Goal: Transaction & Acquisition: Purchase product/service

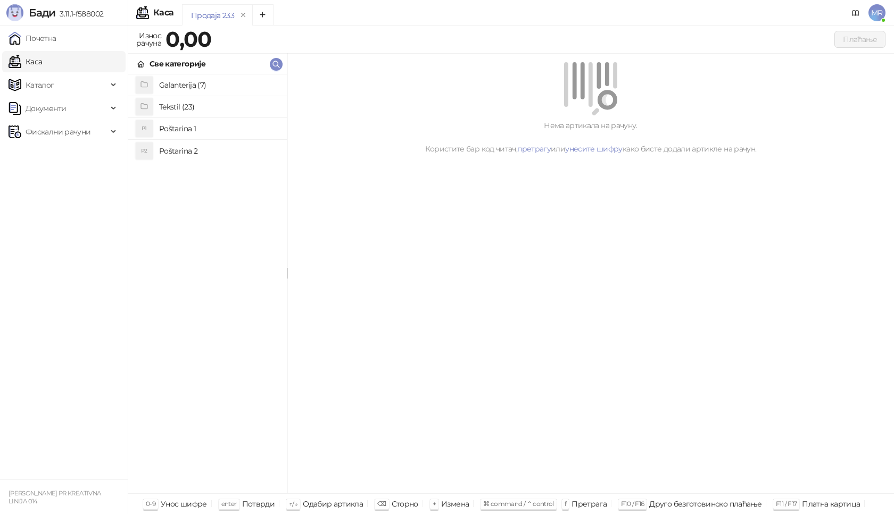
click at [200, 129] on h4 "Poštarina 1" at bounding box center [218, 128] width 119 height 17
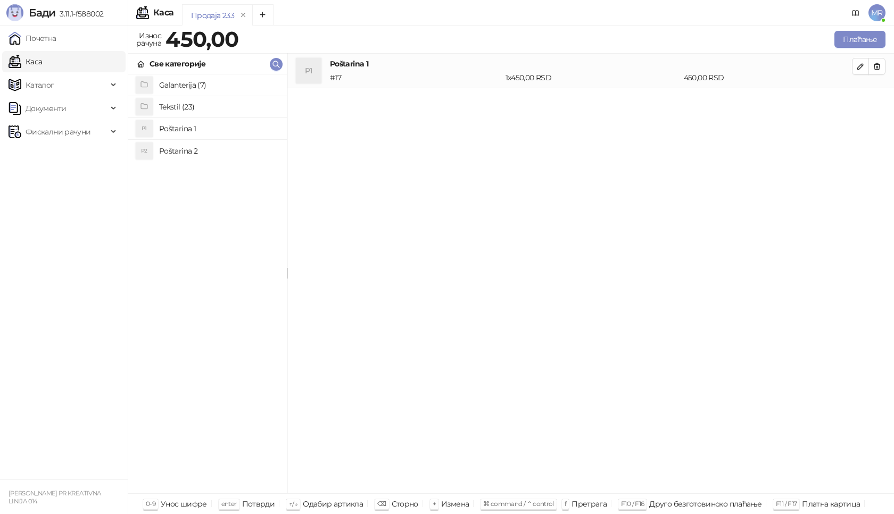
click at [170, 103] on h4 "Tekstil (23)" at bounding box center [218, 106] width 119 height 17
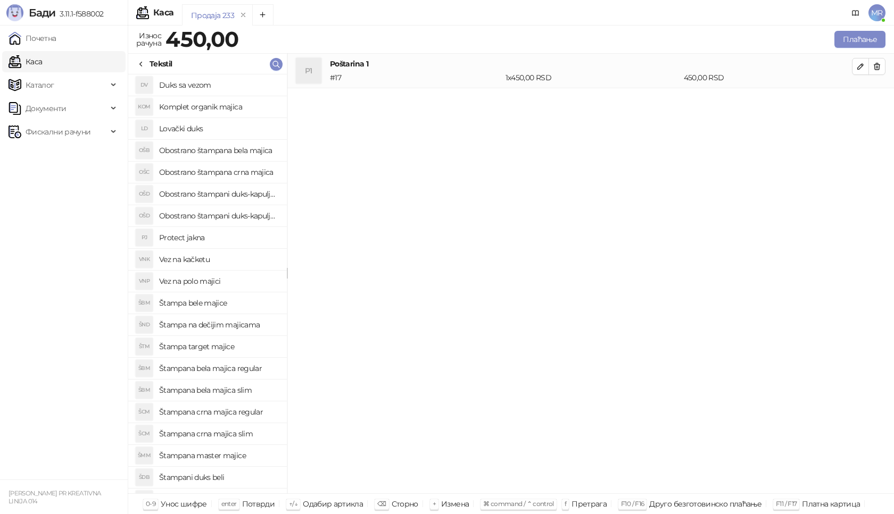
click at [227, 278] on h4 "Vez na polo majici" at bounding box center [218, 281] width 119 height 17
click at [855, 102] on button "button" at bounding box center [860, 101] width 17 height 17
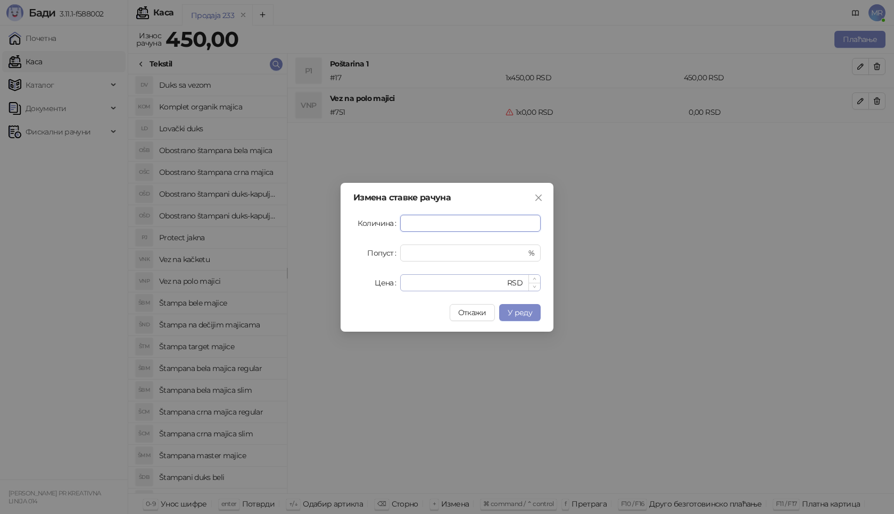
type input "*"
drag, startPoint x: 428, startPoint y: 288, endPoint x: 346, endPoint y: 288, distance: 81.9
click at [346, 288] on div "Измена ставке рачуна Количина * Попуст * % Цена * RSD Откажи У реду" at bounding box center [446, 257] width 213 height 149
type input "****"
click at [523, 313] on span "У реду" at bounding box center [520, 313] width 24 height 10
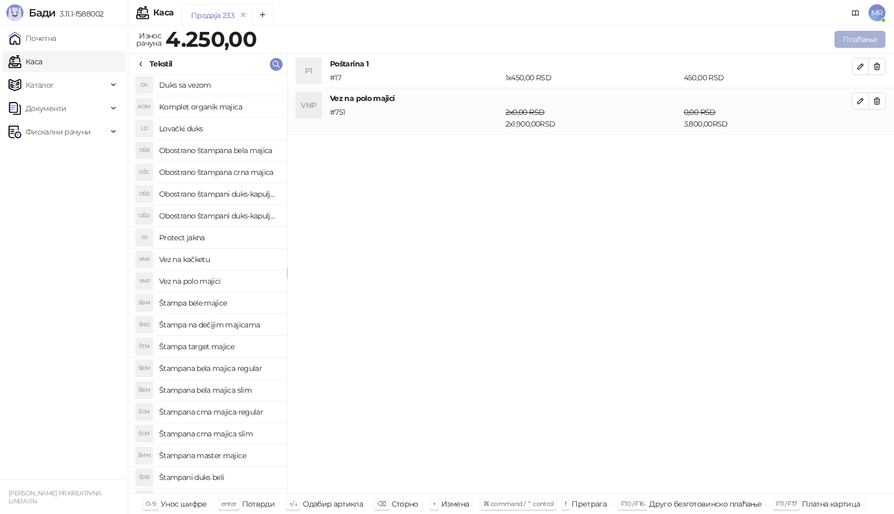
click at [868, 37] on button "Плаћање" at bounding box center [859, 39] width 51 height 17
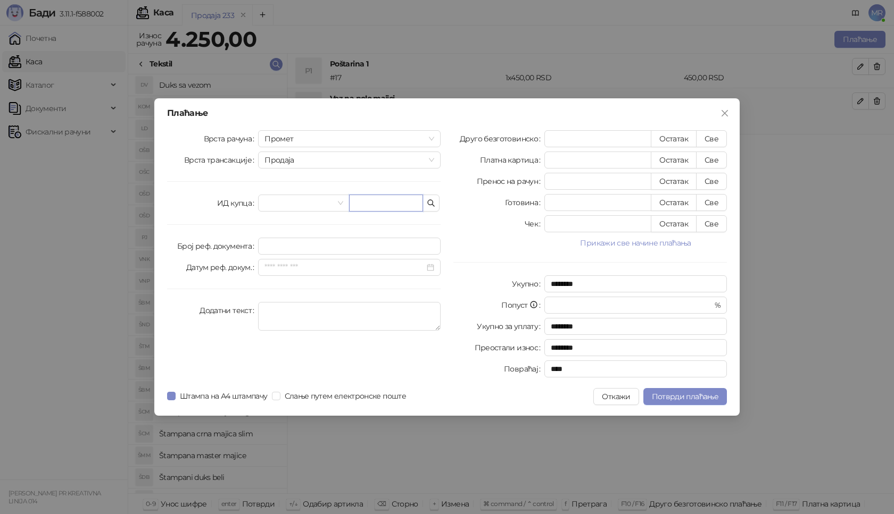
click at [374, 204] on input "text" at bounding box center [386, 203] width 74 height 17
paste input "**********"
type input "**********"
click at [713, 136] on button "Све" at bounding box center [711, 138] width 31 height 17
type input "****"
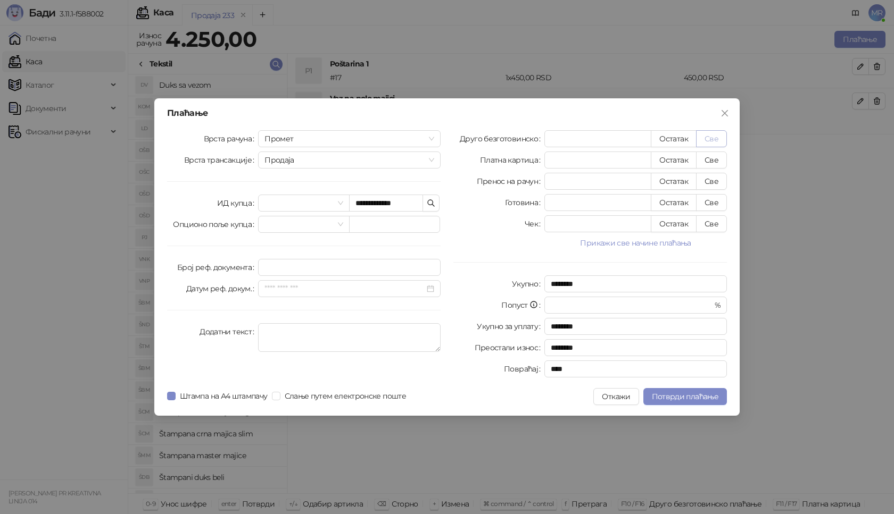
type input "****"
click at [718, 396] on button "Потврди плаћање" at bounding box center [685, 396] width 84 height 17
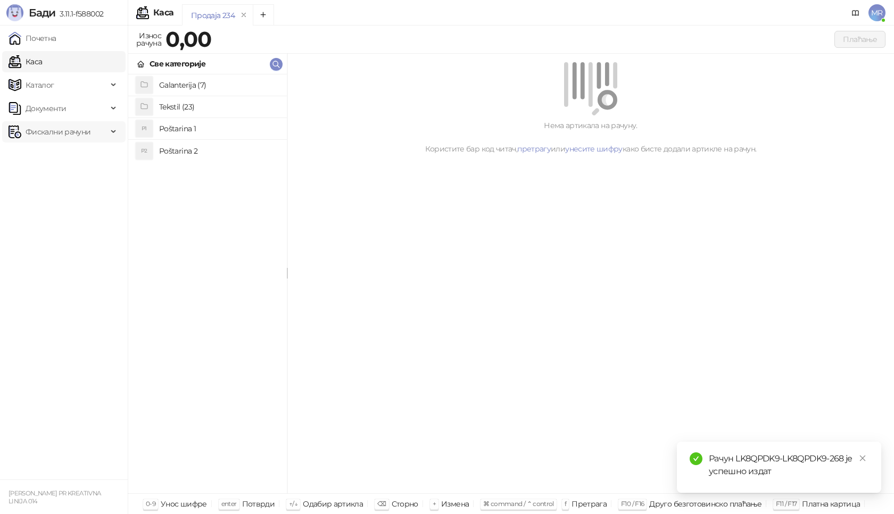
click at [81, 135] on span "Фискални рачуни" at bounding box center [58, 131] width 65 height 21
click at [84, 160] on link "Издати рачуни" at bounding box center [48, 155] width 71 height 21
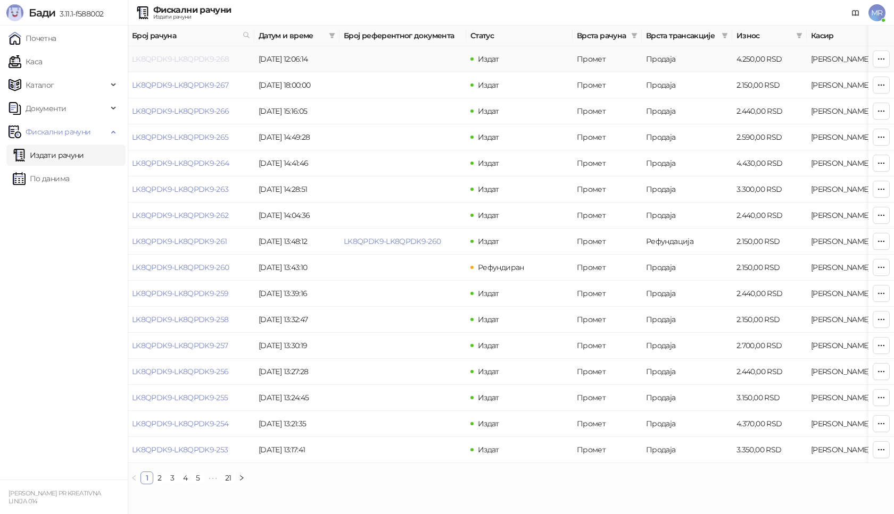
click at [215, 60] on link "LK8QPDK9-LK8QPDK9-268" at bounding box center [180, 59] width 97 height 10
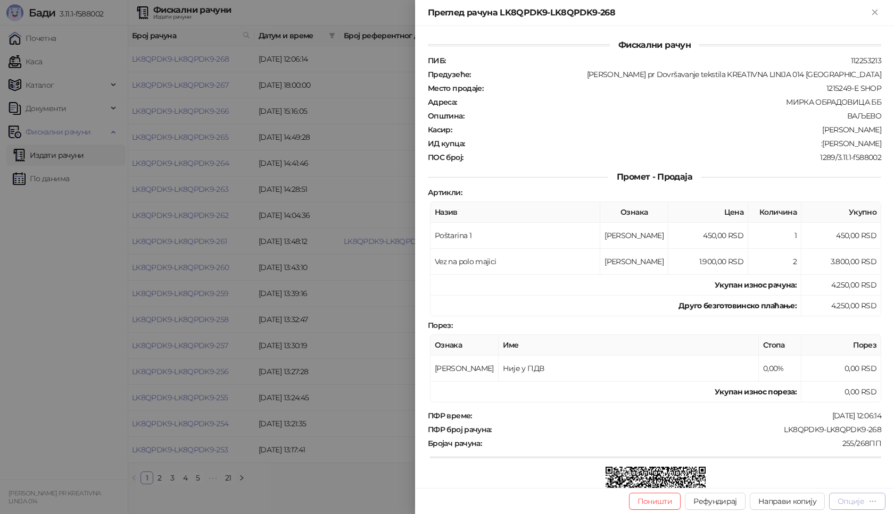
click at [850, 504] on div "Опције" at bounding box center [850, 502] width 27 height 10
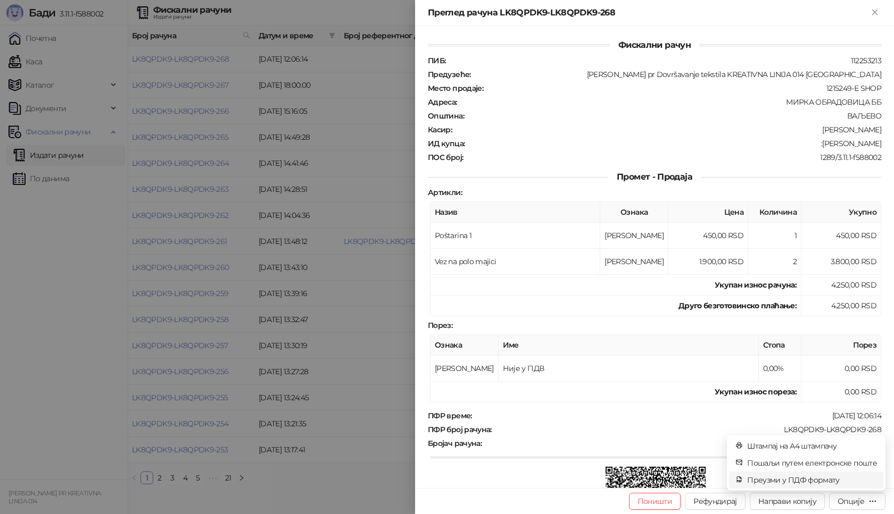
click at [803, 481] on span "Преузми у ПДФ формату" at bounding box center [812, 481] width 130 height 12
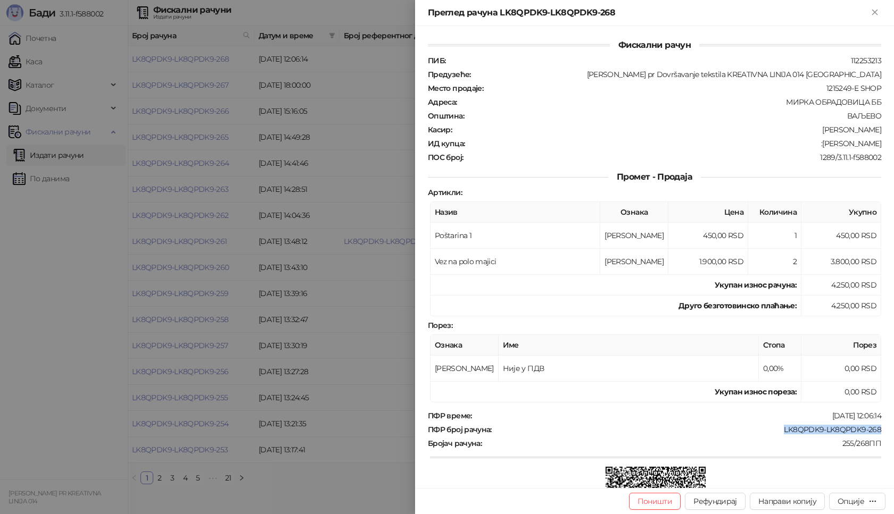
drag, startPoint x: 778, startPoint y: 430, endPoint x: 892, endPoint y: 431, distance: 113.8
click at [892, 431] on div "Фискални рачун ПИБ : 112253213 Предузеће : [PERSON_NAME] pr Dovršavanje tekstil…" at bounding box center [654, 257] width 479 height 462
copy div "LK8QPDK9-LK8QPDK9-268"
drag, startPoint x: 825, startPoint y: 144, endPoint x: 876, endPoint y: 144, distance: 51.6
click at [876, 144] on div "Фискални рачун ПИБ : 112253213 Предузеће : [PERSON_NAME] pr Dovršavanje tekstil…" at bounding box center [654, 257] width 479 height 462
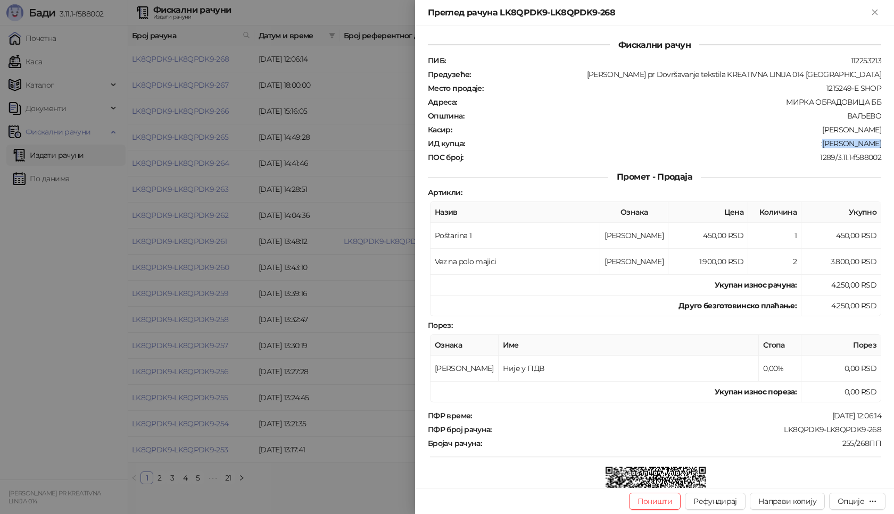
copy div "[PERSON_NAME]"
click at [875, 14] on icon "Close" at bounding box center [875, 12] width 10 height 10
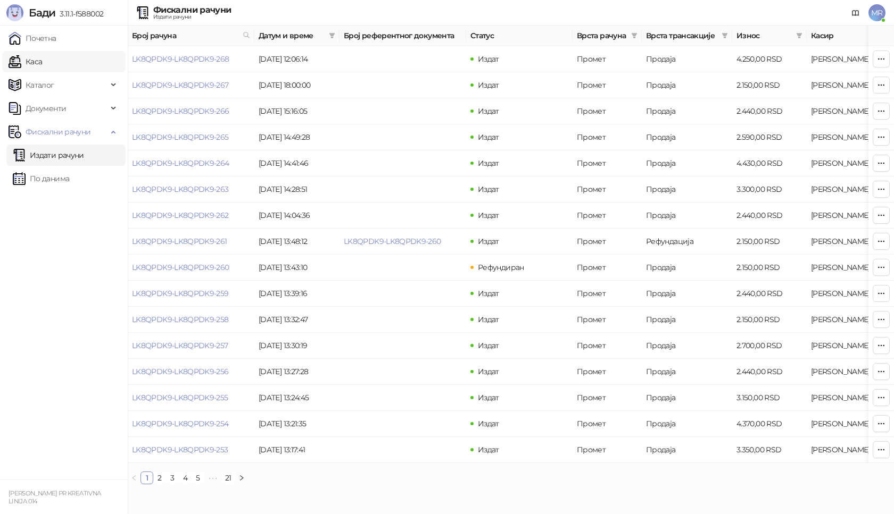
click at [42, 61] on link "Каса" at bounding box center [26, 61] width 34 height 21
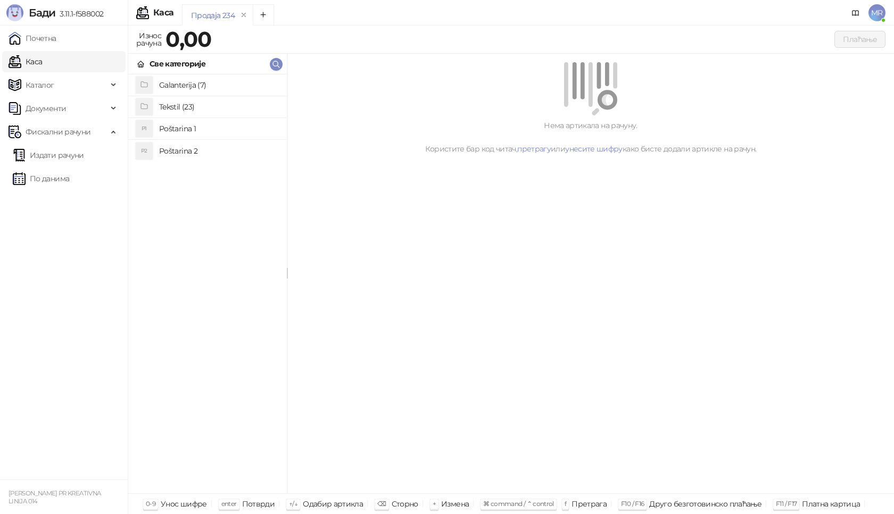
click at [222, 132] on h4 "Poštarina 1" at bounding box center [218, 128] width 119 height 17
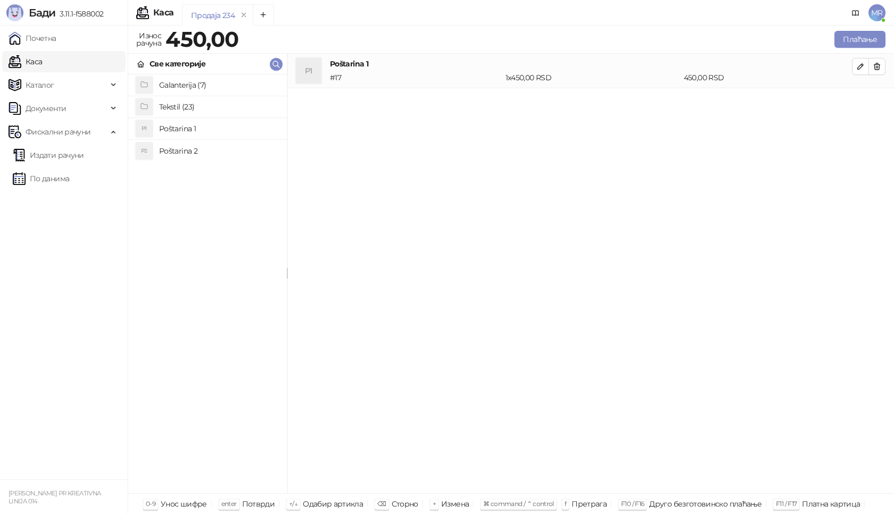
click at [214, 105] on h4 "Tekstil (23)" at bounding box center [218, 106] width 119 height 17
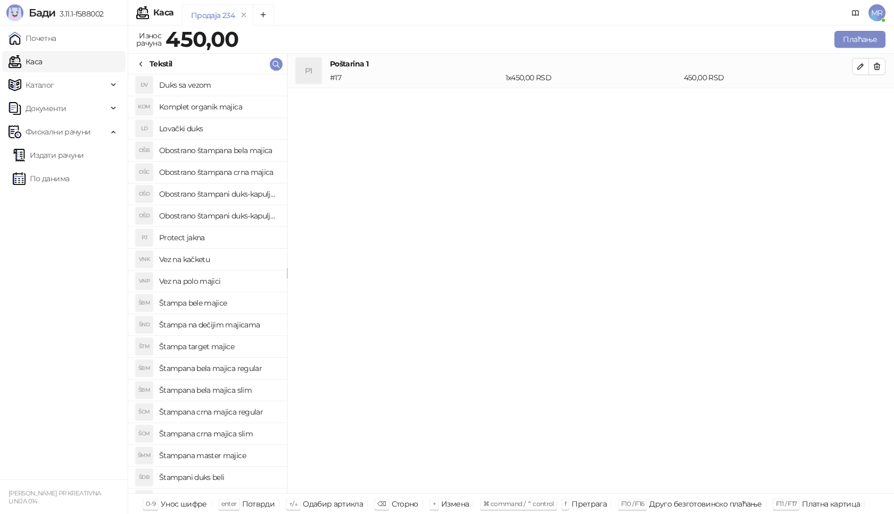
click at [236, 412] on h4 "Štampana crna majica regular" at bounding box center [218, 412] width 119 height 17
click at [860, 101] on icon "button" at bounding box center [860, 101] width 9 height 9
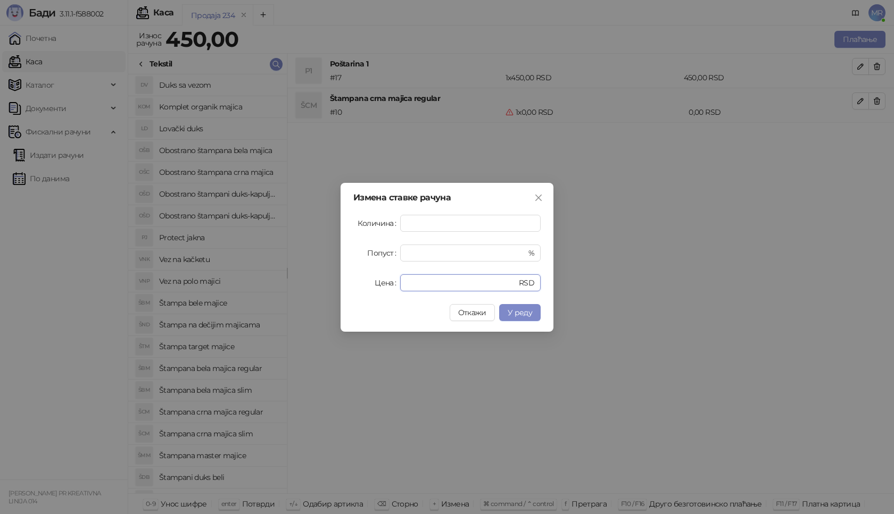
drag, startPoint x: 449, startPoint y: 280, endPoint x: 348, endPoint y: 291, distance: 101.1
click at [348, 291] on div "Измена ставке рачуна Количина * Попуст * % Цена * RSD Откажи У реду" at bounding box center [446, 257] width 213 height 149
click at [515, 309] on span "У реду" at bounding box center [520, 313] width 24 height 10
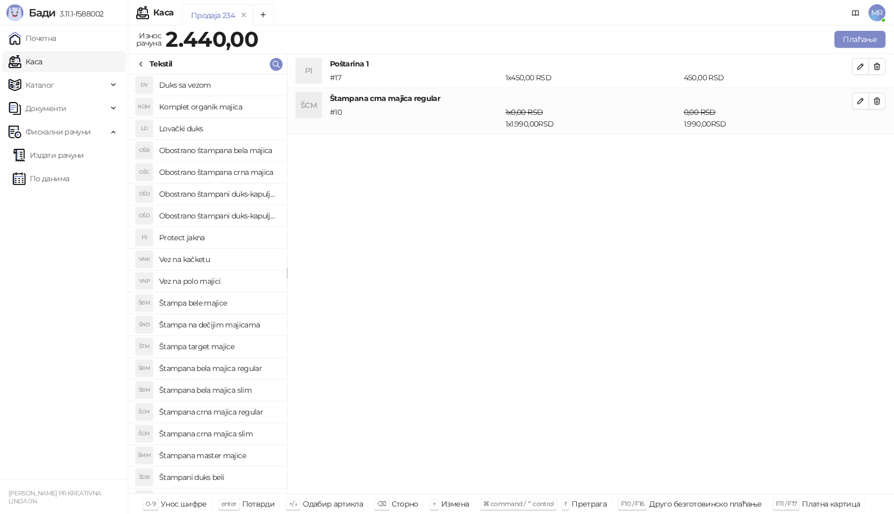
click at [244, 433] on h4 "Štampana crna majica slim" at bounding box center [218, 434] width 119 height 17
click at [861, 146] on icon "button" at bounding box center [860, 147] width 5 height 5
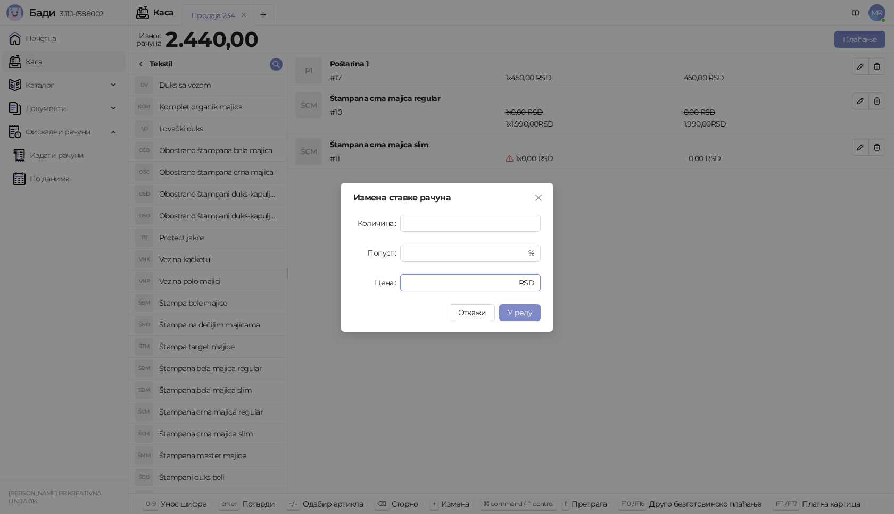
drag, startPoint x: 422, startPoint y: 287, endPoint x: 370, endPoint y: 288, distance: 51.6
click at [370, 288] on div "Цена * RSD" at bounding box center [446, 282] width 187 height 17
type input "****"
click at [534, 311] on button "У реду" at bounding box center [519, 312] width 41 height 17
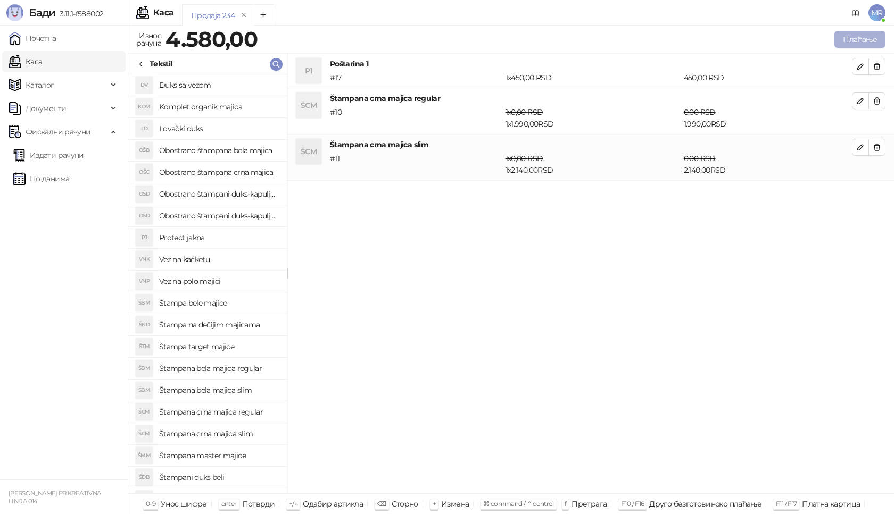
click at [863, 37] on button "Плаћање" at bounding box center [859, 39] width 51 height 17
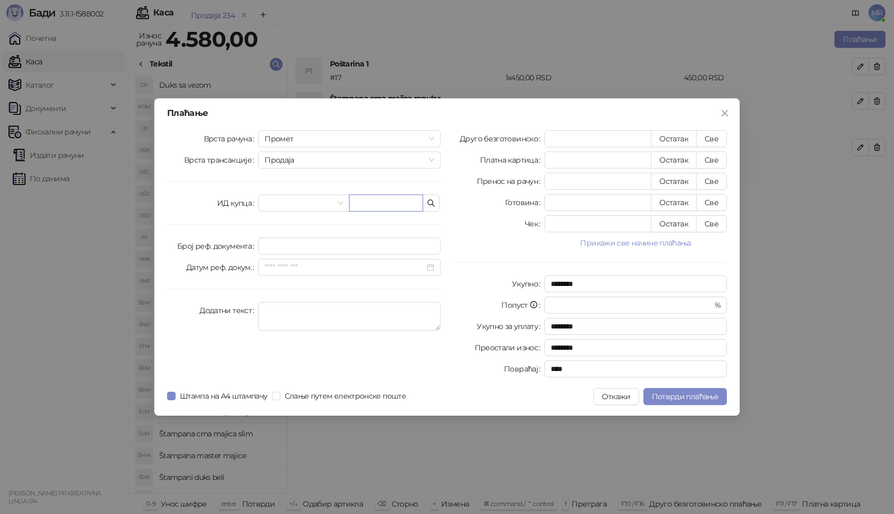
click at [387, 205] on input "text" at bounding box center [386, 203] width 74 height 17
paste input "**********"
type input "**********"
click at [710, 134] on button "Све" at bounding box center [711, 138] width 31 height 17
type input "****"
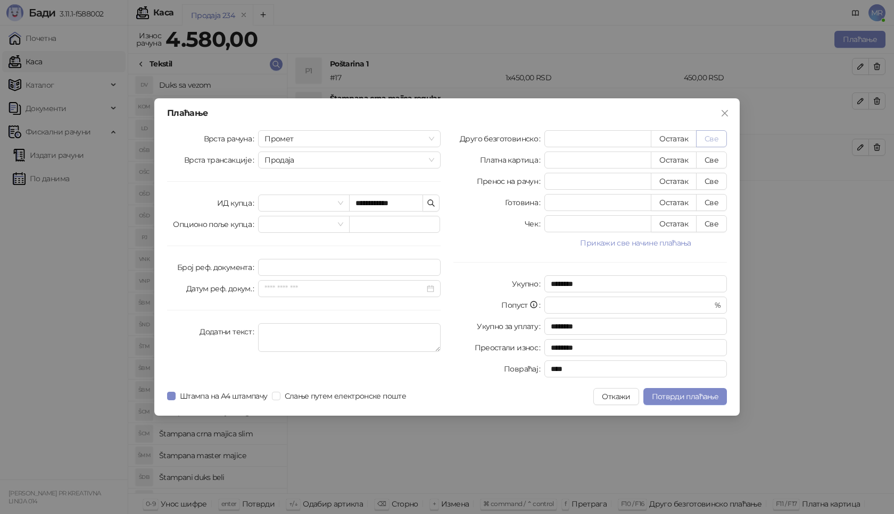
type input "****"
click at [699, 393] on span "Потврди плаћање" at bounding box center [685, 397] width 66 height 10
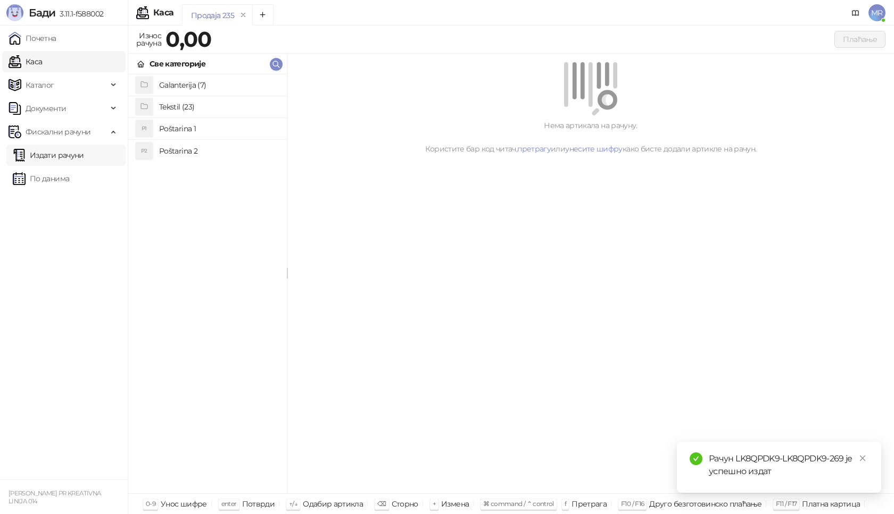
click at [53, 155] on link "Издати рачуни" at bounding box center [48, 155] width 71 height 21
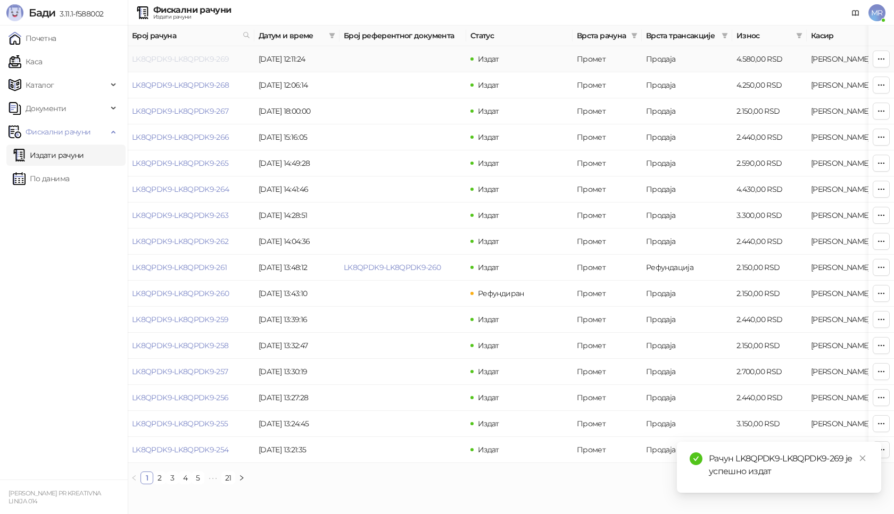
click at [188, 61] on link "LK8QPDK9-LK8QPDK9-269" at bounding box center [180, 59] width 97 height 10
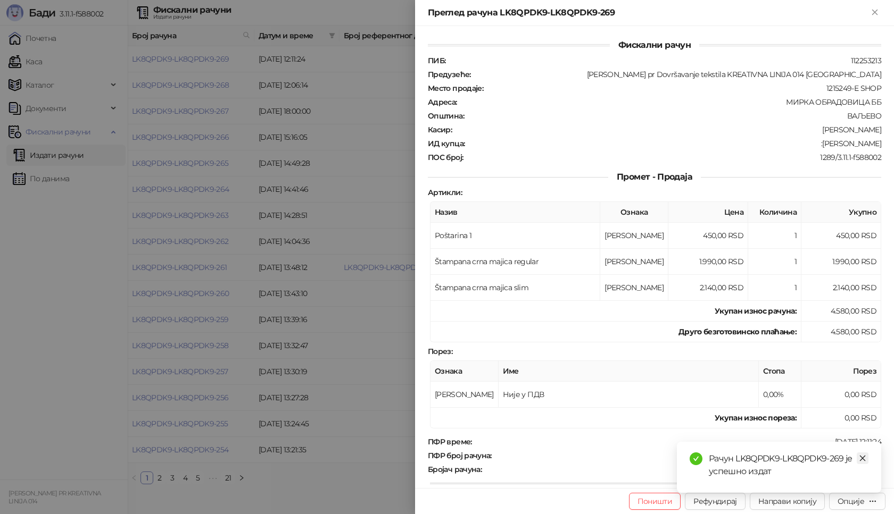
click at [858, 457] on link "Close" at bounding box center [862, 459] width 12 height 12
click at [845, 503] on div "Опције" at bounding box center [850, 502] width 27 height 10
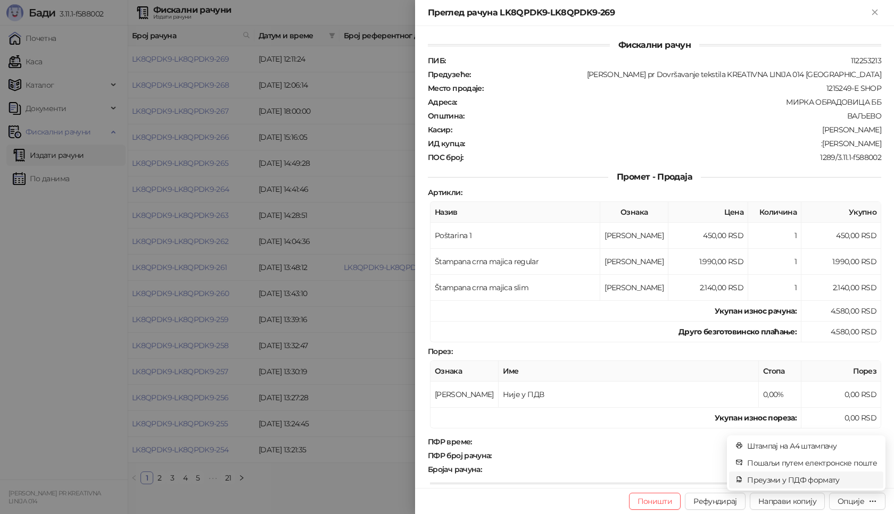
click at [797, 480] on span "Преузми у ПДФ формату" at bounding box center [812, 481] width 130 height 12
click at [865, 457] on icon "close" at bounding box center [862, 458] width 7 height 7
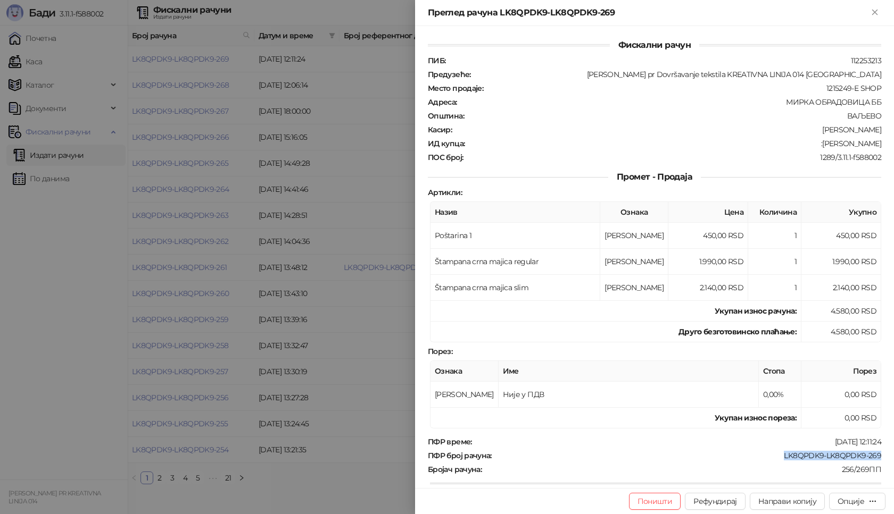
drag, startPoint x: 790, startPoint y: 454, endPoint x: 882, endPoint y: 454, distance: 92.0
click at [882, 454] on div "Фискални рачун ПИБ : 112253213 Предузеће : [PERSON_NAME] pr Dovršavanje tekstil…" at bounding box center [654, 257] width 479 height 462
copy div "LK8QPDK9-LK8QPDK9-269"
drag, startPoint x: 829, startPoint y: 142, endPoint x: 882, endPoint y: 142, distance: 53.2
click at [882, 142] on div "Фискални рачун ПИБ : 112253213 Предузеће : [PERSON_NAME] pr Dovršavanje tekstil…" at bounding box center [654, 257] width 479 height 462
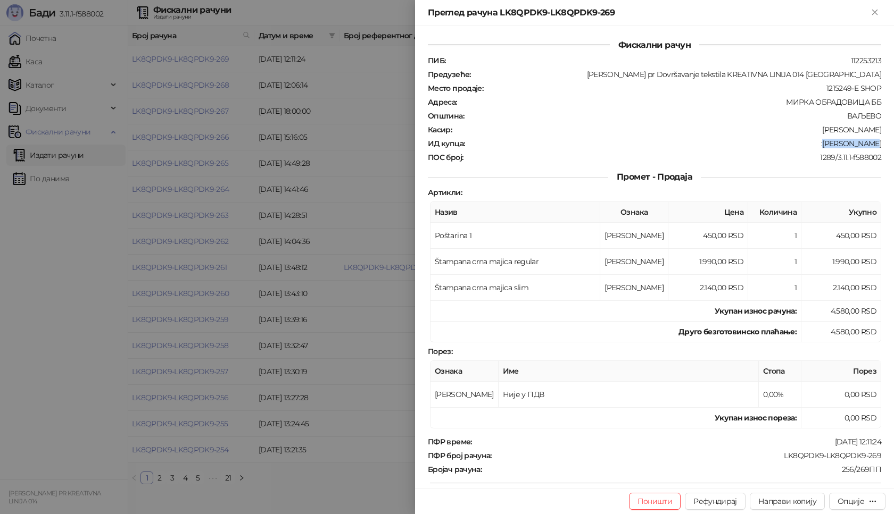
copy div "[PERSON_NAME]"
click at [875, 7] on icon "Close" at bounding box center [875, 12] width 10 height 10
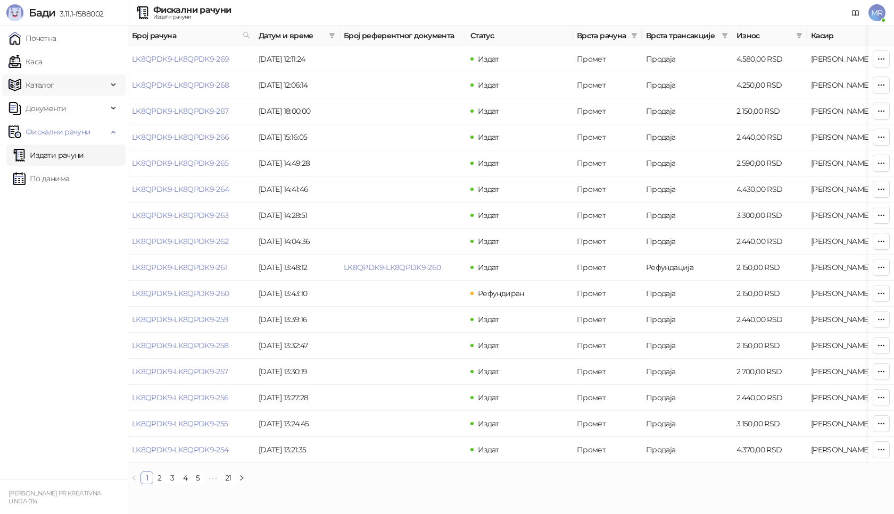
click at [48, 87] on span "Каталог" at bounding box center [40, 84] width 29 height 21
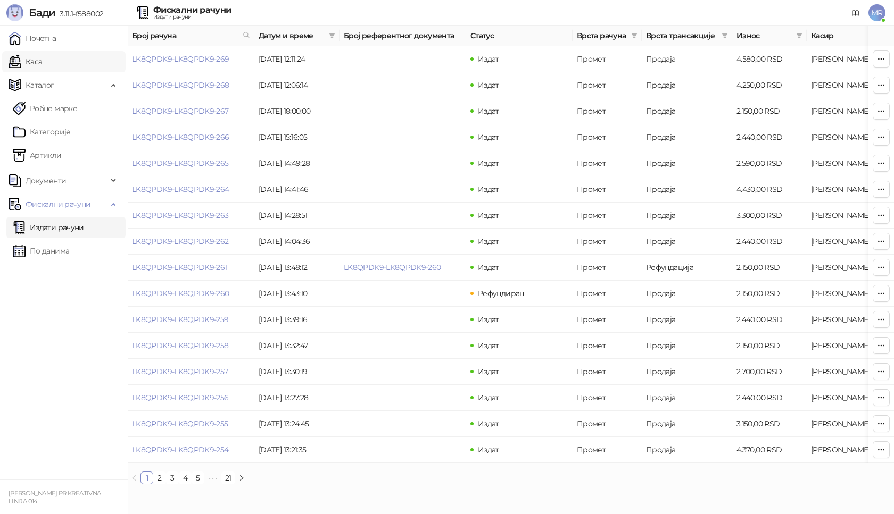
click at [42, 63] on link "Каса" at bounding box center [26, 61] width 34 height 21
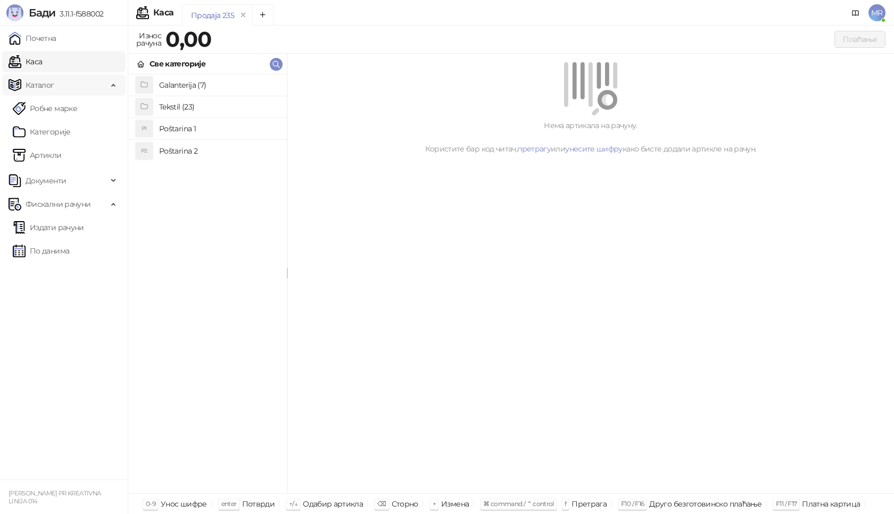
click at [113, 84] on icon at bounding box center [114, 84] width 5 height 0
click at [210, 124] on h4 "Poštarina 1" at bounding box center [218, 128] width 119 height 17
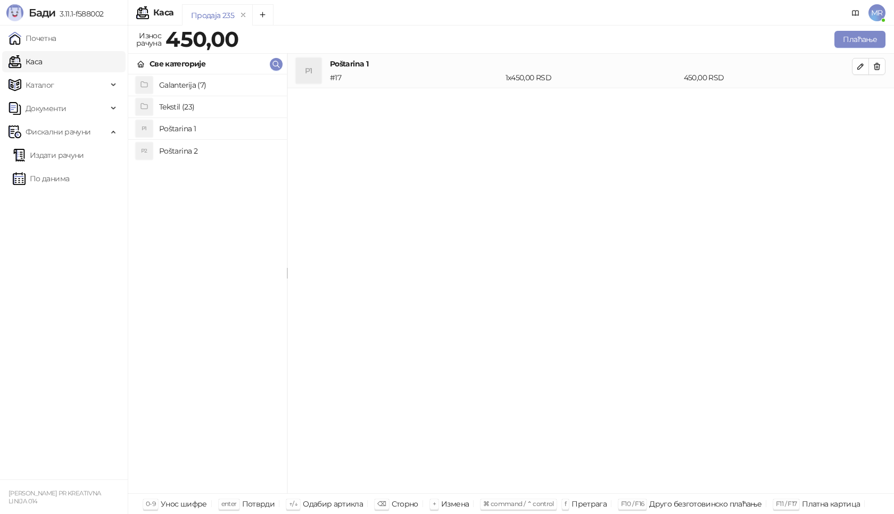
click at [201, 107] on h4 "Tekstil (23)" at bounding box center [218, 106] width 119 height 17
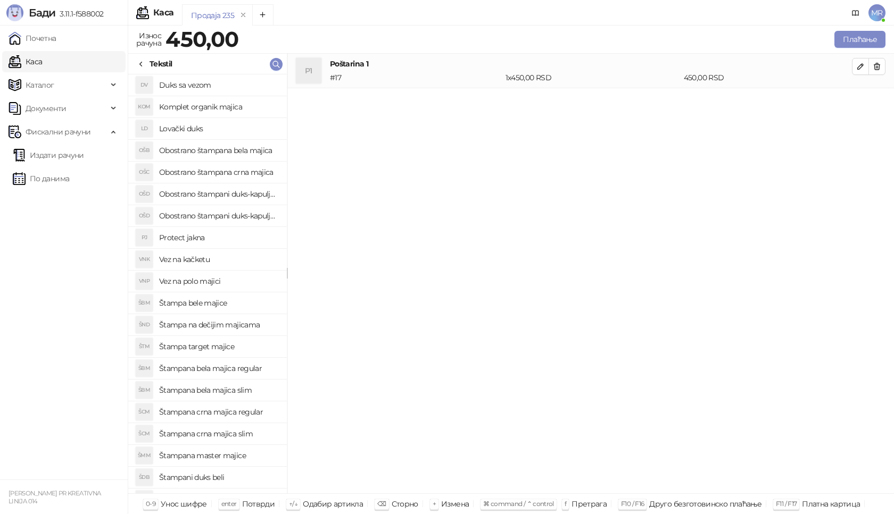
click at [231, 414] on h4 "Štampana crna majica regular" at bounding box center [218, 412] width 119 height 17
click at [862, 104] on icon "button" at bounding box center [860, 101] width 9 height 9
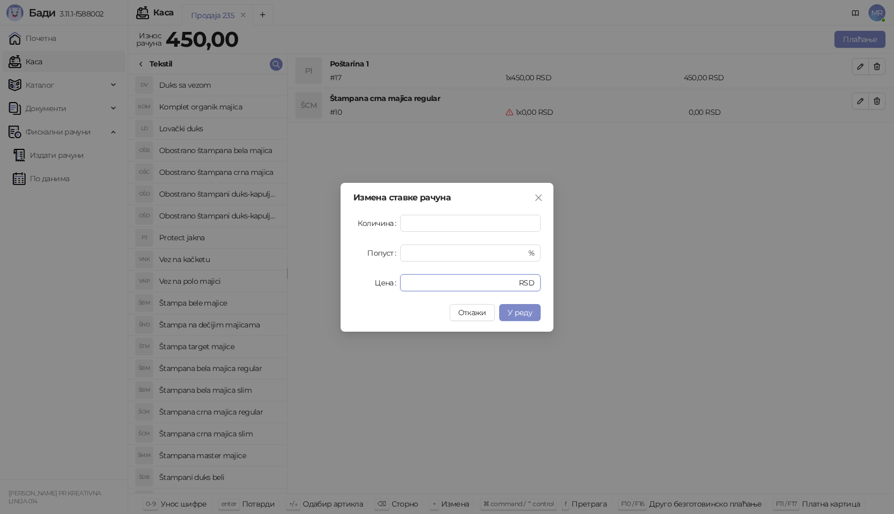
drag, startPoint x: 428, startPoint y: 285, endPoint x: 306, endPoint y: 285, distance: 121.3
click at [306, 285] on div "Измена ставке рачуна Количина * Попуст * % Цена * RSD Откажи У реду" at bounding box center [447, 257] width 894 height 514
type input "****"
click at [534, 314] on button "У реду" at bounding box center [519, 312] width 41 height 17
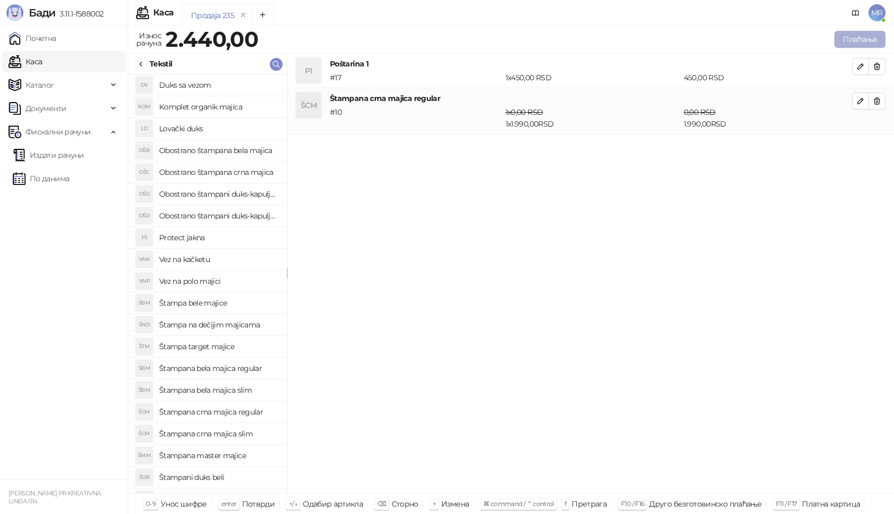
click at [854, 39] on button "Плаћање" at bounding box center [859, 39] width 51 height 17
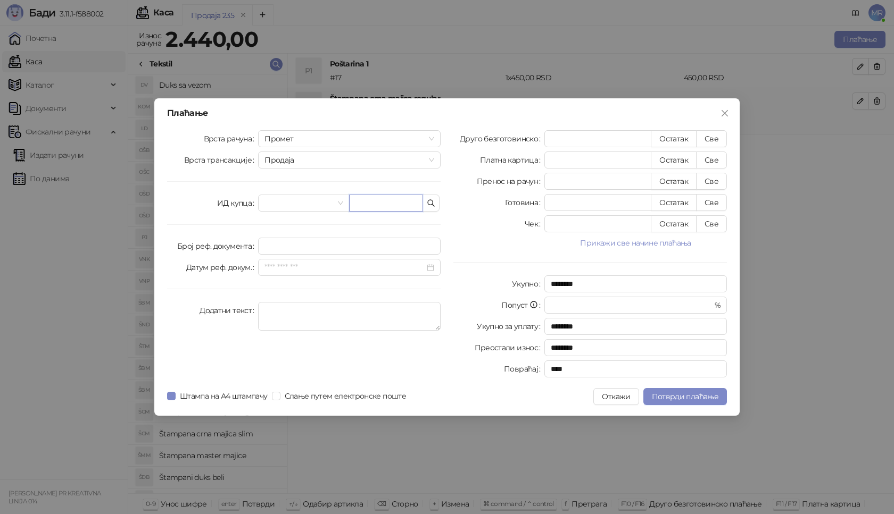
click at [390, 195] on input "text" at bounding box center [386, 203] width 74 height 17
paste input "**********"
type input "**********"
click at [713, 132] on button "Све" at bounding box center [711, 138] width 31 height 17
type input "****"
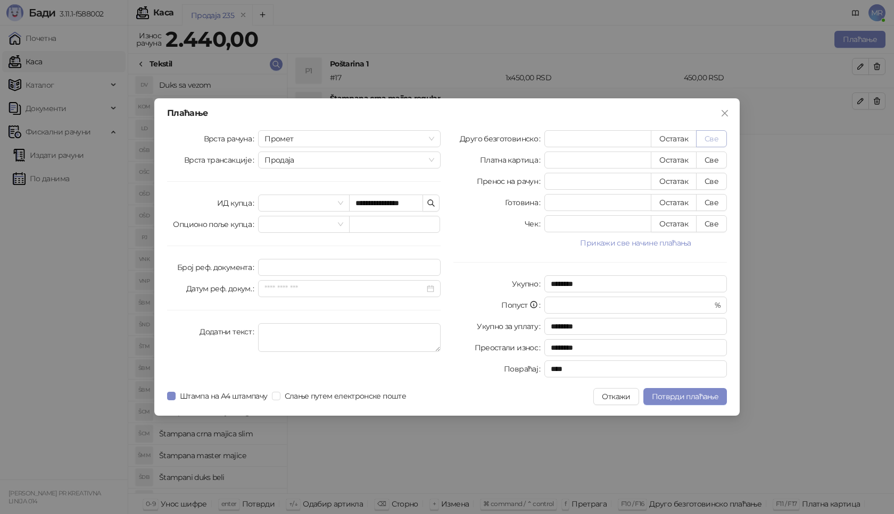
type input "****"
click at [670, 396] on span "Потврди плаћање" at bounding box center [685, 397] width 66 height 10
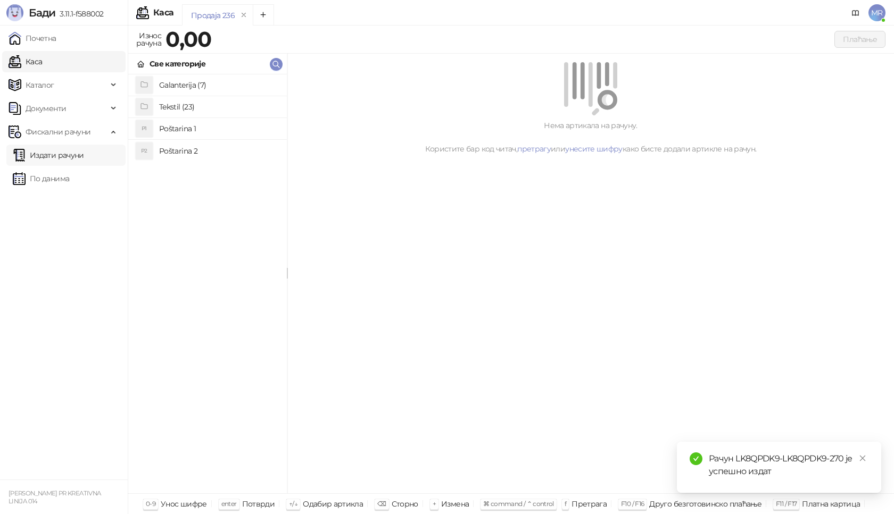
click at [75, 156] on link "Издати рачуни" at bounding box center [48, 155] width 71 height 21
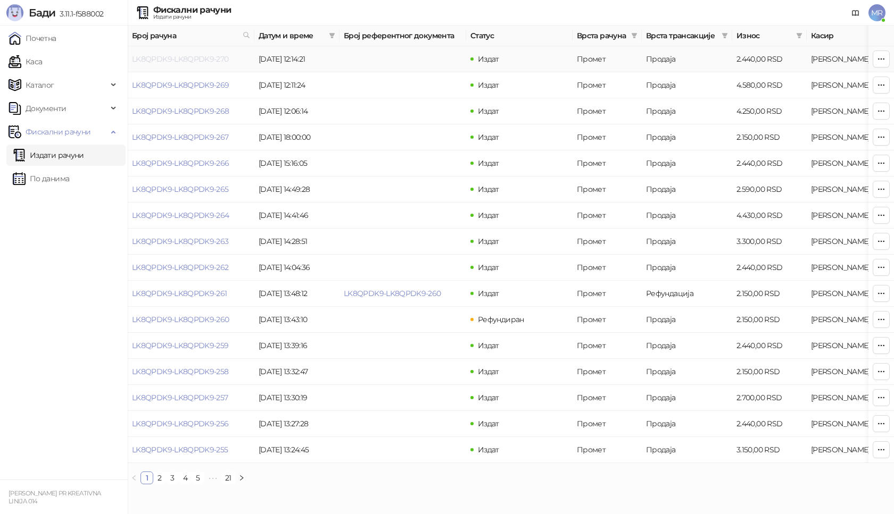
click at [185, 62] on link "LK8QPDK9-LK8QPDK9-270" at bounding box center [180, 59] width 97 height 10
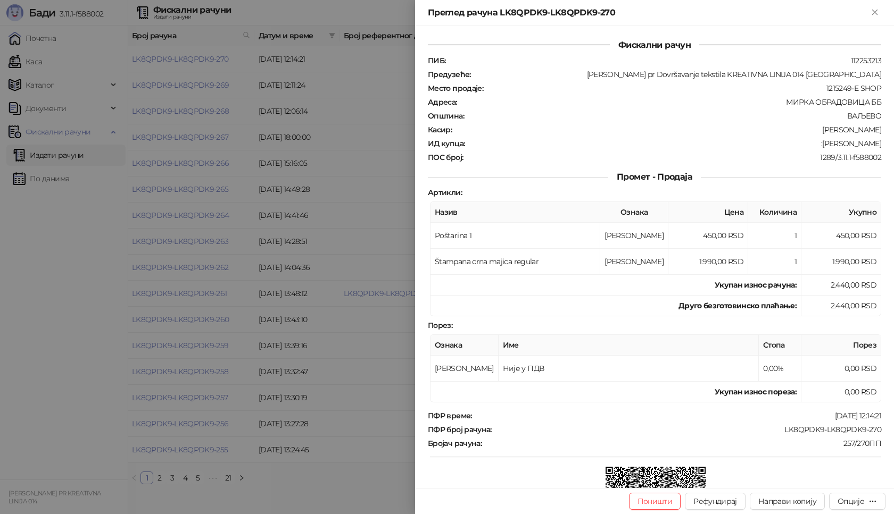
drag, startPoint x: 816, startPoint y: 144, endPoint x: 876, endPoint y: 149, distance: 60.8
click at [876, 149] on div "Фискални рачун ПИБ : 112253213 Предузеће : [PERSON_NAME] pr Dovršavanje tekstil…" at bounding box center [654, 257] width 479 height 462
click at [863, 500] on div "Опције" at bounding box center [850, 502] width 27 height 10
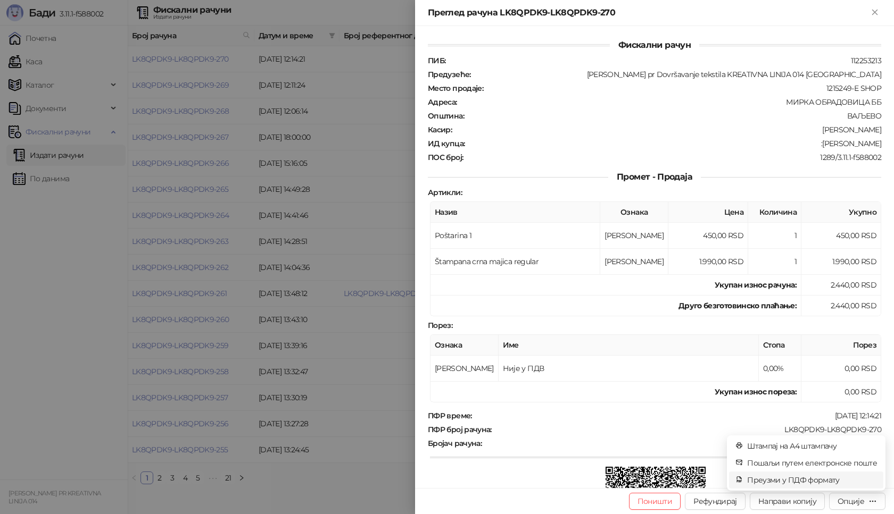
click at [792, 480] on span "Преузми у ПДФ формату" at bounding box center [812, 481] width 130 height 12
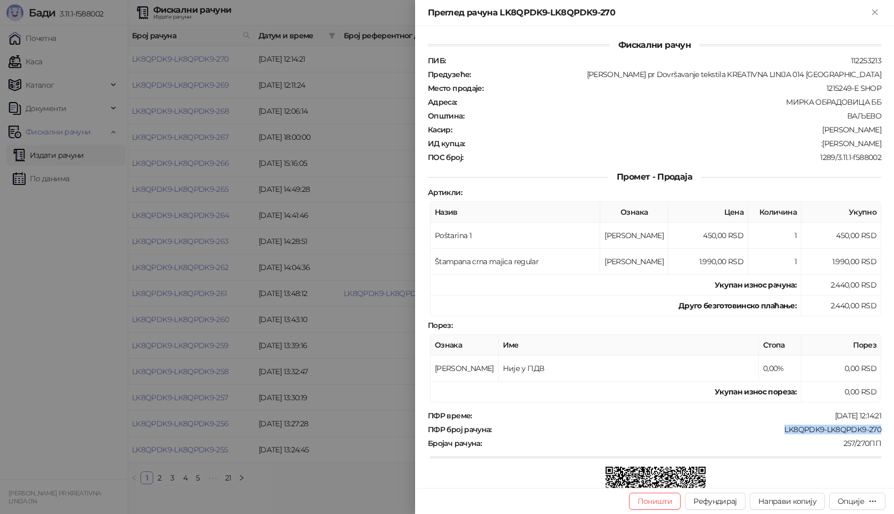
drag, startPoint x: 777, startPoint y: 434, endPoint x: 874, endPoint y: 433, distance: 97.4
click at [874, 433] on div "Фискални рачун ПИБ : 112253213 Предузеће : [PERSON_NAME] pr Dovršavanje tekstil…" at bounding box center [654, 257] width 479 height 462
copy div "LK8QPDK9-LK8QPDK9-270"
drag, startPoint x: 815, startPoint y: 141, endPoint x: 876, endPoint y: 143, distance: 60.7
click at [883, 143] on div "Фискални рачун ПИБ : 112253213 Предузеће : [PERSON_NAME] pr Dovršavanje tekstil…" at bounding box center [654, 257] width 479 height 462
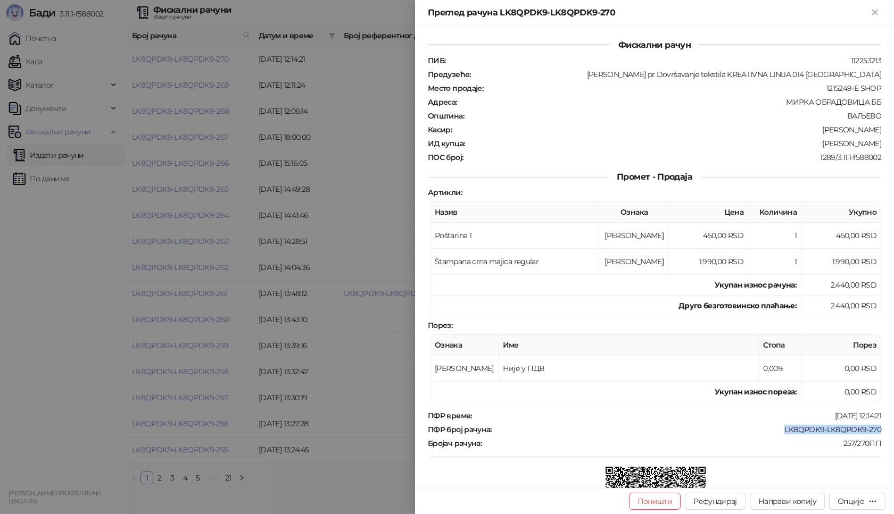
click at [803, 140] on div ":[PERSON_NAME]" at bounding box center [673, 144] width 417 height 10
drag, startPoint x: 816, startPoint y: 143, endPoint x: 888, endPoint y: 145, distance: 72.4
click at [888, 145] on div "Фискални рачун ПИБ : 112253213 Предузеће : [PERSON_NAME] pr Dovršavanje tekstil…" at bounding box center [654, 257] width 479 height 462
copy div "[PERSON_NAME]"
click at [878, 13] on icon "Close" at bounding box center [875, 12] width 10 height 10
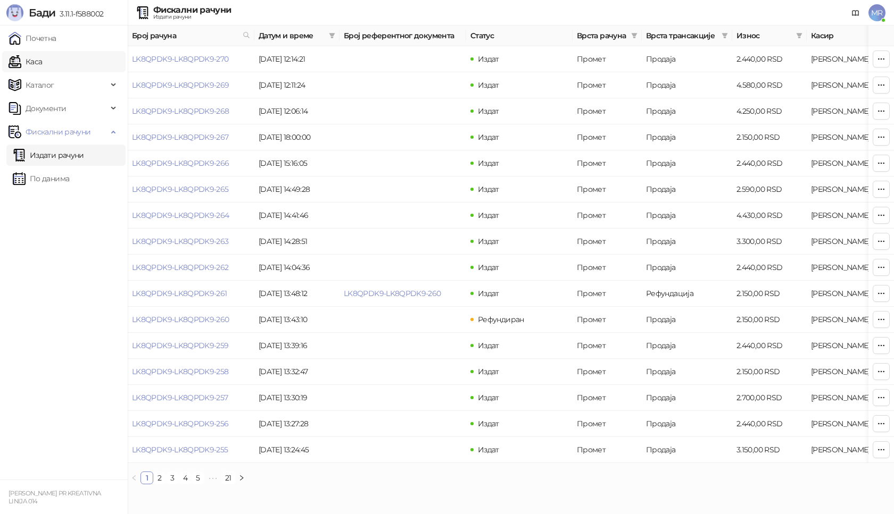
click at [42, 62] on link "Каса" at bounding box center [26, 61] width 34 height 21
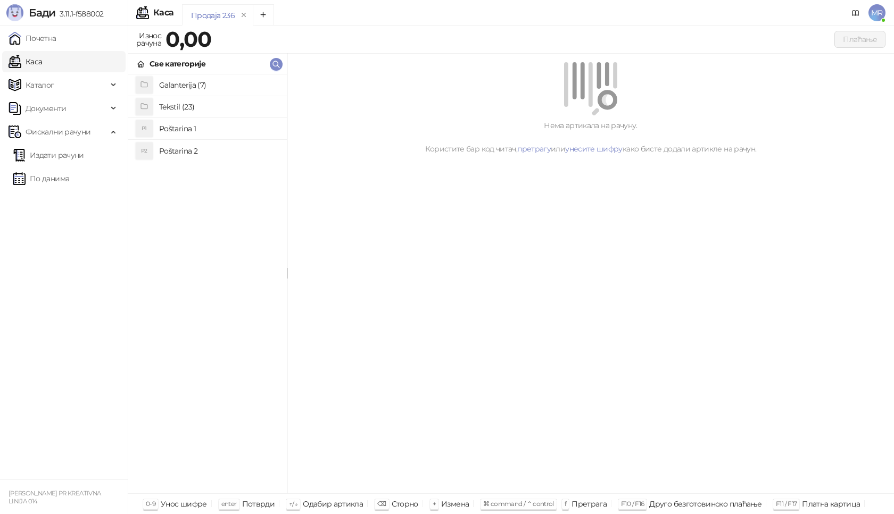
click at [216, 133] on h4 "Poštarina 1" at bounding box center [218, 128] width 119 height 17
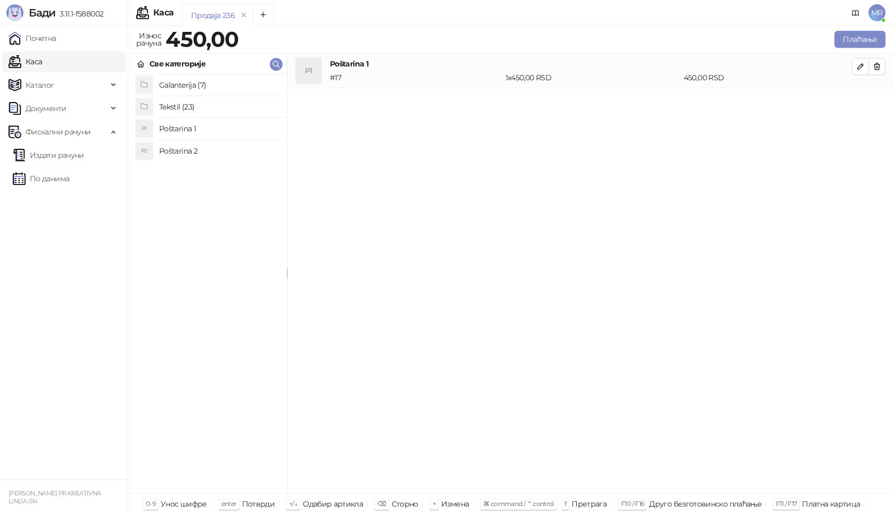
click at [179, 111] on h4 "Tekstil (23)" at bounding box center [218, 106] width 119 height 17
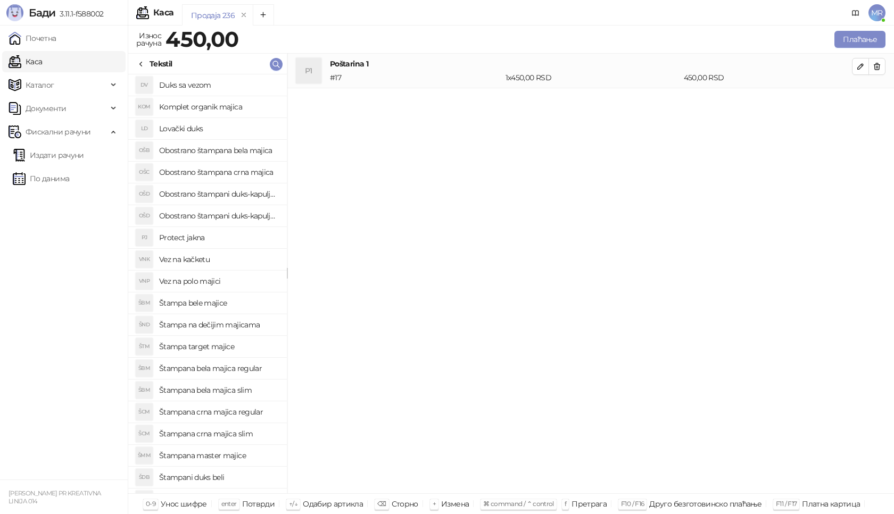
click at [239, 369] on h4 "Štampana bela majica regular" at bounding box center [218, 368] width 119 height 17
click at [861, 104] on icon "button" at bounding box center [860, 101] width 9 height 9
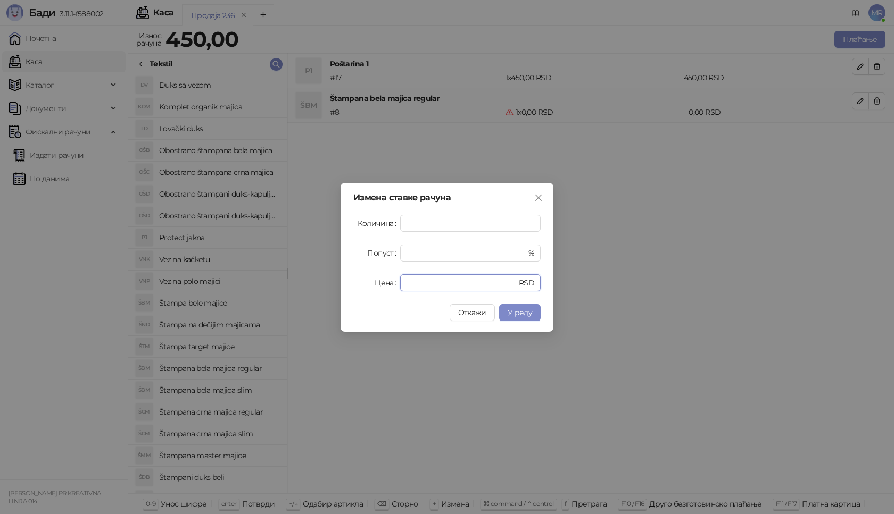
drag, startPoint x: 429, startPoint y: 283, endPoint x: 303, endPoint y: 284, distance: 126.1
click at [306, 285] on div "Измена ставке рачуна Количина * Попуст * % Цена * RSD Откажи У реду" at bounding box center [447, 257] width 894 height 514
type input "****"
click at [528, 305] on button "У реду" at bounding box center [519, 312] width 41 height 17
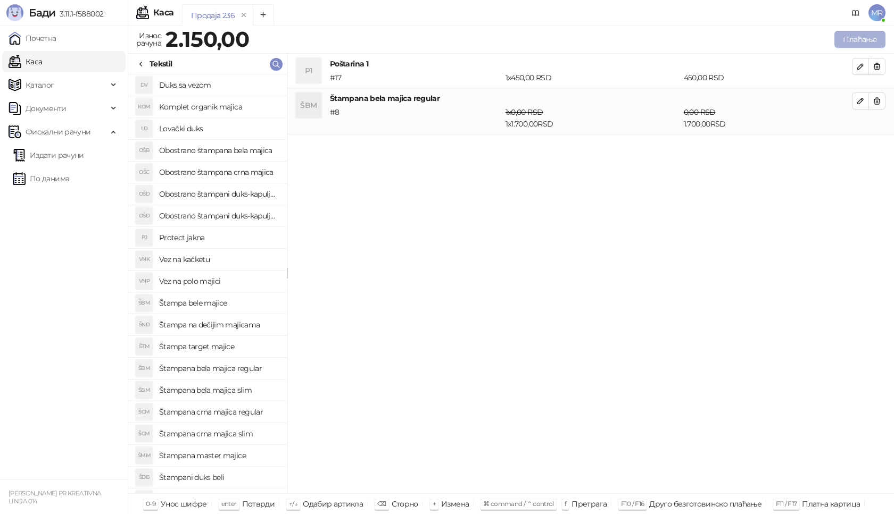
click at [857, 38] on button "Плаћање" at bounding box center [859, 39] width 51 height 17
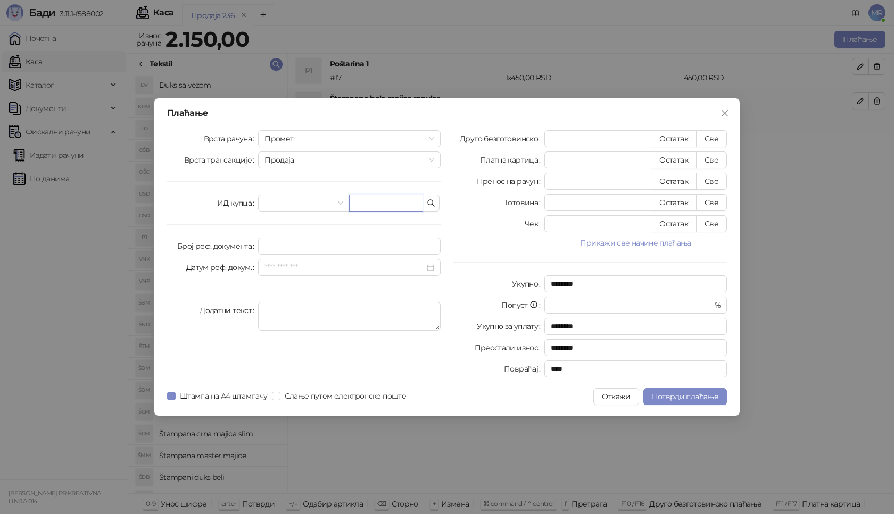
click at [379, 205] on input "text" at bounding box center [386, 203] width 74 height 17
type input "**********"
click at [716, 136] on button "Све" at bounding box center [711, 138] width 31 height 17
type input "****"
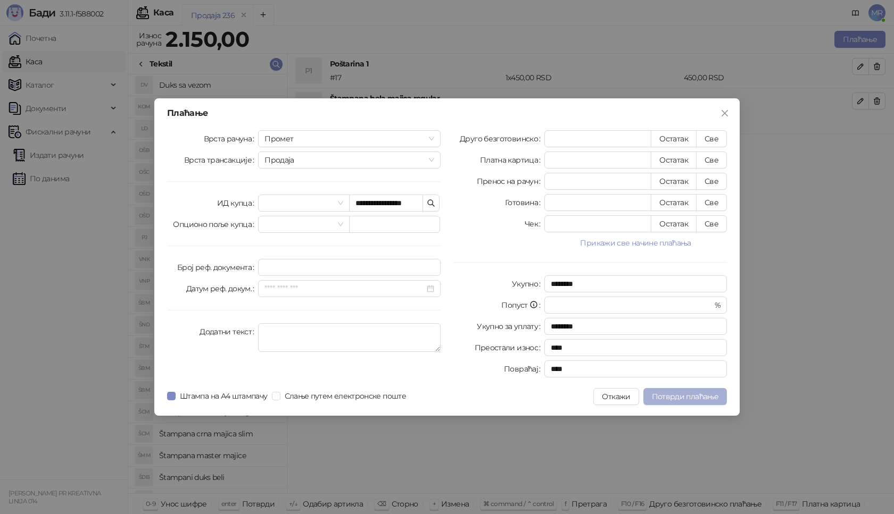
click at [678, 396] on span "Потврди плаћање" at bounding box center [685, 397] width 66 height 10
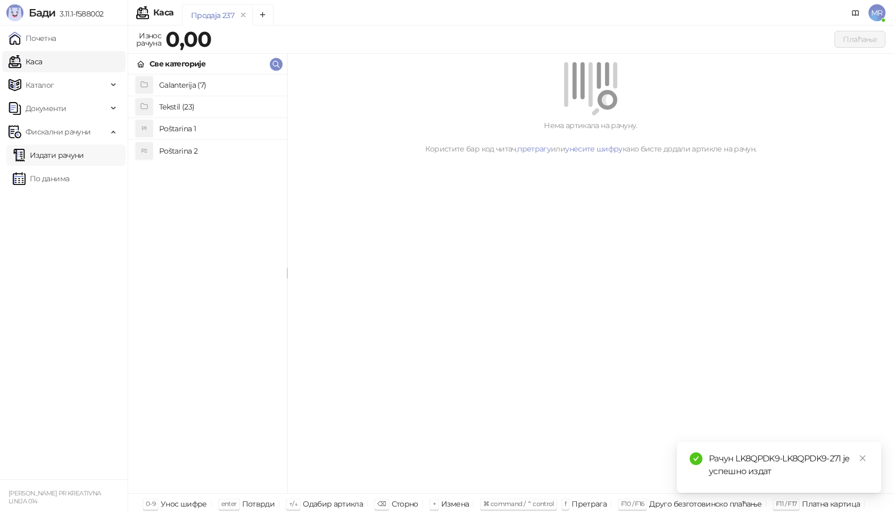
click at [71, 158] on link "Издати рачуни" at bounding box center [48, 155] width 71 height 21
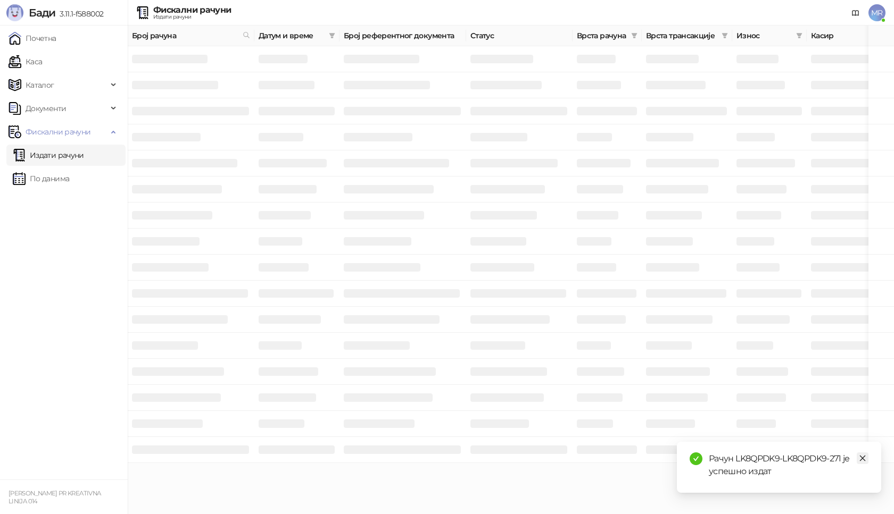
click at [861, 459] on icon "close" at bounding box center [862, 458] width 7 height 7
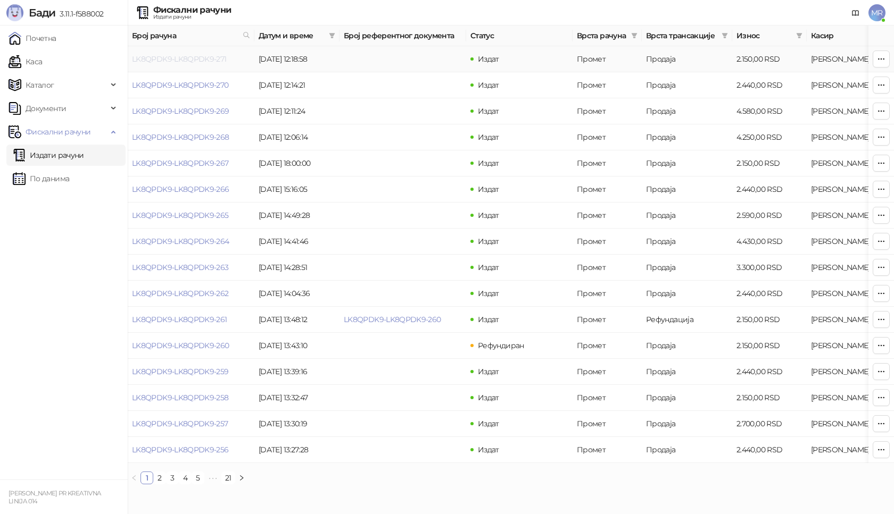
click at [199, 60] on link "LK8QPDK9-LK8QPDK9-271" at bounding box center [179, 59] width 95 height 10
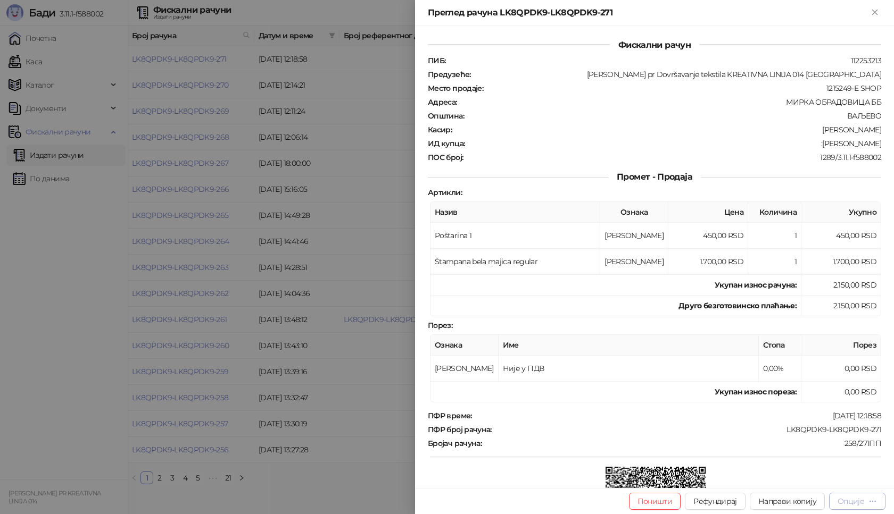
click at [848, 496] on div "Опције" at bounding box center [856, 501] width 39 height 10
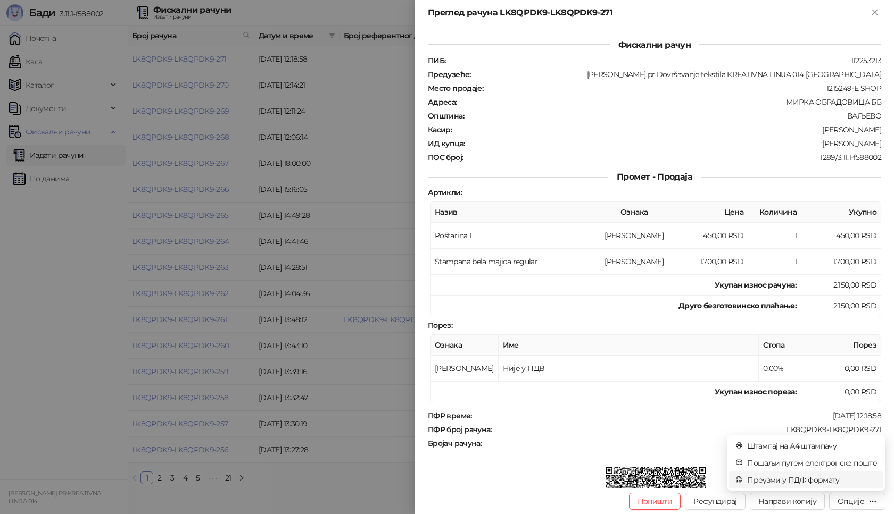
click at [818, 481] on span "Преузми у ПДФ формату" at bounding box center [812, 481] width 130 height 12
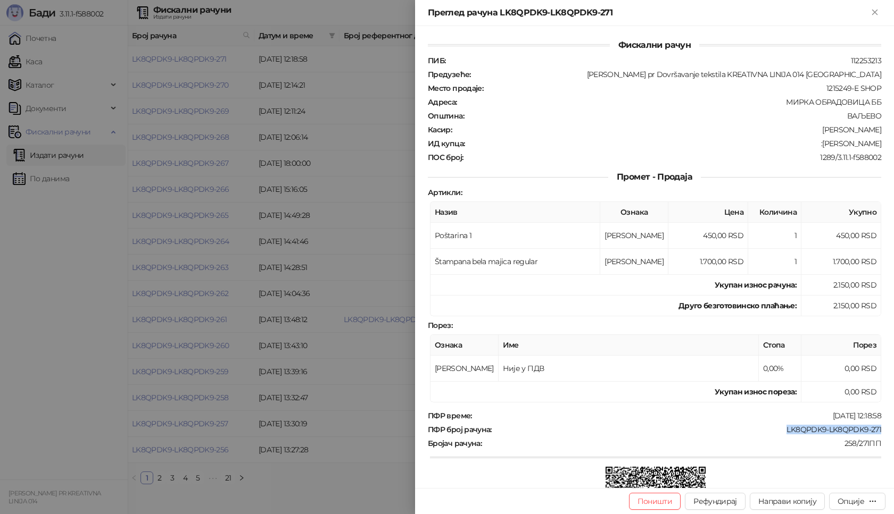
drag, startPoint x: 775, startPoint y: 429, endPoint x: 890, endPoint y: 428, distance: 115.4
click at [890, 428] on div "Фискални рачун ПИБ : 112253213 Предузеће : [PERSON_NAME] pr Dovršavanje tekstil…" at bounding box center [654, 257] width 479 height 462
copy div "LK8QPDK9-LK8QPDK9-271"
drag, startPoint x: 816, startPoint y: 144, endPoint x: 874, endPoint y: 141, distance: 58.6
click at [874, 141] on div "Фискални рачун ПИБ : 112253213 Предузеће : [PERSON_NAME] pr Dovršavanje tekstil…" at bounding box center [654, 257] width 479 height 462
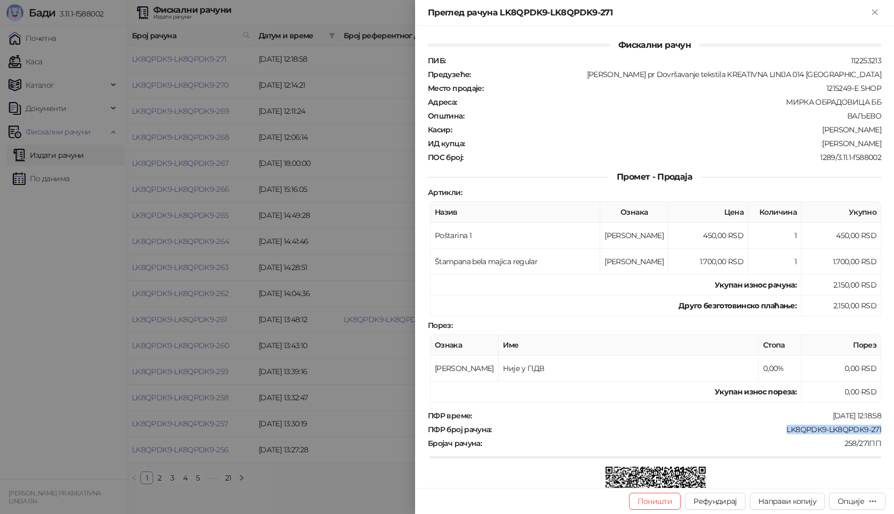
copy div "[PERSON_NAME]"
click at [876, 11] on icon "Close" at bounding box center [874, 12] width 5 height 5
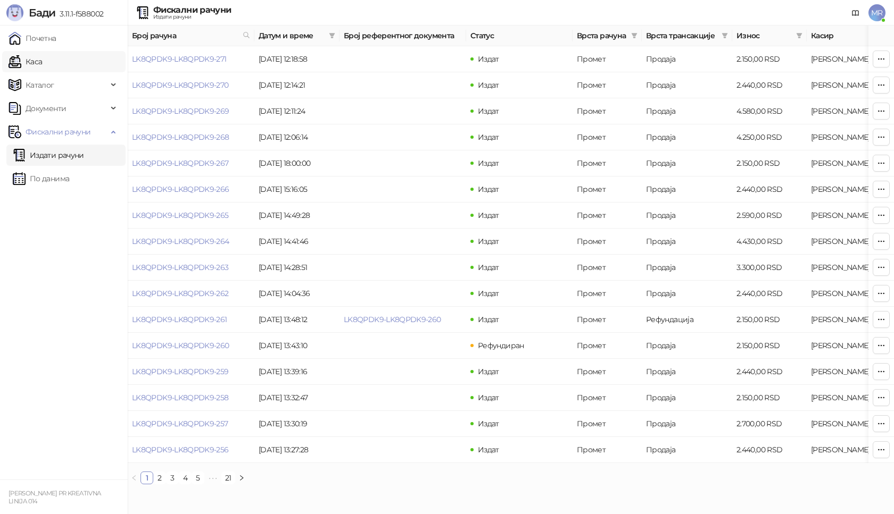
click at [42, 62] on link "Каса" at bounding box center [26, 61] width 34 height 21
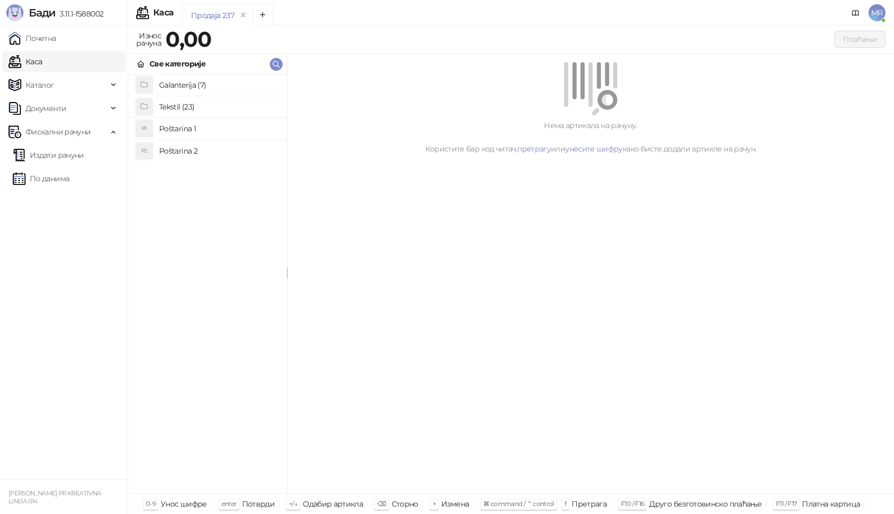
click at [199, 128] on h4 "Poštarina 1" at bounding box center [218, 128] width 119 height 17
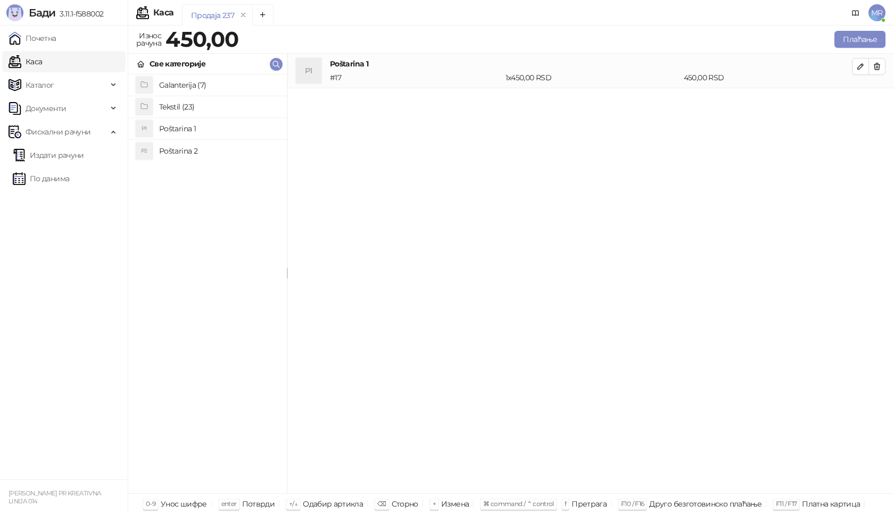
click at [212, 109] on h4 "Tekstil (23)" at bounding box center [218, 106] width 119 height 17
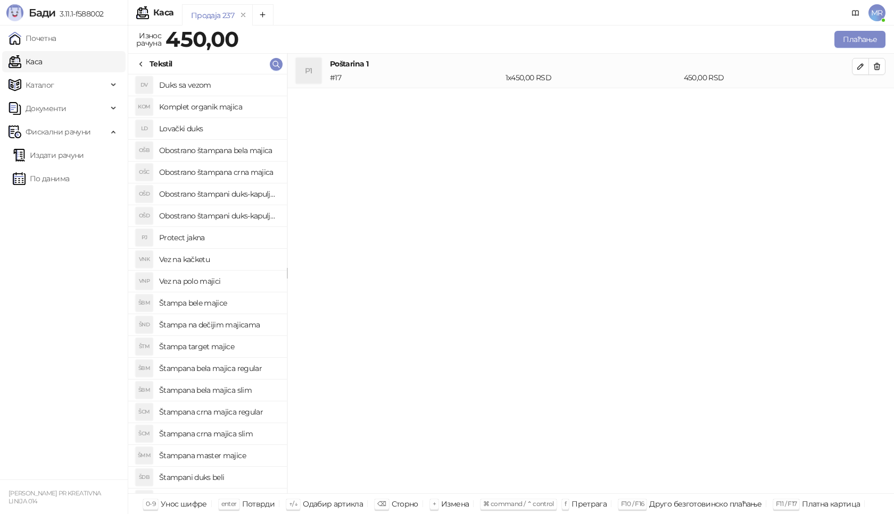
click at [256, 172] on h4 "Obostrano štampana crna majica" at bounding box center [218, 172] width 119 height 17
click at [859, 103] on icon "button" at bounding box center [860, 101] width 9 height 9
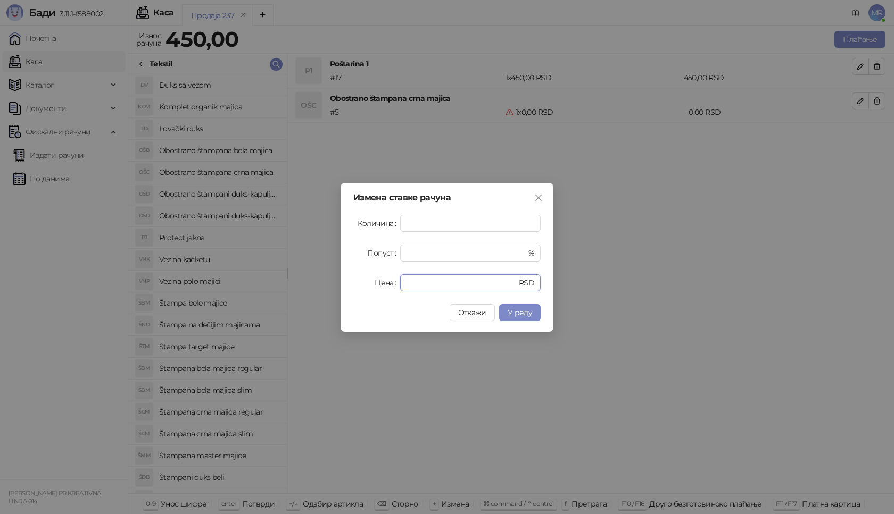
drag, startPoint x: 423, startPoint y: 283, endPoint x: 325, endPoint y: 285, distance: 97.9
click at [325, 285] on div "Измена ставке рачуна Количина * Попуст * % Цена * RSD Откажи У реду" at bounding box center [447, 257] width 894 height 514
type input "****"
click at [513, 315] on span "У реду" at bounding box center [520, 313] width 24 height 10
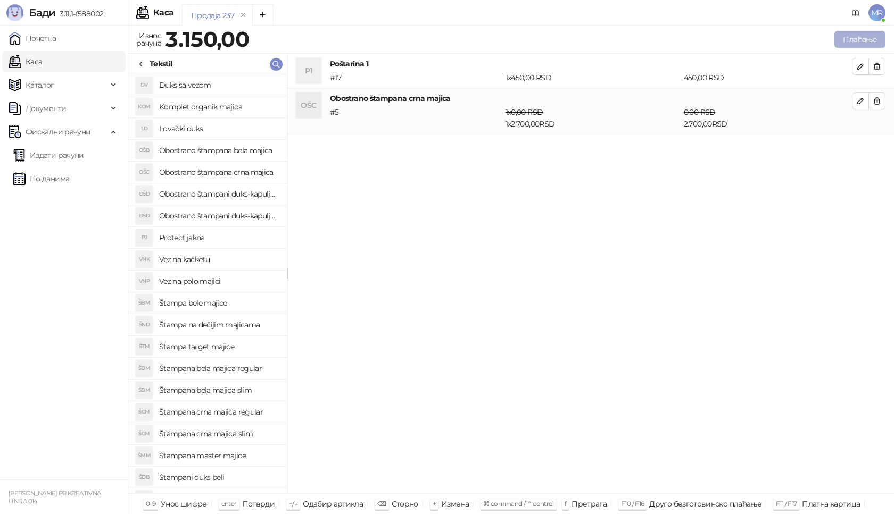
click at [864, 34] on button "Плаћање" at bounding box center [859, 39] width 51 height 17
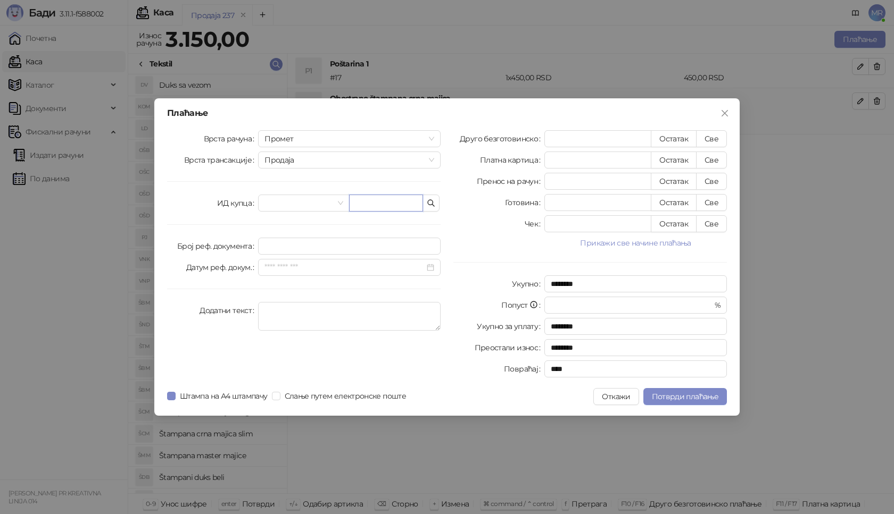
click at [375, 210] on input "text" at bounding box center [386, 203] width 74 height 17
paste input "**********"
type input "**********"
click at [718, 134] on button "Све" at bounding box center [711, 138] width 31 height 17
type input "****"
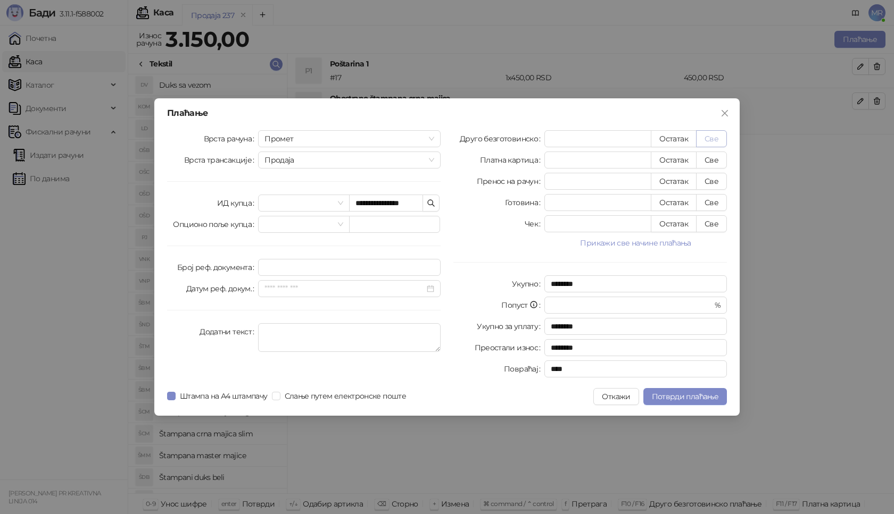
type input "****"
click at [702, 401] on span "Потврди плаћање" at bounding box center [685, 397] width 66 height 10
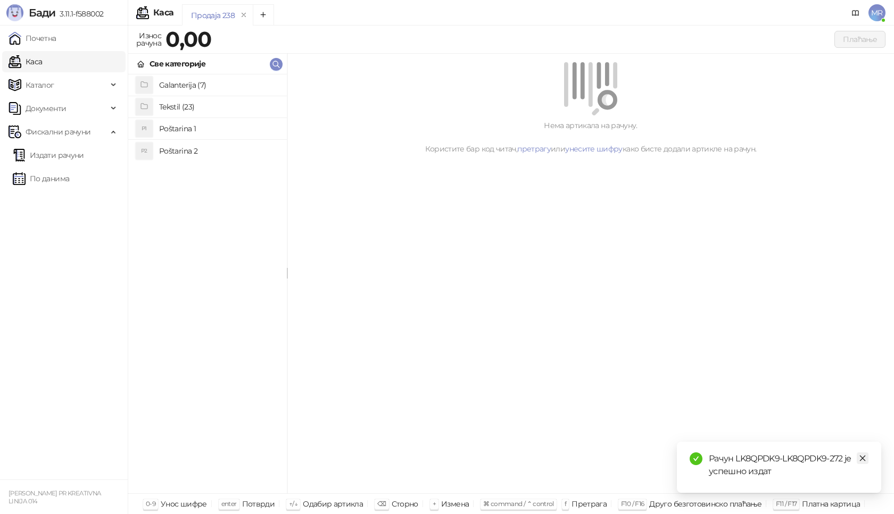
click at [858, 457] on link "Close" at bounding box center [862, 459] width 12 height 12
click at [71, 157] on link "Издати рачуни" at bounding box center [48, 155] width 71 height 21
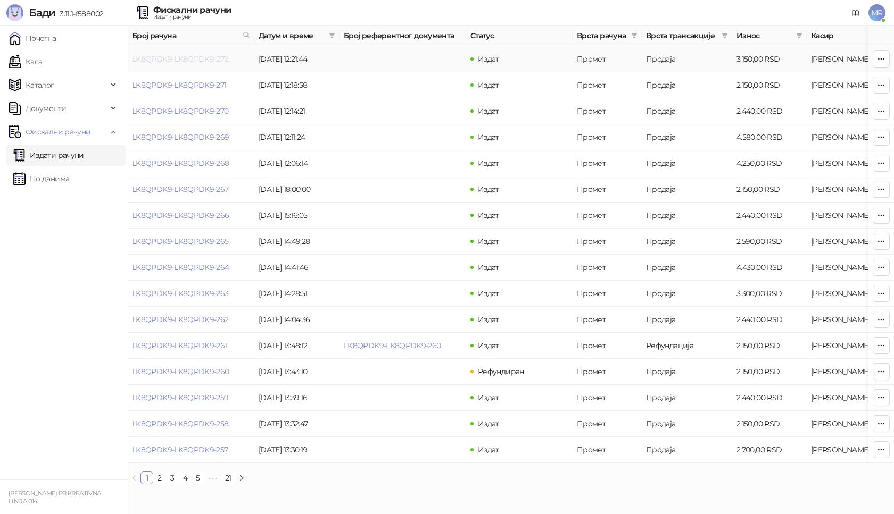
click at [181, 60] on link "LK8QPDK9-LK8QPDK9-272" at bounding box center [180, 59] width 96 height 10
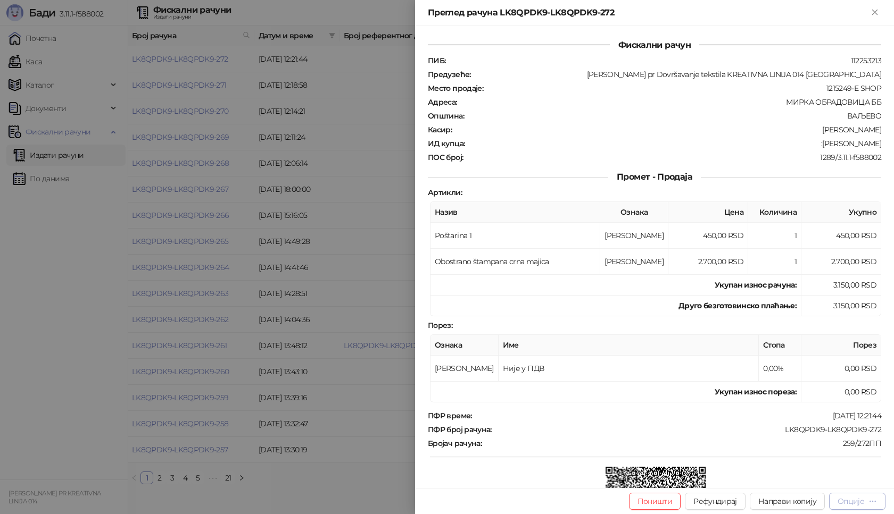
click at [855, 504] on div "Опције" at bounding box center [850, 502] width 27 height 10
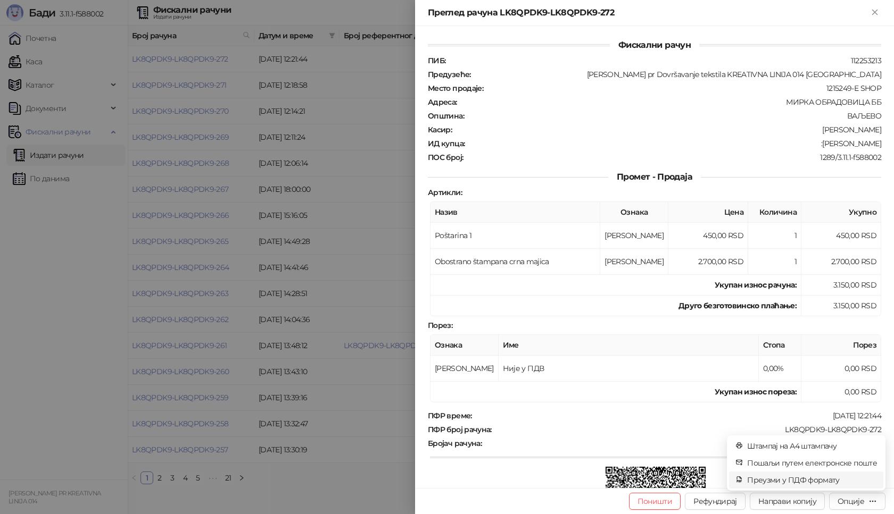
click at [790, 482] on span "Преузми у ПДФ формату" at bounding box center [812, 481] width 130 height 12
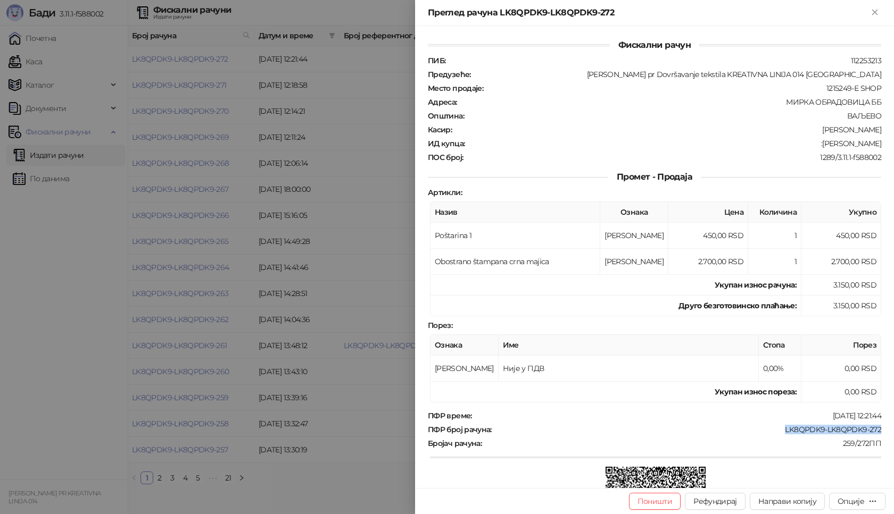
drag, startPoint x: 778, startPoint y: 427, endPoint x: 893, endPoint y: 434, distance: 115.1
click at [893, 434] on div "Фискални рачун ПИБ : 112253213 Предузеће : [PERSON_NAME] pr Dovršavanje tekstil…" at bounding box center [654, 257] width 479 height 462
copy div "LK8QPDK9-LK8QPDK9-272"
drag, startPoint x: 817, startPoint y: 142, endPoint x: 884, endPoint y: 149, distance: 67.9
click at [884, 149] on div "Фискални рачун ПИБ : 112253213 Предузеће : [PERSON_NAME] pr Dovršavanje tekstil…" at bounding box center [654, 257] width 479 height 462
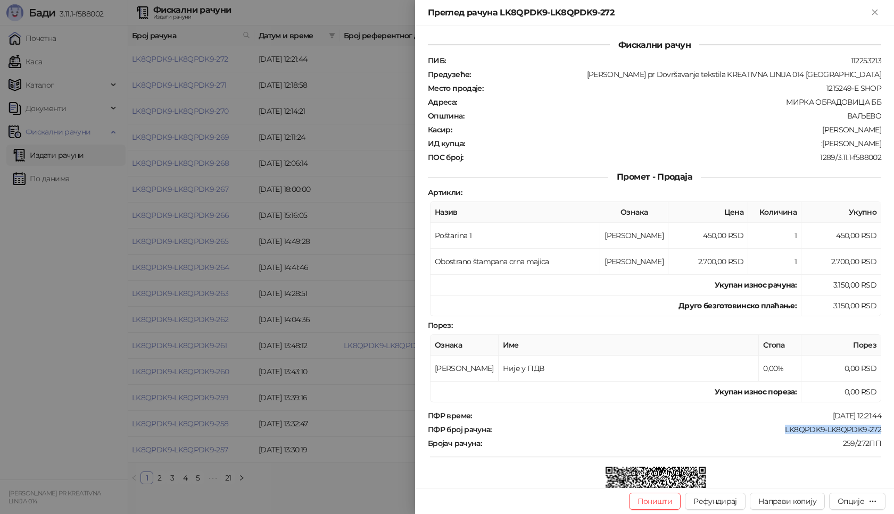
copy div "[PERSON_NAME]"
click at [880, 13] on button "Close" at bounding box center [874, 12] width 13 height 13
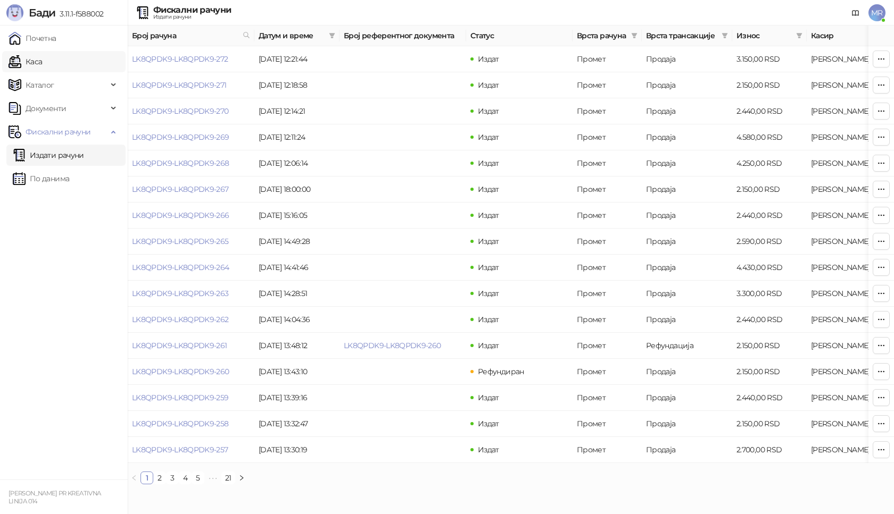
click at [42, 59] on link "Каса" at bounding box center [26, 61] width 34 height 21
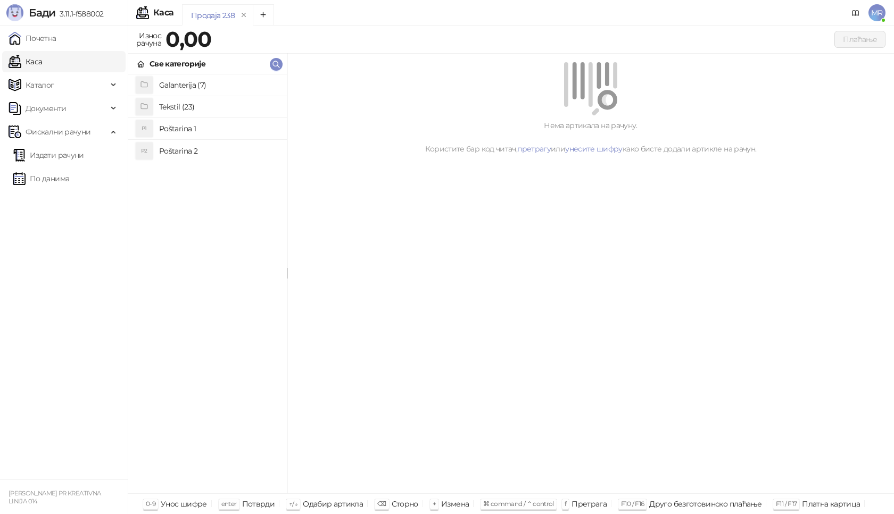
click at [211, 130] on h4 "Poštarina 1" at bounding box center [218, 128] width 119 height 17
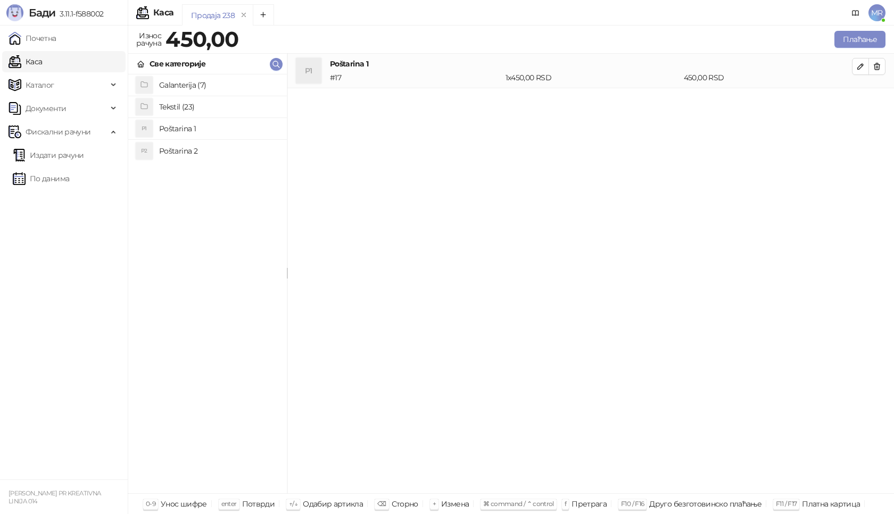
click at [209, 105] on h4 "Tekstil (23)" at bounding box center [218, 106] width 119 height 17
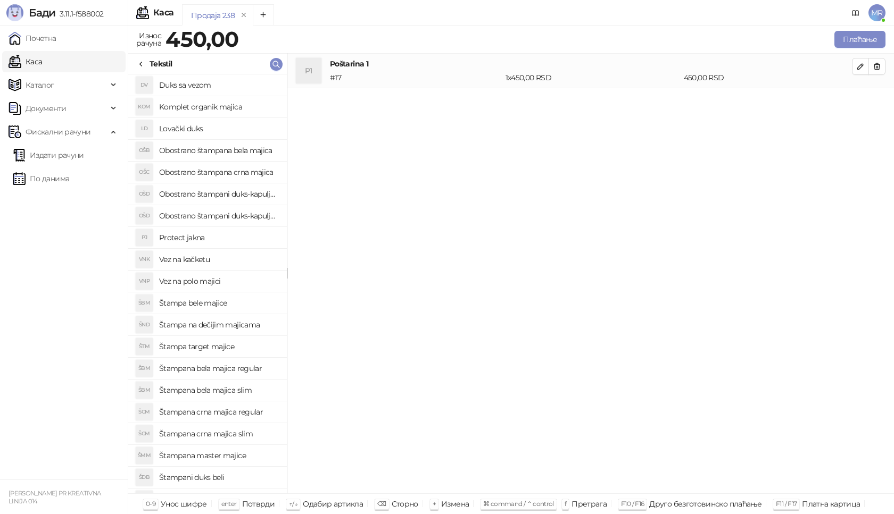
click at [237, 434] on h4 "Štampana crna majica slim" at bounding box center [218, 434] width 119 height 17
click at [856, 99] on icon "button" at bounding box center [860, 101] width 9 height 9
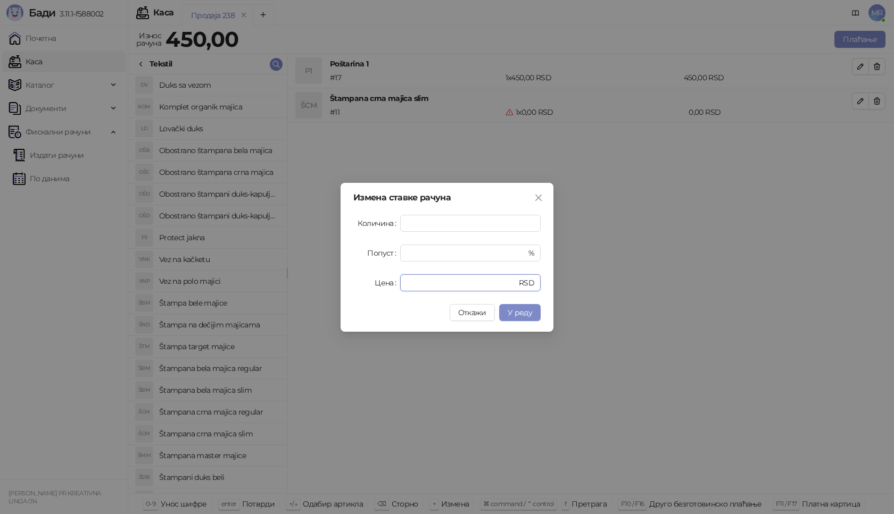
drag, startPoint x: 395, startPoint y: 284, endPoint x: 353, endPoint y: 284, distance: 42.6
click at [353, 284] on div "Измена ставке рачуна Количина * Попуст * % Цена * RSD Откажи У реду" at bounding box center [446, 257] width 213 height 149
type input "****"
click at [522, 318] on button "У реду" at bounding box center [519, 312] width 41 height 17
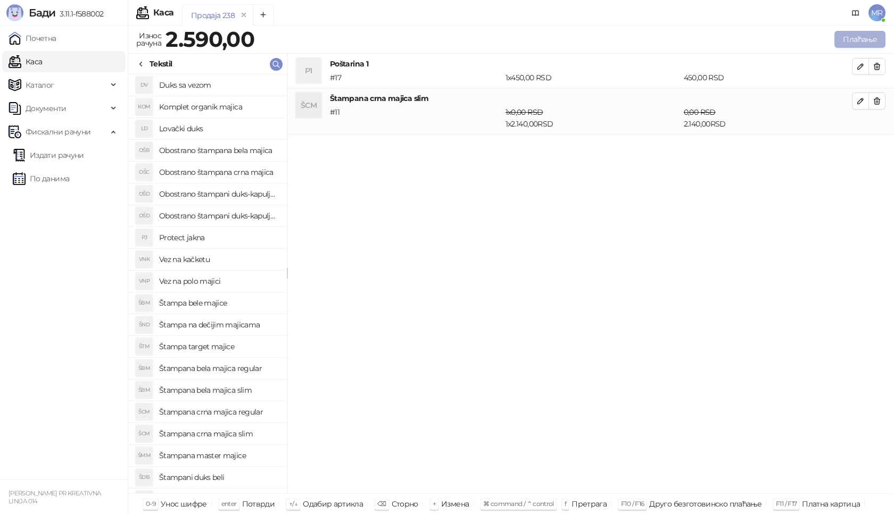
click at [858, 43] on button "Плаћање" at bounding box center [859, 39] width 51 height 17
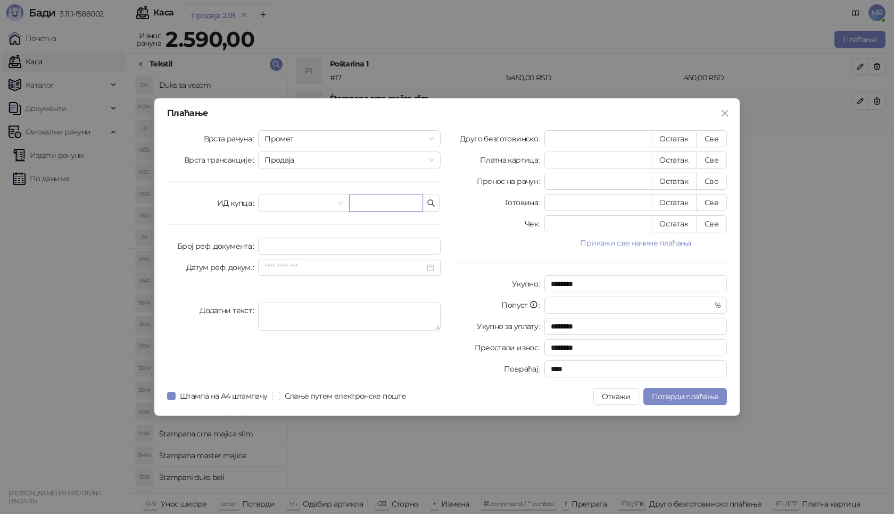
click at [376, 205] on input "text" at bounding box center [386, 203] width 74 height 17
paste input "**********"
type input "**********"
click at [716, 138] on button "Све" at bounding box center [711, 138] width 31 height 17
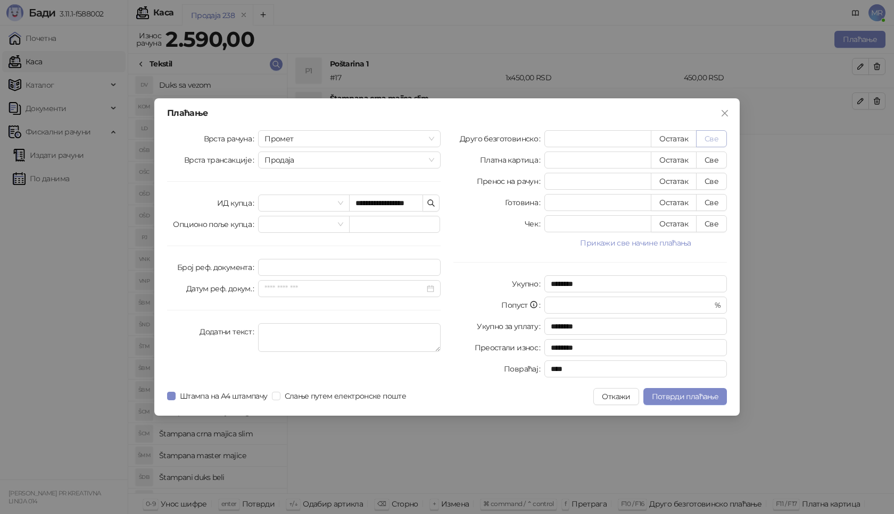
type input "****"
click at [681, 400] on span "Потврди плаћање" at bounding box center [685, 397] width 66 height 10
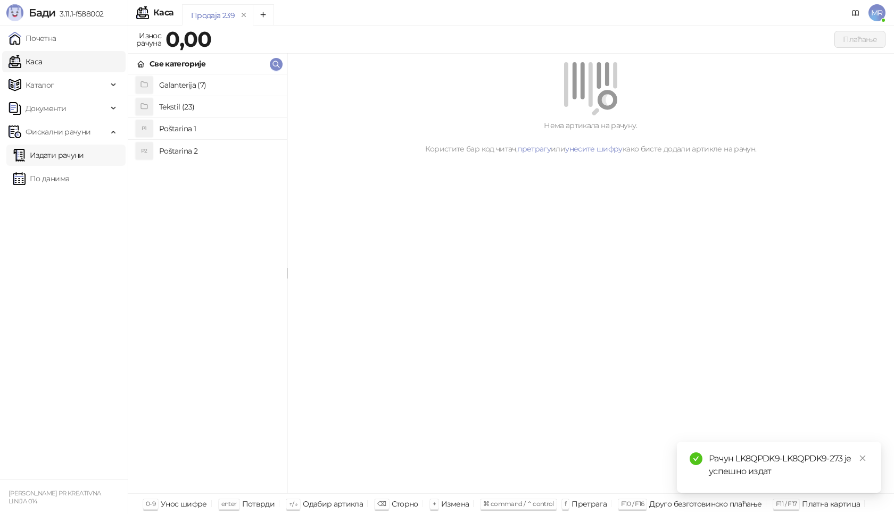
click at [63, 150] on link "Издати рачуни" at bounding box center [48, 155] width 71 height 21
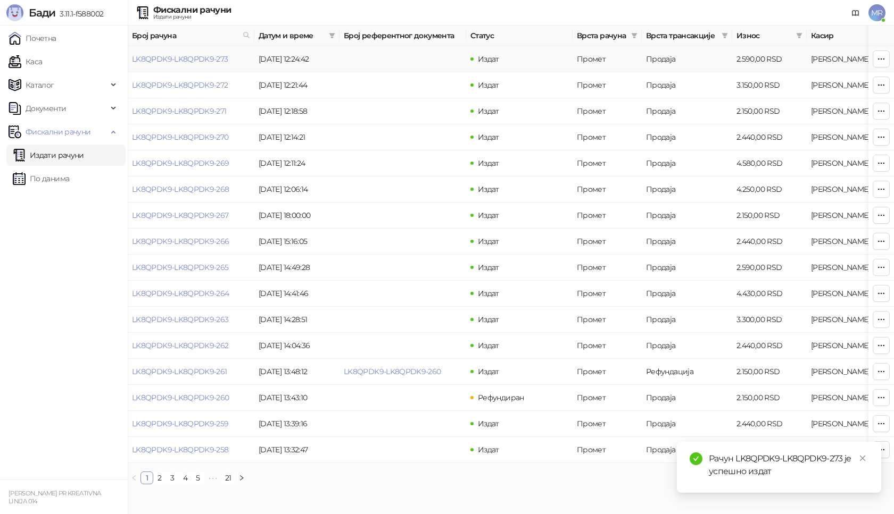
click at [197, 60] on link "LK8QPDK9-LK8QPDK9-273" at bounding box center [180, 59] width 96 height 10
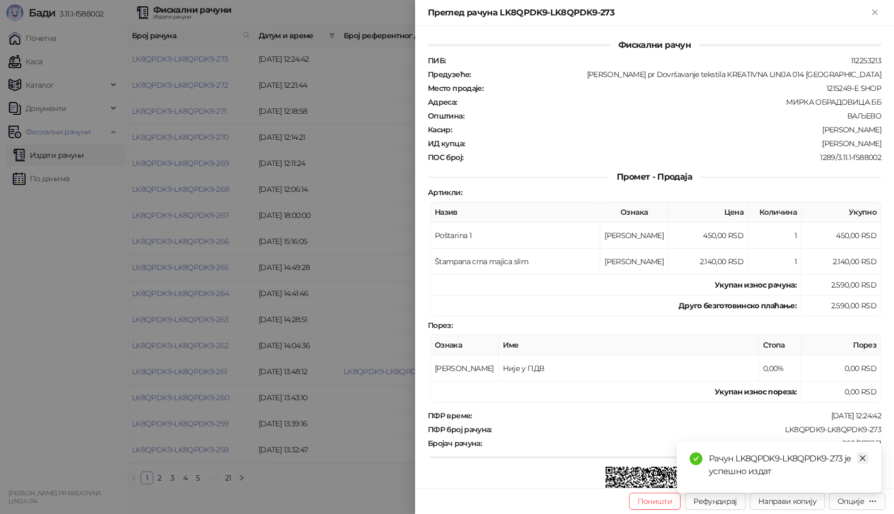
click at [864, 460] on icon "close" at bounding box center [862, 458] width 7 height 7
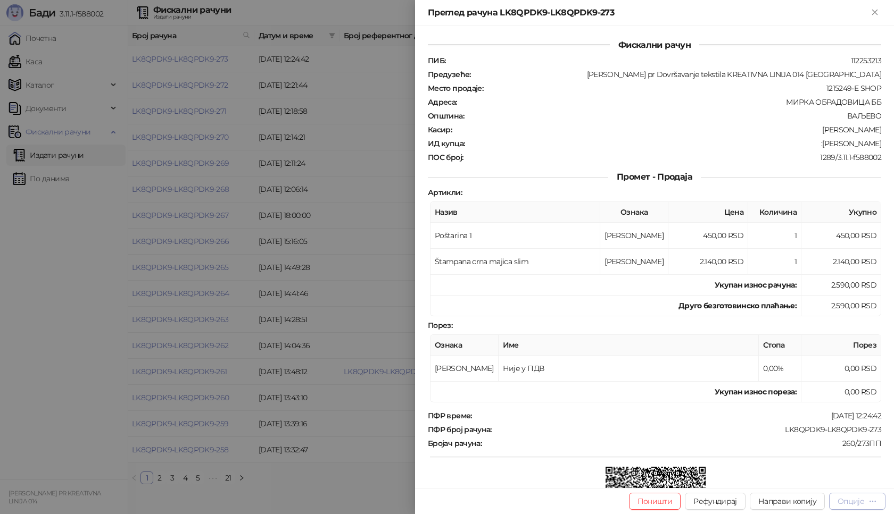
click at [849, 501] on div "Опције" at bounding box center [850, 502] width 27 height 10
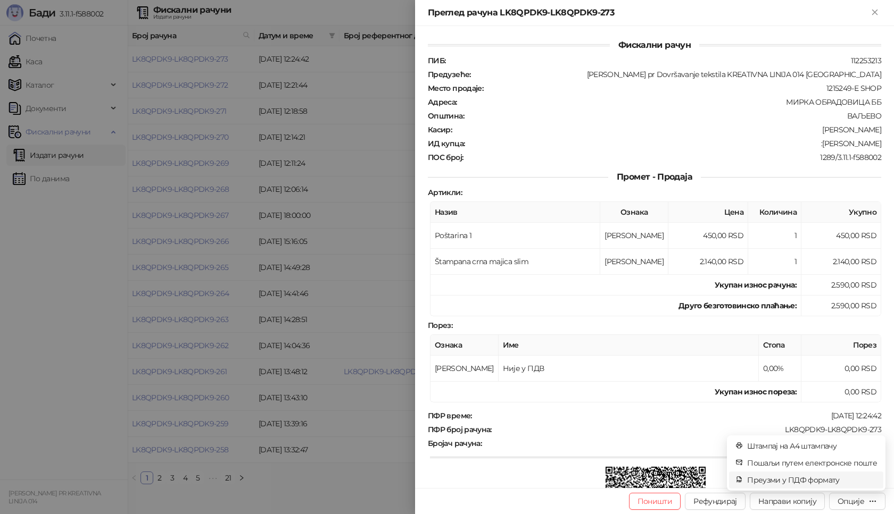
click at [781, 480] on span "Преузми у ПДФ формату" at bounding box center [812, 481] width 130 height 12
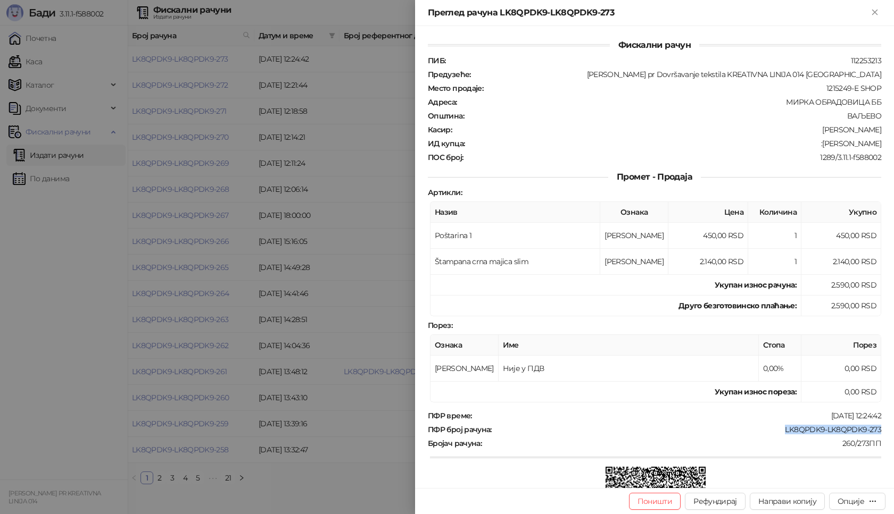
drag, startPoint x: 775, startPoint y: 426, endPoint x: 888, endPoint y: 430, distance: 113.4
click at [888, 430] on div "Фискални рачун ПИБ : 112253213 Предузеће : [PERSON_NAME] pr Dovršavanje tekstil…" at bounding box center [654, 257] width 479 height 462
drag, startPoint x: 803, startPoint y: 141, endPoint x: 888, endPoint y: 142, distance: 84.6
click at [888, 142] on div "Фискални рачун ПИБ : 112253213 Предузеће : [PERSON_NAME] pr Dovršavanje tekstil…" at bounding box center [654, 257] width 479 height 462
click at [877, 16] on icon "Close" at bounding box center [875, 12] width 10 height 10
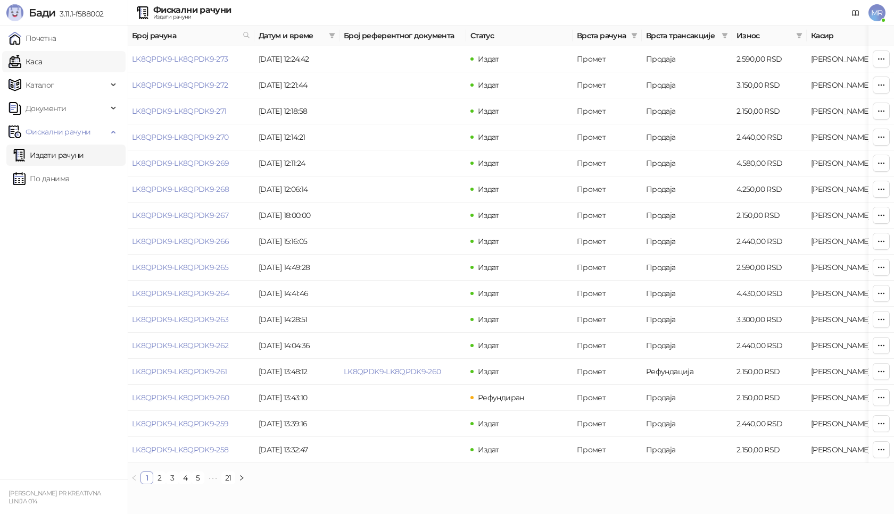
click at [42, 65] on link "Каса" at bounding box center [26, 61] width 34 height 21
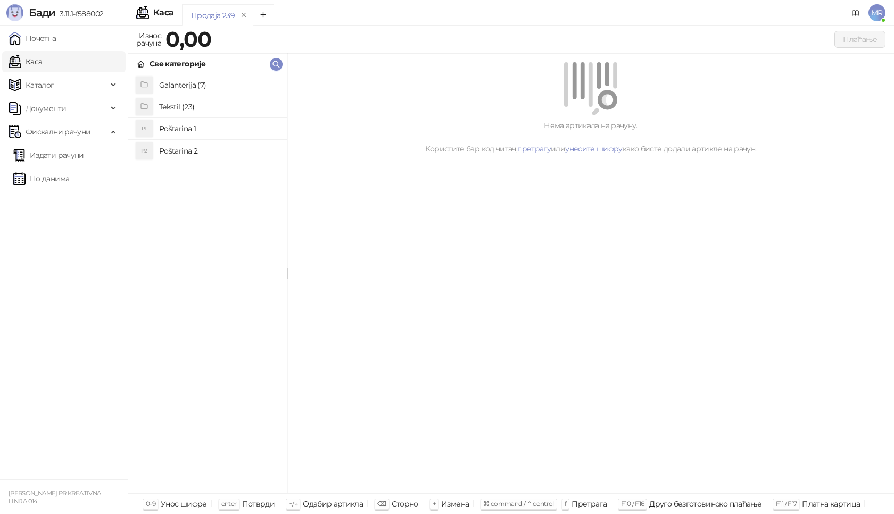
click at [220, 127] on h4 "Poštarina 1" at bounding box center [218, 128] width 119 height 17
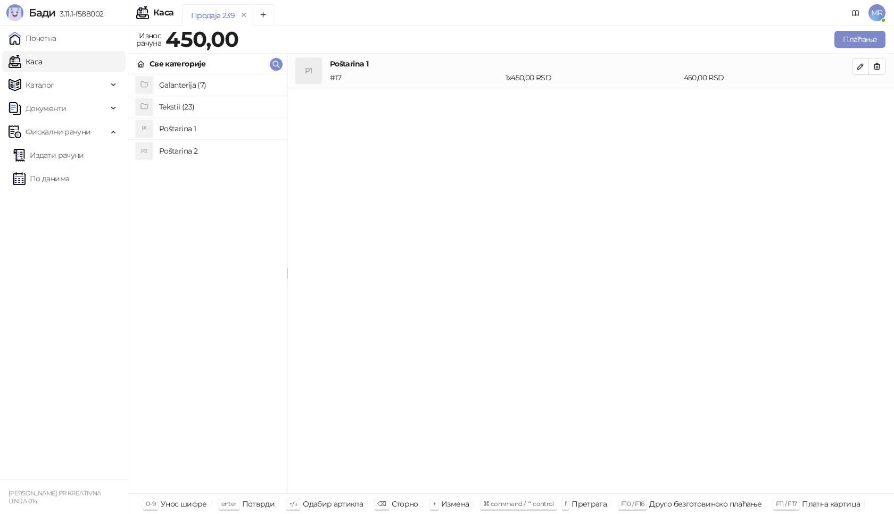
click at [185, 106] on h4 "Tekstil (23)" at bounding box center [218, 106] width 119 height 17
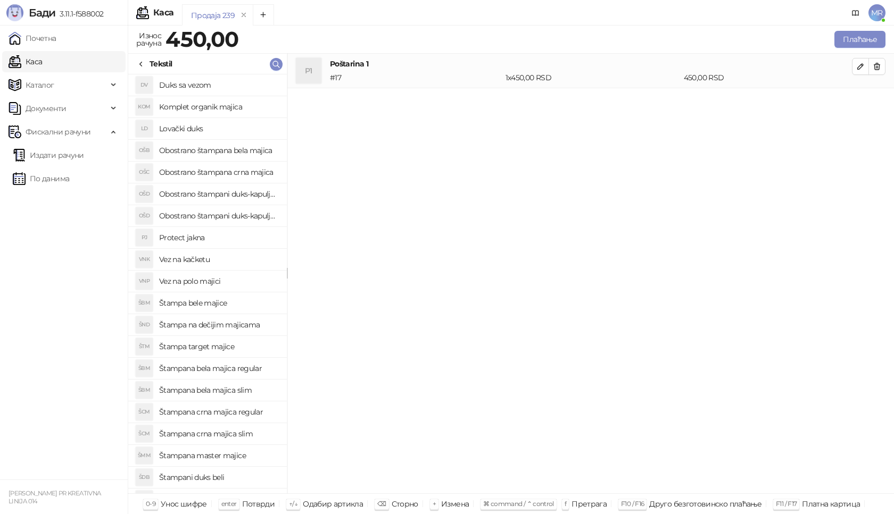
click at [221, 415] on h4 "Štampana crna majica regular" at bounding box center [218, 412] width 119 height 17
click at [864, 104] on icon "button" at bounding box center [860, 101] width 9 height 9
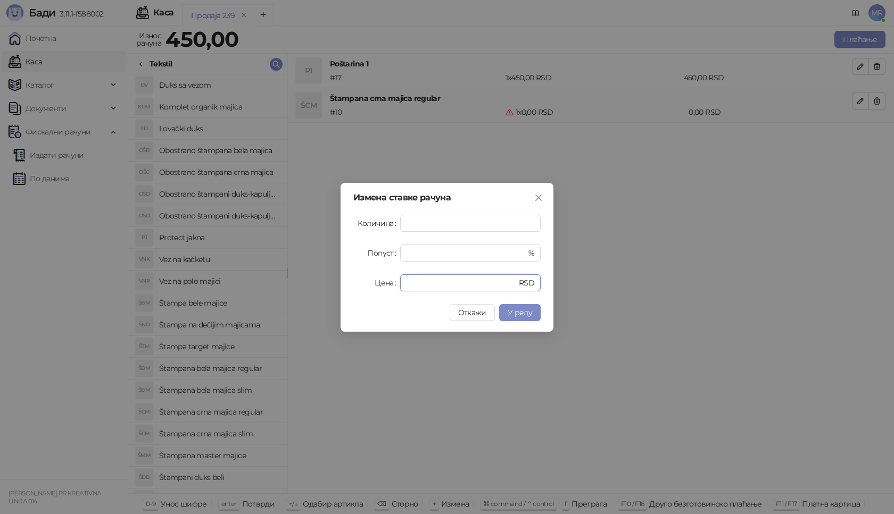
drag, startPoint x: 427, startPoint y: 283, endPoint x: 321, endPoint y: 283, distance: 106.4
click at [321, 283] on div "Измена ставке рачуна Количина * Попуст * % Цена * RSD Откажи У реду" at bounding box center [447, 257] width 894 height 514
type input "****"
click at [522, 313] on span "У реду" at bounding box center [520, 313] width 24 height 10
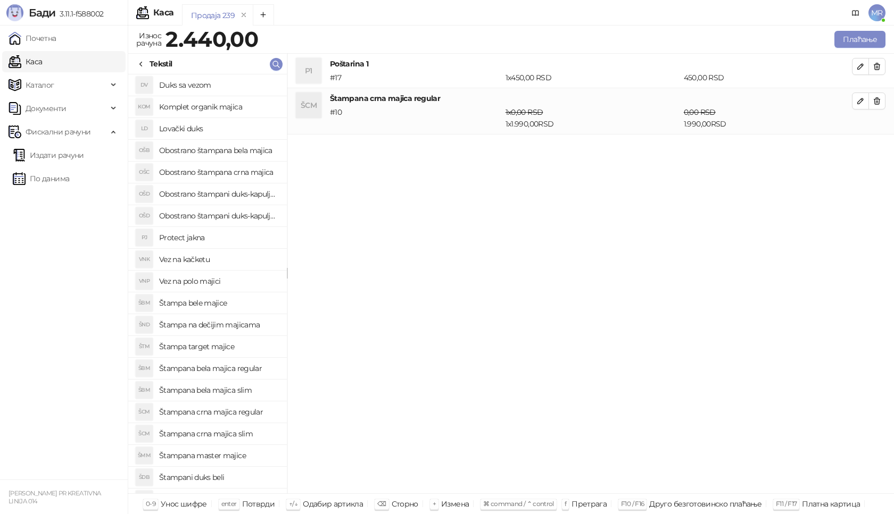
click at [866, 30] on div "Плаћање" at bounding box center [573, 39] width 627 height 21
click at [863, 36] on button "Плаћање" at bounding box center [859, 39] width 51 height 17
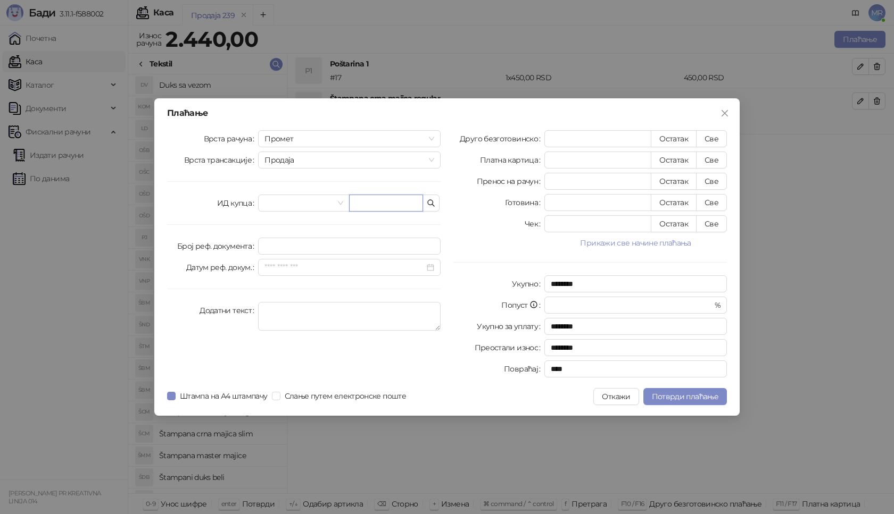
click at [370, 199] on input "text" at bounding box center [386, 203] width 74 height 17
paste input "**********"
type input "**********"
click at [714, 132] on button "Све" at bounding box center [711, 138] width 31 height 17
type input "****"
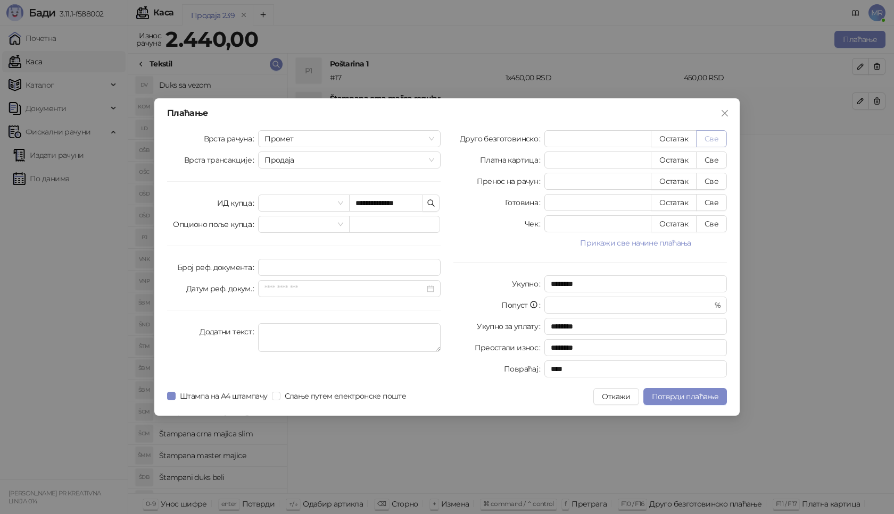
type input "****"
click at [690, 401] on span "Потврди плаћање" at bounding box center [685, 397] width 66 height 10
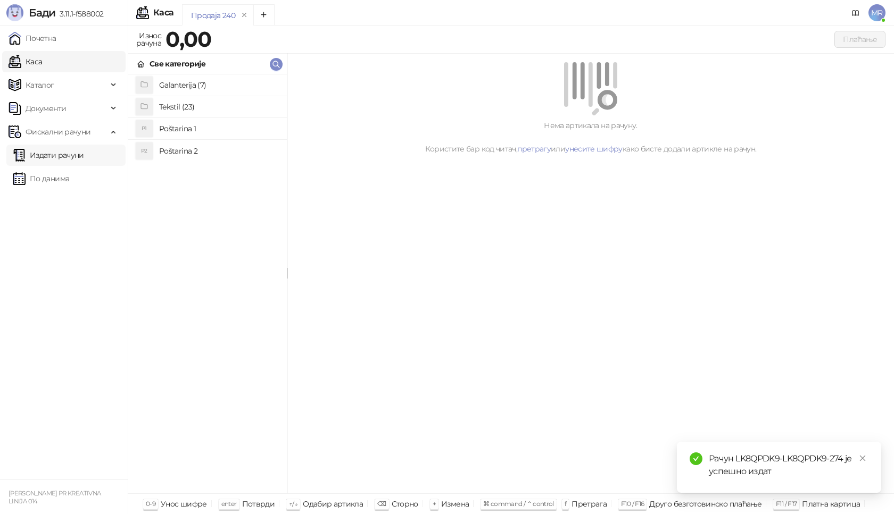
click at [84, 155] on link "Издати рачуни" at bounding box center [48, 155] width 71 height 21
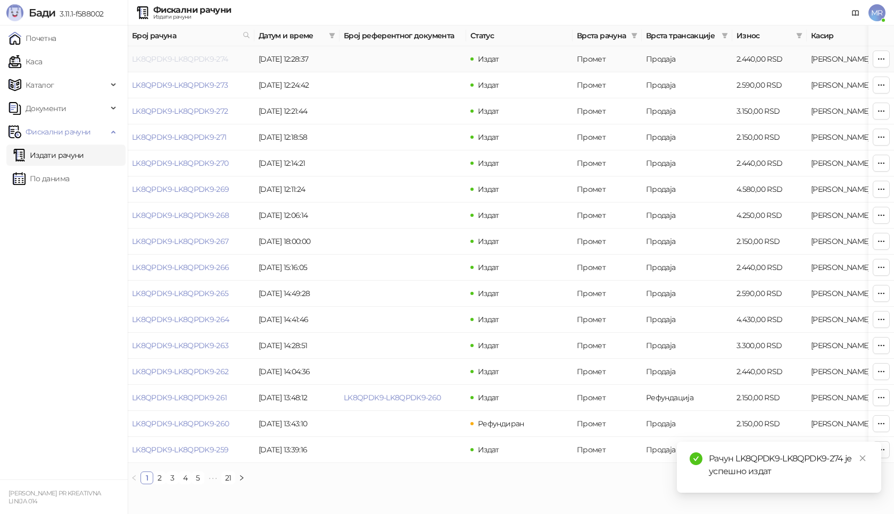
click at [187, 60] on link "LK8QPDK9-LK8QPDK9-274" at bounding box center [180, 59] width 96 height 10
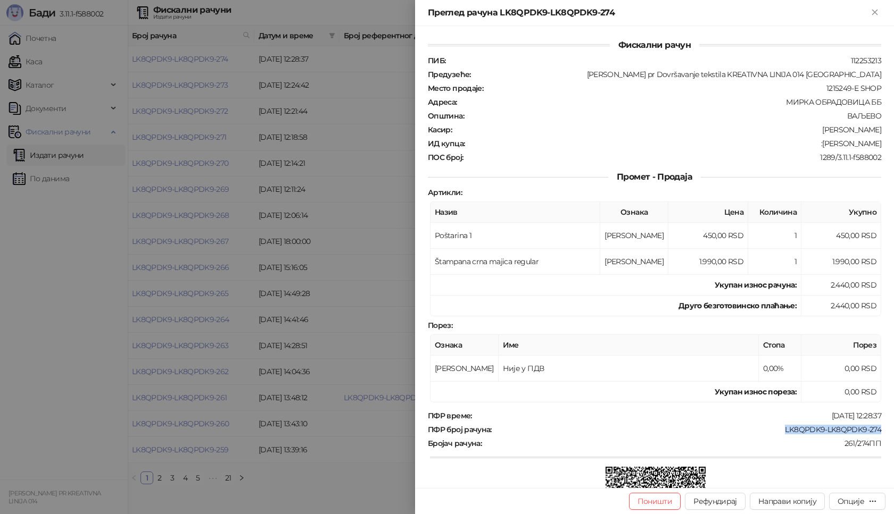
drag, startPoint x: 776, startPoint y: 428, endPoint x: 884, endPoint y: 429, distance: 107.5
click at [884, 429] on div "Фискални рачун ПИБ : 112253213 Предузеће : [PERSON_NAME] pr Dovršavanje tekstil…" at bounding box center [654, 257] width 479 height 462
drag, startPoint x: 818, startPoint y: 144, endPoint x: 887, endPoint y: 143, distance: 69.2
click at [887, 143] on div "Фискални рачун ПИБ : 112253213 Предузеће : [PERSON_NAME] pr Dovršavanje tekstil…" at bounding box center [654, 257] width 479 height 462
click at [876, 13] on icon "Close" at bounding box center [874, 12] width 5 height 5
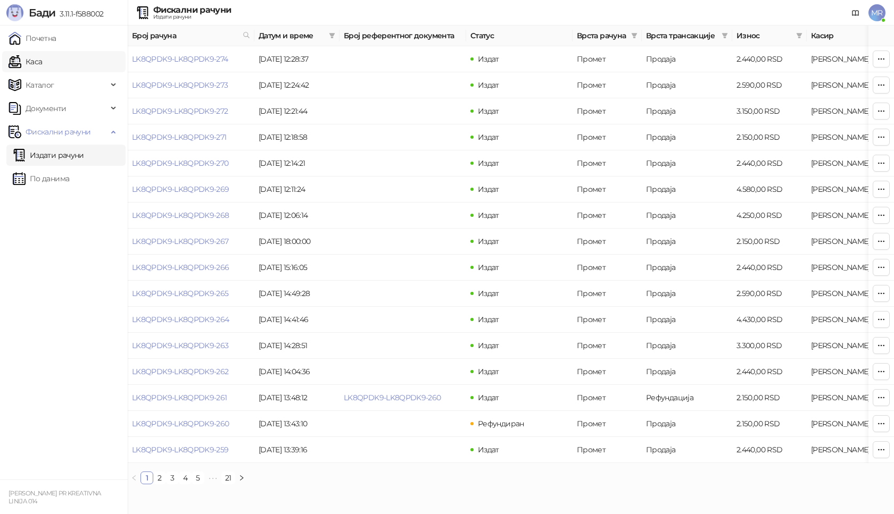
click at [42, 66] on link "Каса" at bounding box center [26, 61] width 34 height 21
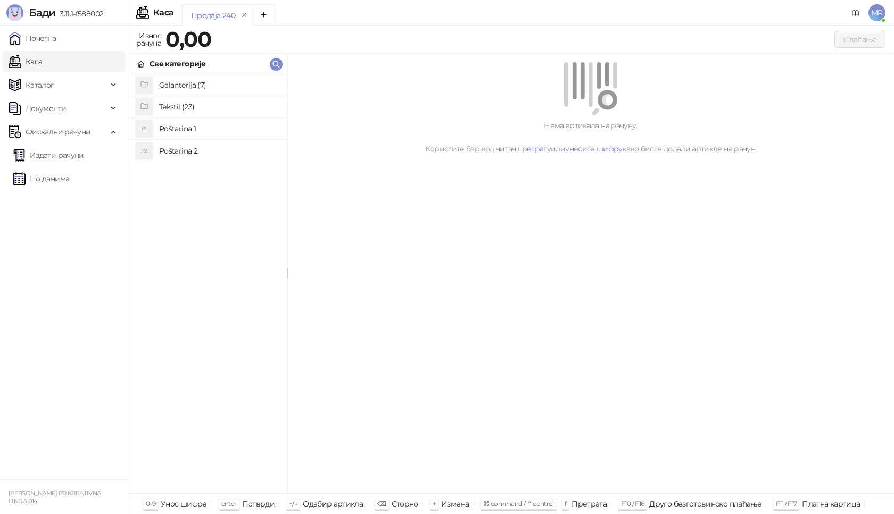
click at [223, 129] on h4 "Poštarina 1" at bounding box center [218, 128] width 119 height 17
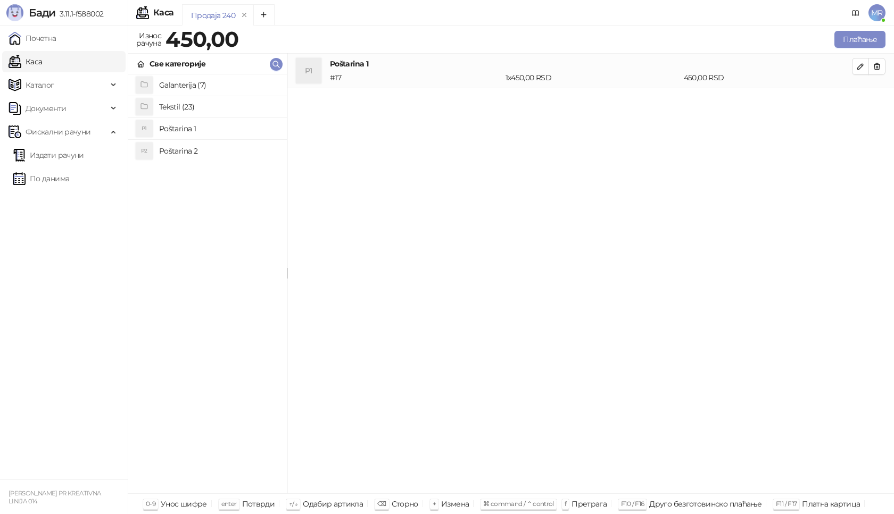
click at [213, 104] on h4 "Tekstil (23)" at bounding box center [218, 106] width 119 height 17
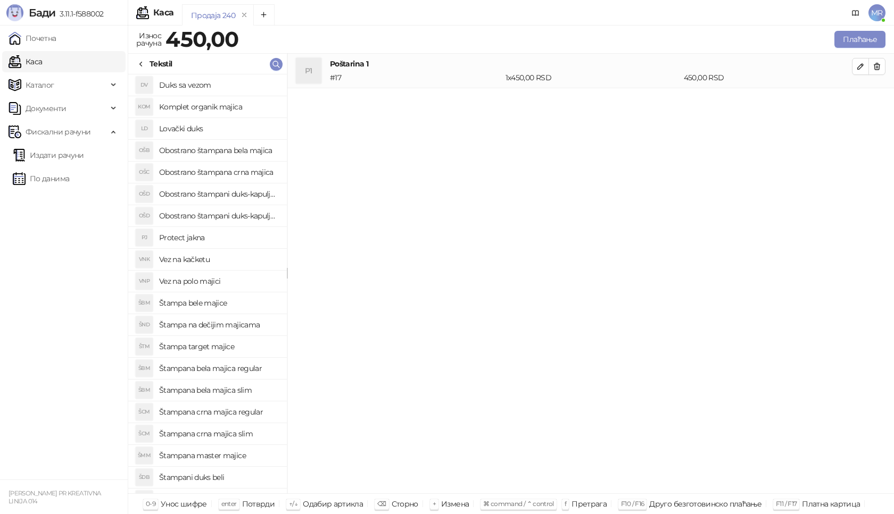
click at [249, 410] on h4 "Štampana crna majica regular" at bounding box center [218, 412] width 119 height 17
click at [866, 103] on button "button" at bounding box center [860, 101] width 17 height 17
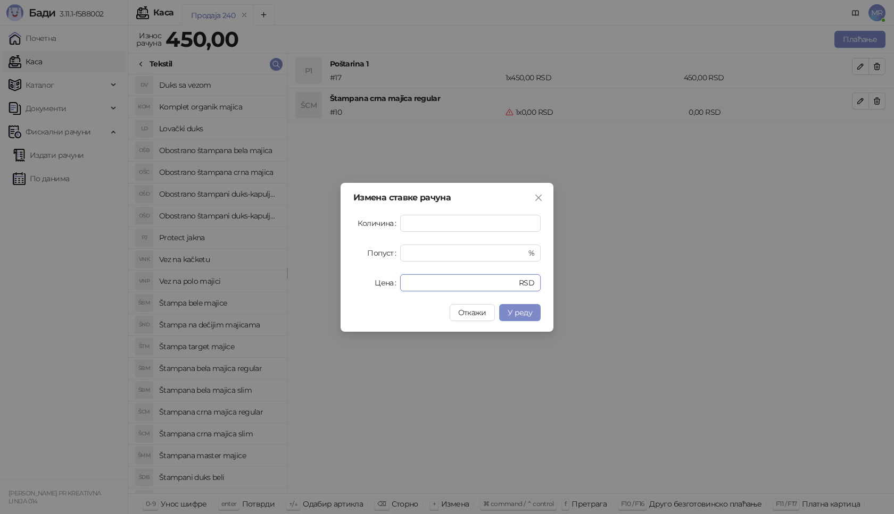
drag, startPoint x: 431, startPoint y: 281, endPoint x: 312, endPoint y: 297, distance: 120.2
click at [312, 297] on div "Измена ставке рачуна Количина * Попуст * % Цена * RSD Откажи У реду" at bounding box center [447, 257] width 894 height 514
type input "****"
click at [525, 313] on span "У реду" at bounding box center [520, 313] width 24 height 10
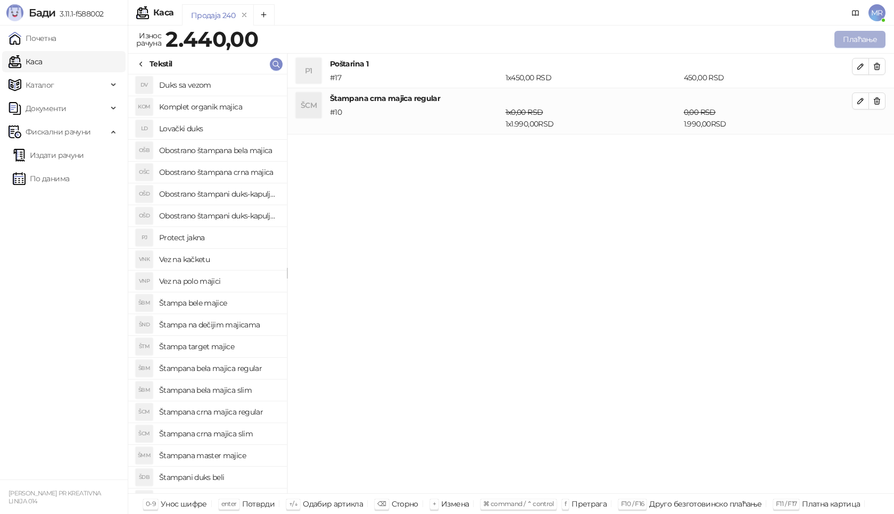
click at [874, 38] on button "Плаћање" at bounding box center [859, 39] width 51 height 17
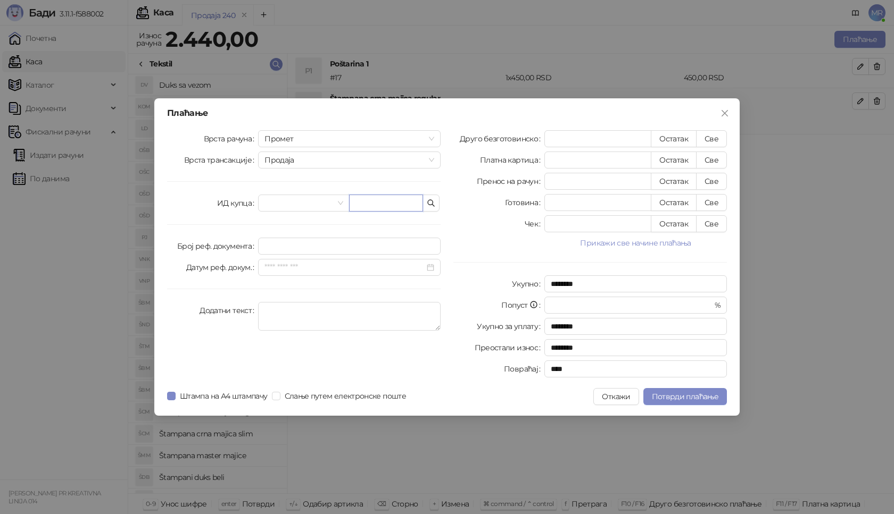
click at [393, 198] on input "text" at bounding box center [386, 203] width 74 height 17
paste input "**********"
type input "**********"
click at [705, 139] on button "Све" at bounding box center [711, 138] width 31 height 17
type input "****"
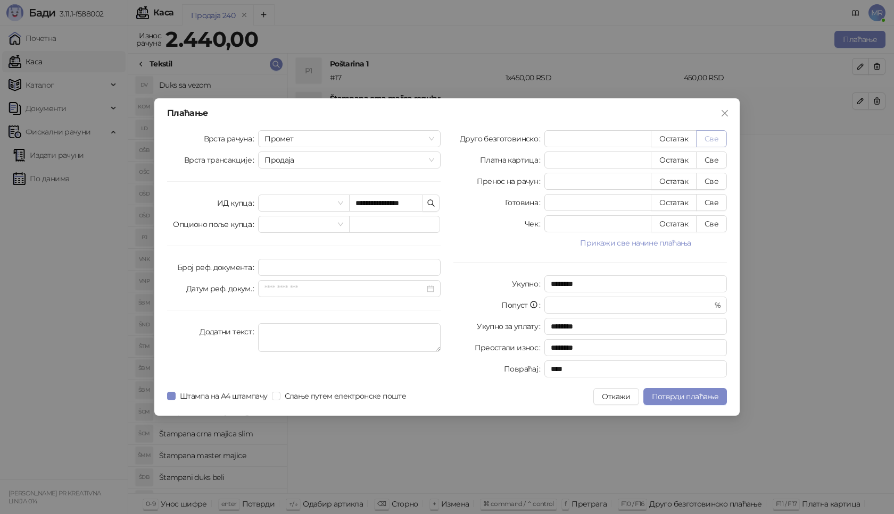
type input "****"
click at [697, 392] on button "Потврди плаћање" at bounding box center [685, 396] width 84 height 17
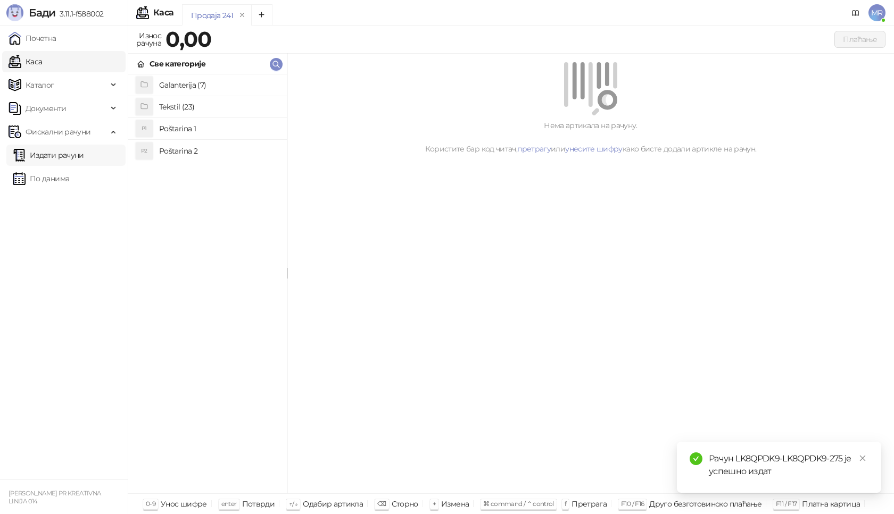
click at [82, 157] on link "Издати рачуни" at bounding box center [48, 155] width 71 height 21
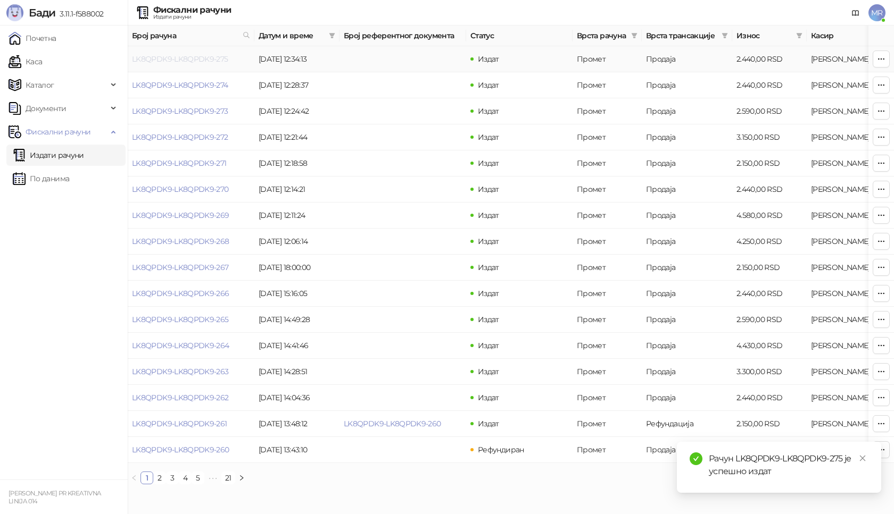
click at [180, 63] on link "LK8QPDK9-LK8QPDK9-275" at bounding box center [180, 59] width 96 height 10
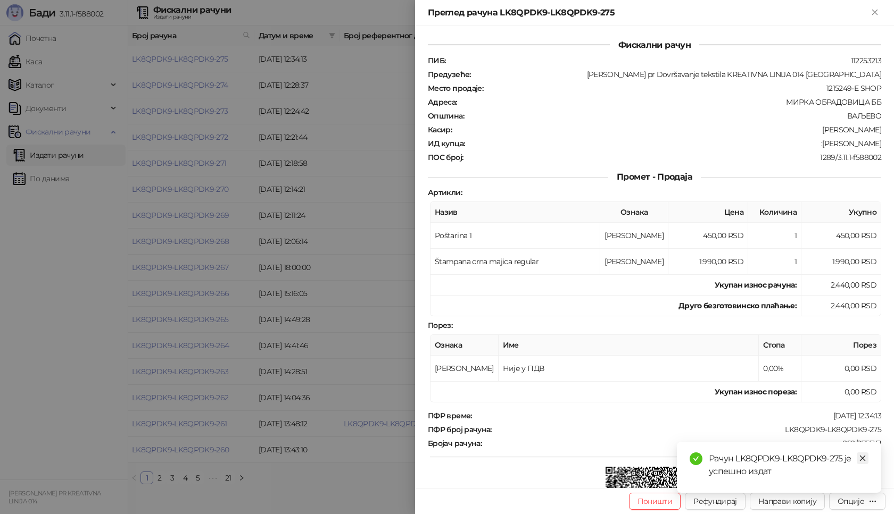
click at [865, 459] on icon "close" at bounding box center [862, 458] width 7 height 7
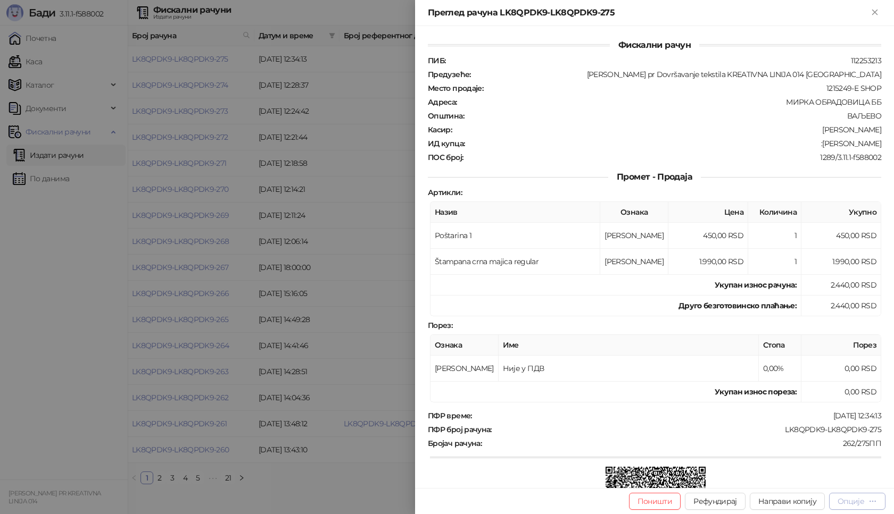
click at [852, 505] on div "Опције" at bounding box center [850, 502] width 27 height 10
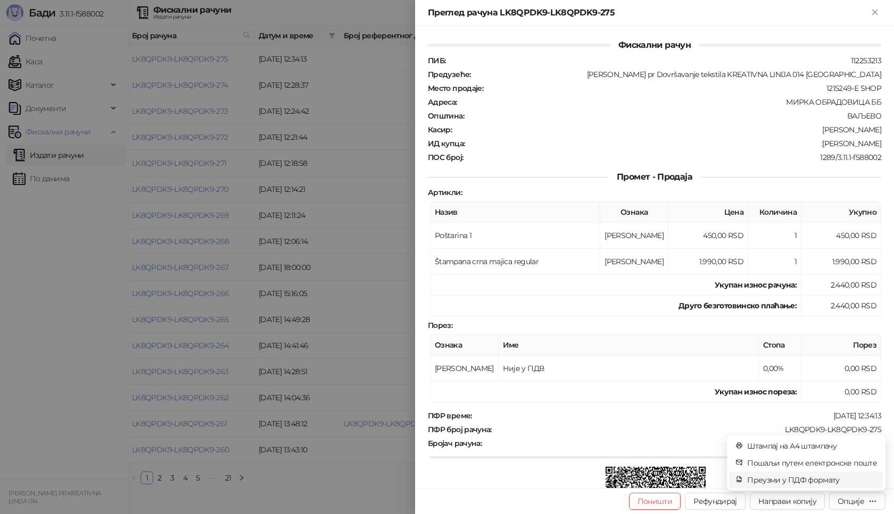
click at [803, 480] on span "Преузми у ПДФ формату" at bounding box center [812, 481] width 130 height 12
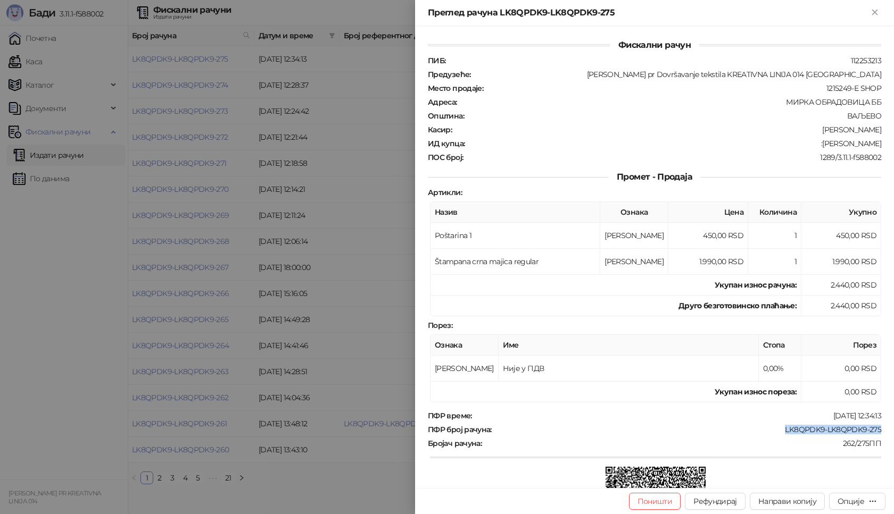
drag, startPoint x: 777, startPoint y: 428, endPoint x: 893, endPoint y: 433, distance: 116.1
click at [893, 433] on div "Фискални рачун ПИБ : 112253213 Предузеће : [PERSON_NAME] pr Dovršavanje tekstil…" at bounding box center [654, 257] width 479 height 462
click at [818, 144] on div ":[PERSON_NAME]" at bounding box center [673, 144] width 417 height 10
drag, startPoint x: 815, startPoint y: 144, endPoint x: 893, endPoint y: 144, distance: 78.2
click at [893, 144] on div "Фискални рачун ПИБ : 112253213 Предузеће : [PERSON_NAME] pr Dovršavanje tekstil…" at bounding box center [654, 257] width 479 height 462
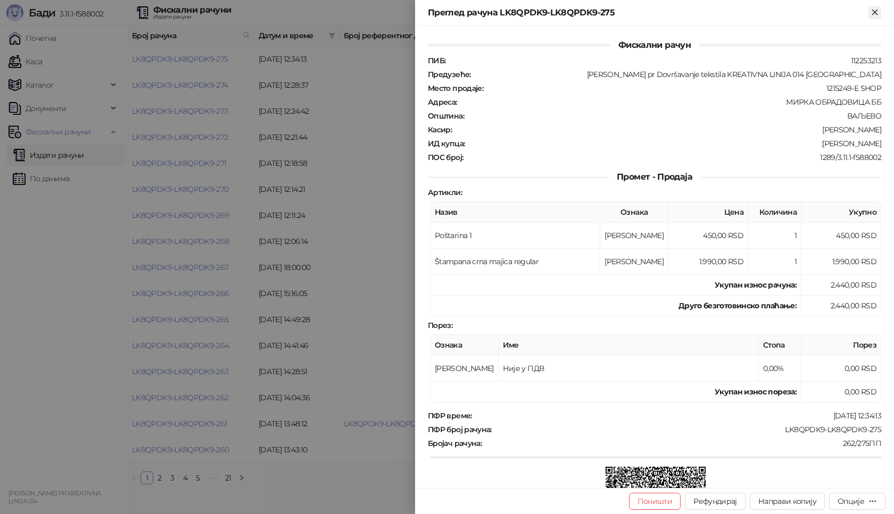
click at [876, 11] on icon "Close" at bounding box center [874, 12] width 5 height 5
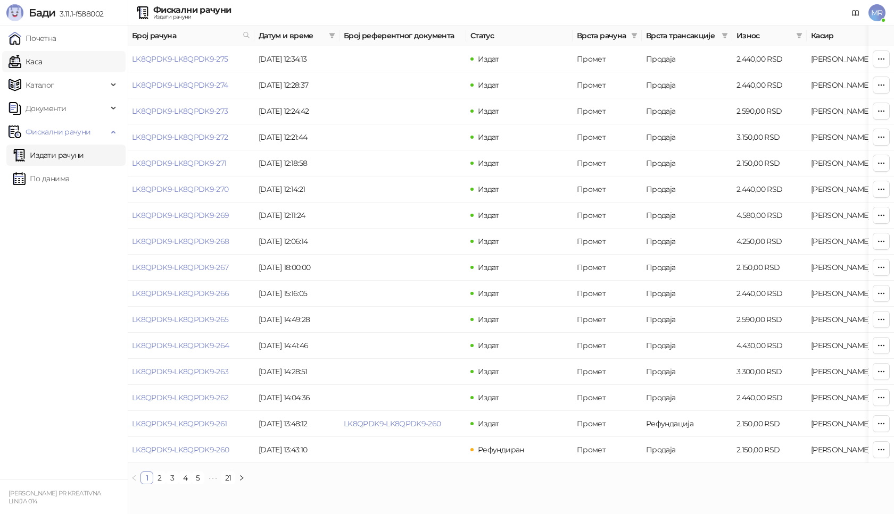
click at [42, 60] on link "Каса" at bounding box center [26, 61] width 34 height 21
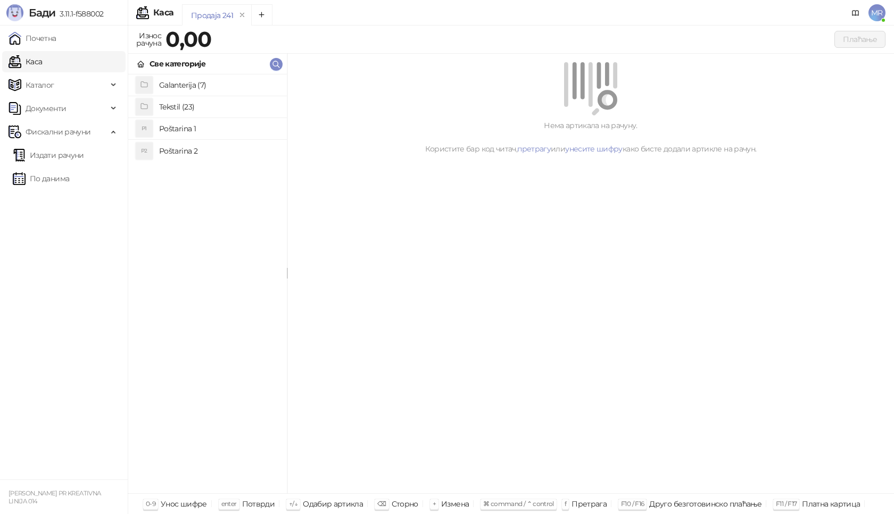
click at [210, 128] on h4 "Poštarina 1" at bounding box center [218, 128] width 119 height 17
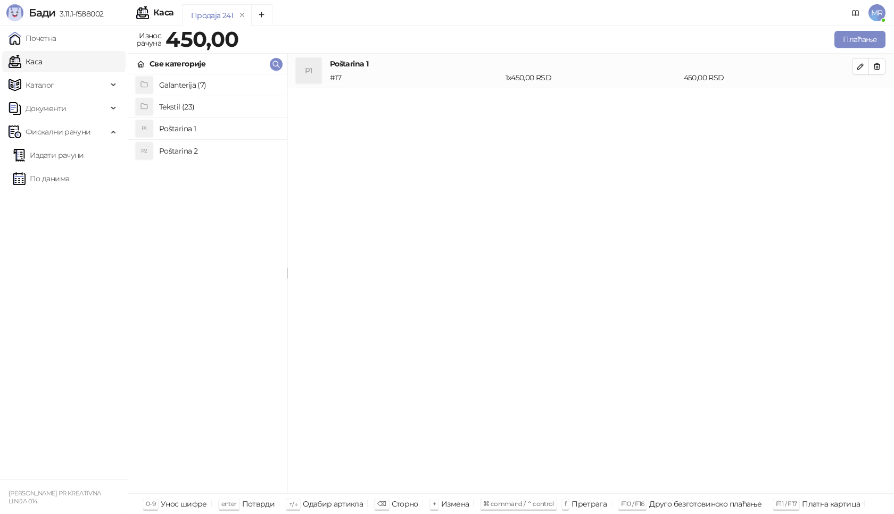
click at [206, 109] on h4 "Tekstil (23)" at bounding box center [218, 106] width 119 height 17
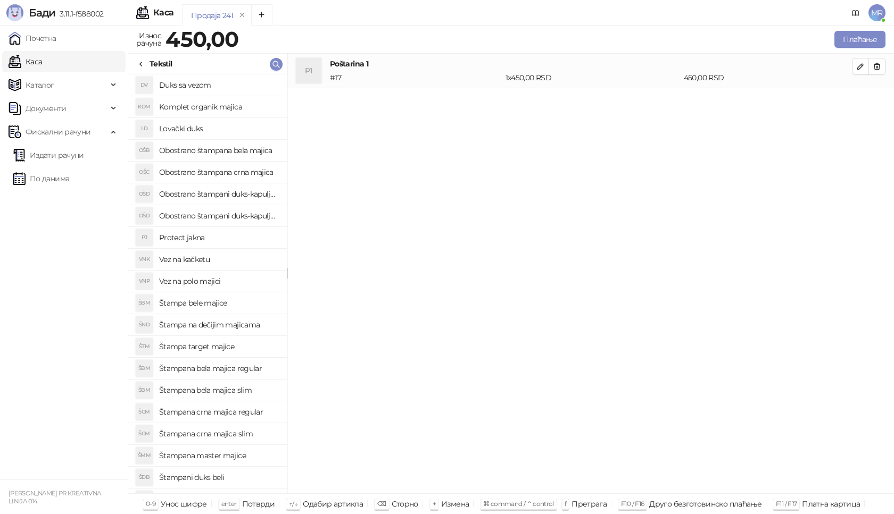
click at [241, 413] on h4 "Štampana crna majica regular" at bounding box center [218, 412] width 119 height 17
click at [859, 103] on icon "button" at bounding box center [860, 101] width 9 height 9
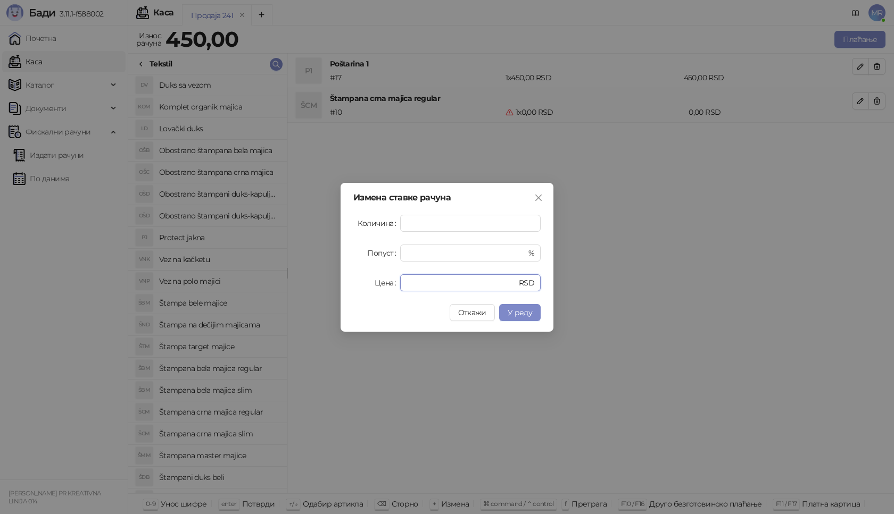
drag, startPoint x: 410, startPoint y: 290, endPoint x: 366, endPoint y: 288, distance: 44.2
click at [366, 288] on div "Цена * RSD" at bounding box center [446, 282] width 187 height 17
type input "****"
click at [522, 314] on span "У реду" at bounding box center [520, 313] width 24 height 10
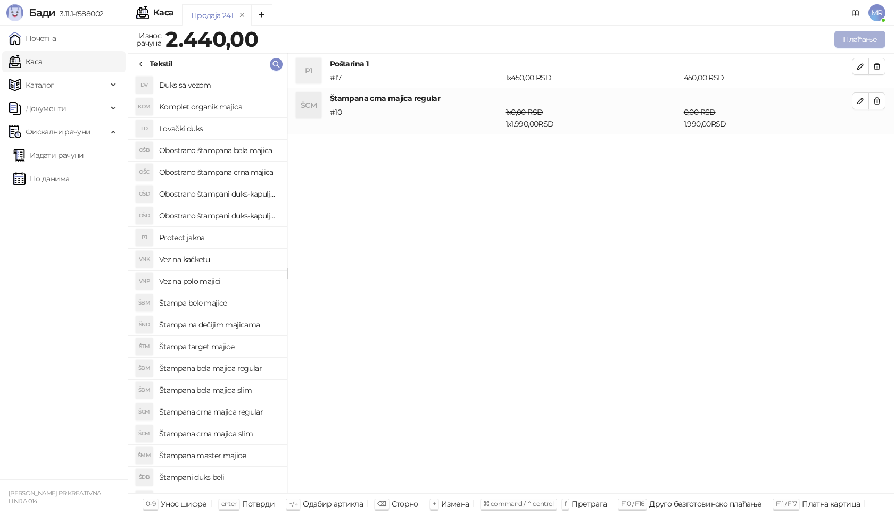
click at [867, 40] on button "Плаћање" at bounding box center [859, 39] width 51 height 17
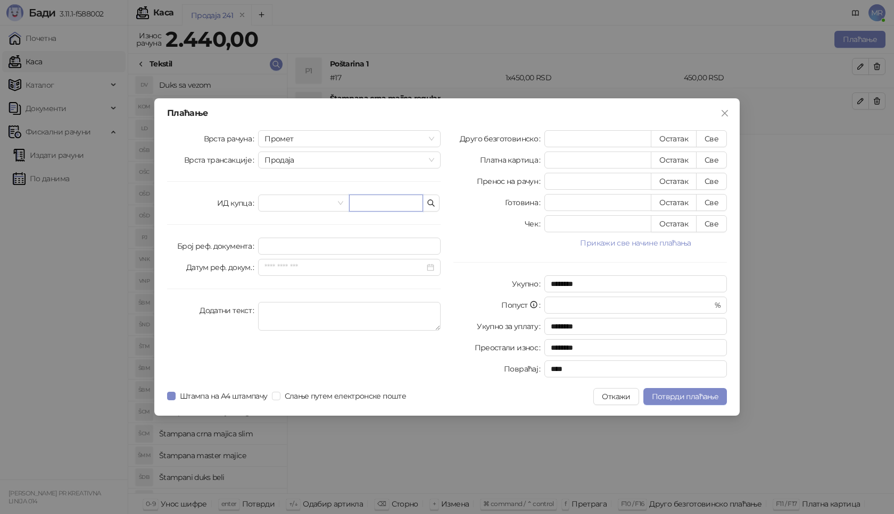
click at [390, 203] on input "text" at bounding box center [386, 203] width 74 height 17
paste input "**********"
type input "**********"
click at [717, 137] on button "Све" at bounding box center [711, 138] width 31 height 17
type input "****"
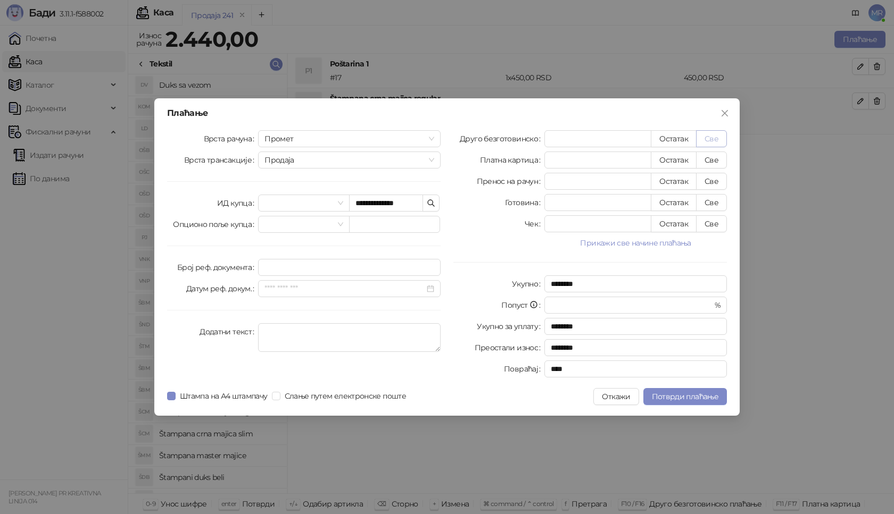
type input "****"
click at [711, 394] on span "Потврди плаћање" at bounding box center [685, 397] width 66 height 10
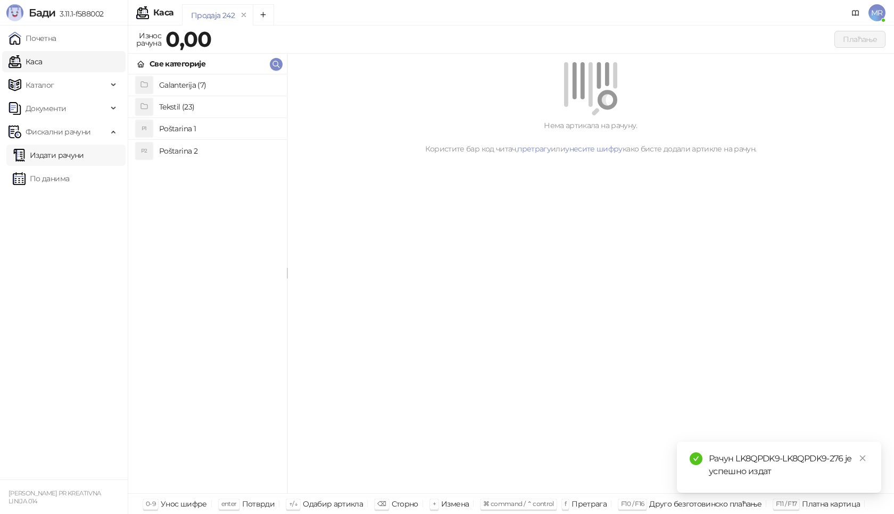
click at [79, 159] on link "Издати рачуни" at bounding box center [48, 155] width 71 height 21
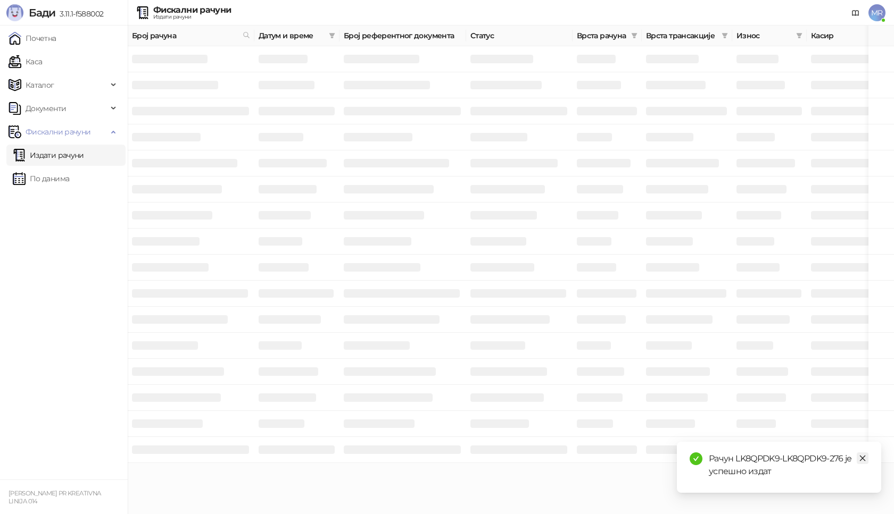
click at [859, 457] on icon "close" at bounding box center [862, 458] width 7 height 7
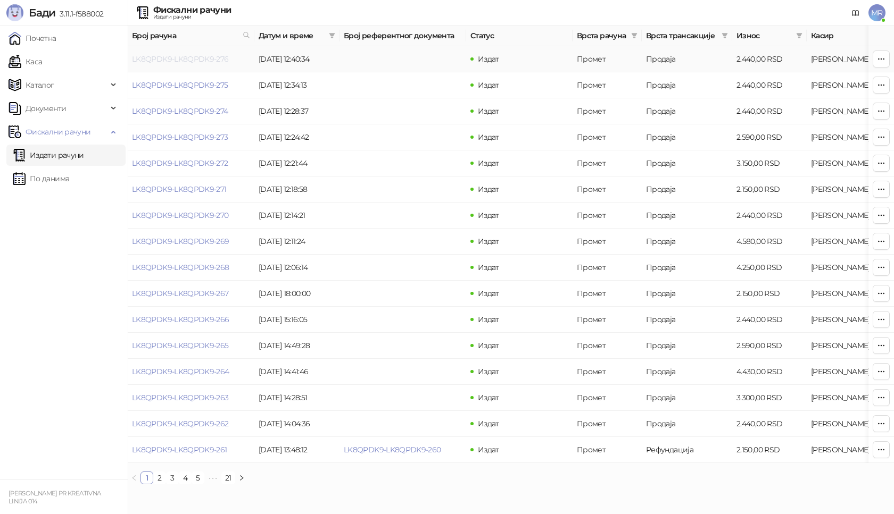
drag, startPoint x: 161, startPoint y: 61, endPoint x: 179, endPoint y: 61, distance: 17.6
click at [161, 61] on link "LK8QPDK9-LK8QPDK9-276" at bounding box center [180, 59] width 97 height 10
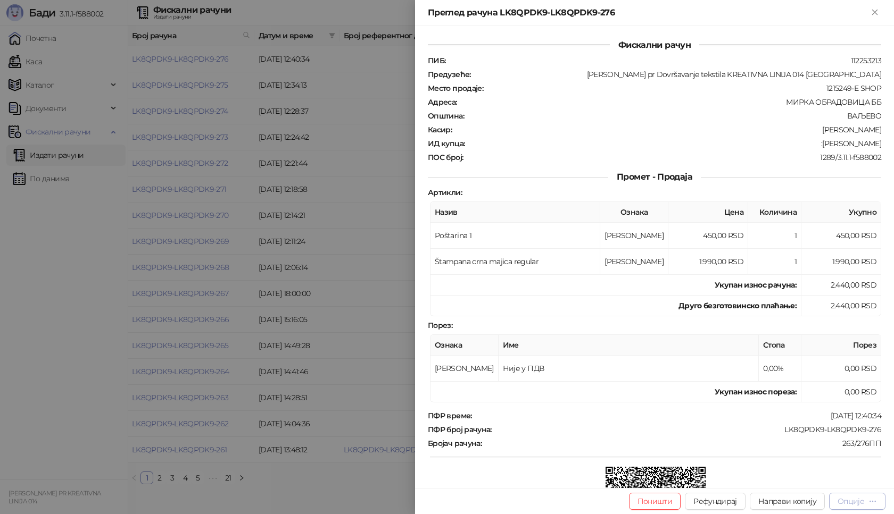
click at [855, 498] on div "Опције" at bounding box center [850, 502] width 27 height 10
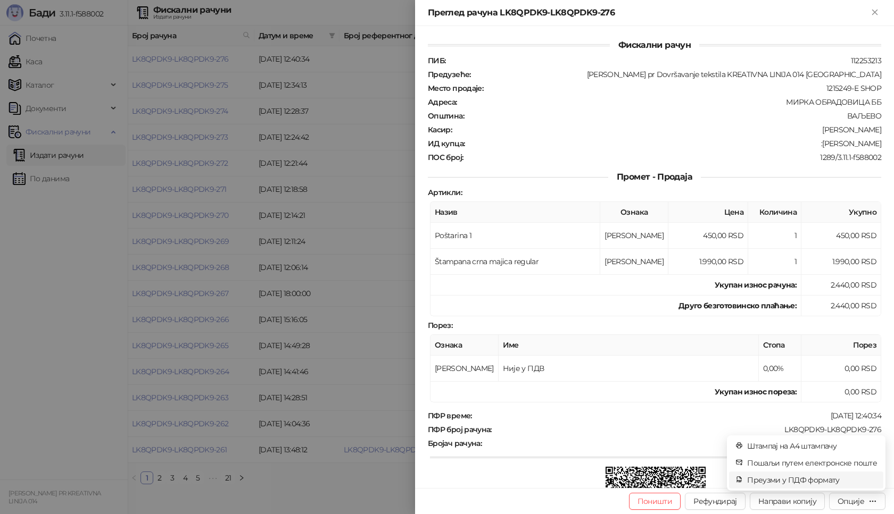
click at [806, 477] on span "Преузми у ПДФ формату" at bounding box center [812, 481] width 130 height 12
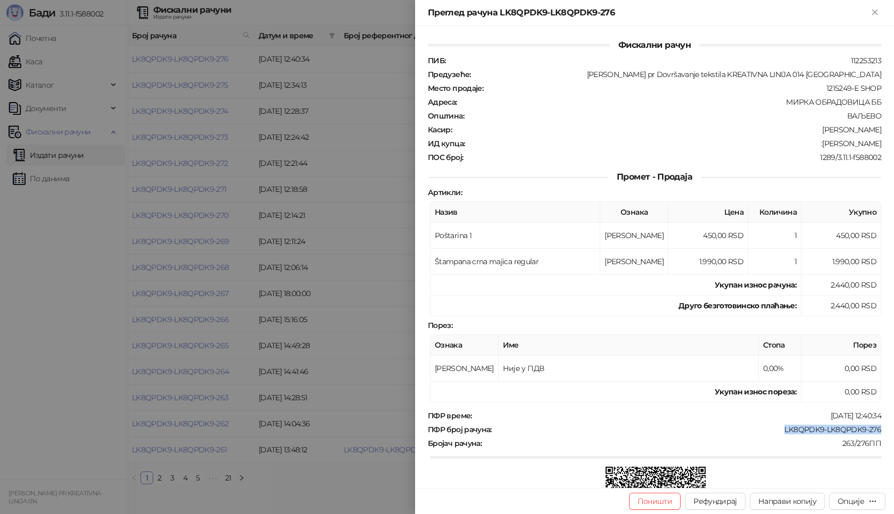
drag, startPoint x: 775, startPoint y: 431, endPoint x: 877, endPoint y: 428, distance: 102.2
click at [877, 428] on div "Фискални рачун ПИБ : 112253213 Предузеће : [PERSON_NAME] pr Dovršavanje tekstil…" at bounding box center [654, 257] width 479 height 462
drag, startPoint x: 827, startPoint y: 144, endPoint x: 893, endPoint y: 145, distance: 66.5
click at [893, 145] on div "Фискални рачун ПИБ : 112253213 Предузеће : [PERSON_NAME] pr Dovršavanje tekstil…" at bounding box center [654, 257] width 479 height 462
click at [876, 13] on icon "Close" at bounding box center [874, 12] width 5 height 5
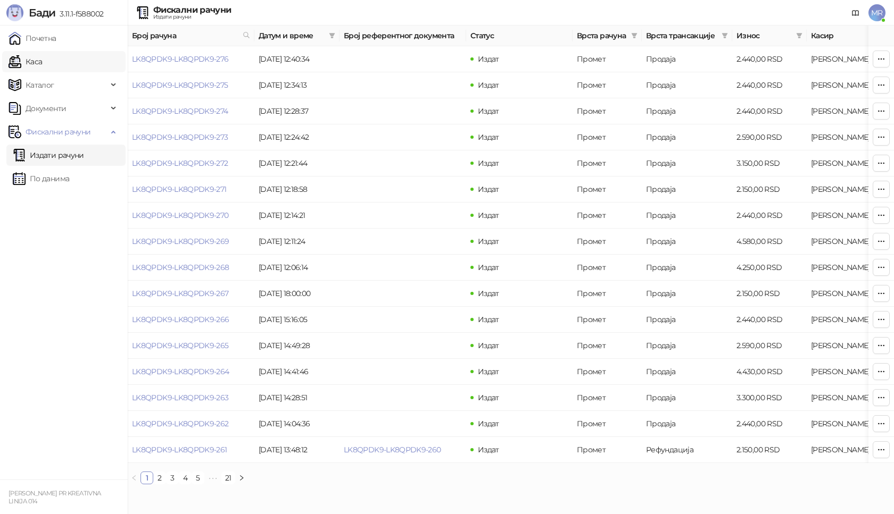
click at [42, 61] on link "Каса" at bounding box center [26, 61] width 34 height 21
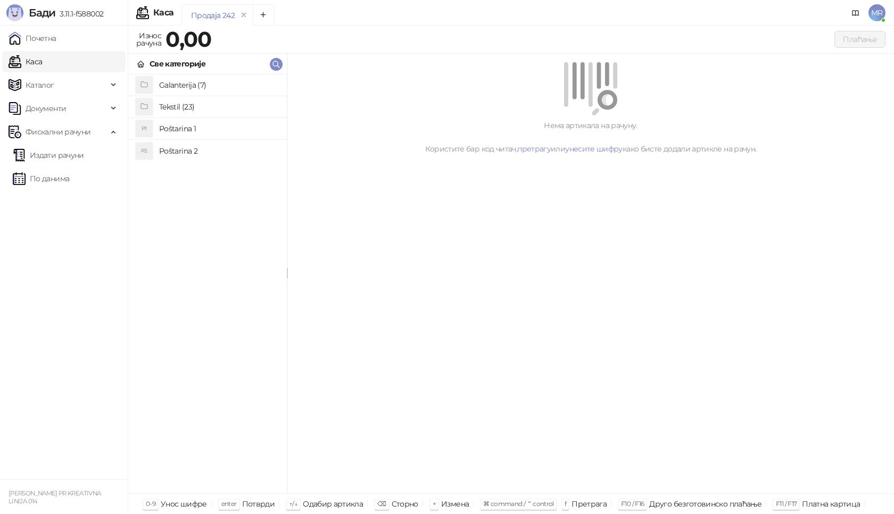
click at [198, 130] on h4 "Poštarina 1" at bounding box center [218, 128] width 119 height 17
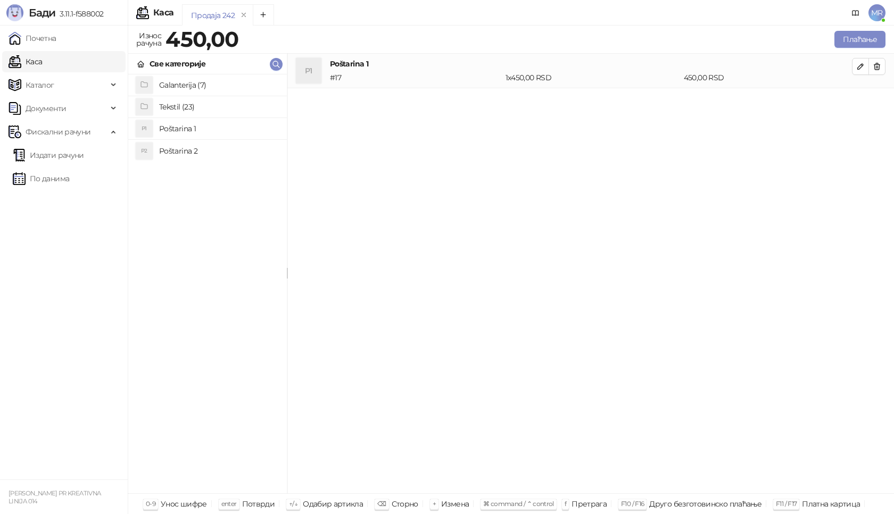
click at [203, 102] on h4 "Tekstil (23)" at bounding box center [218, 106] width 119 height 17
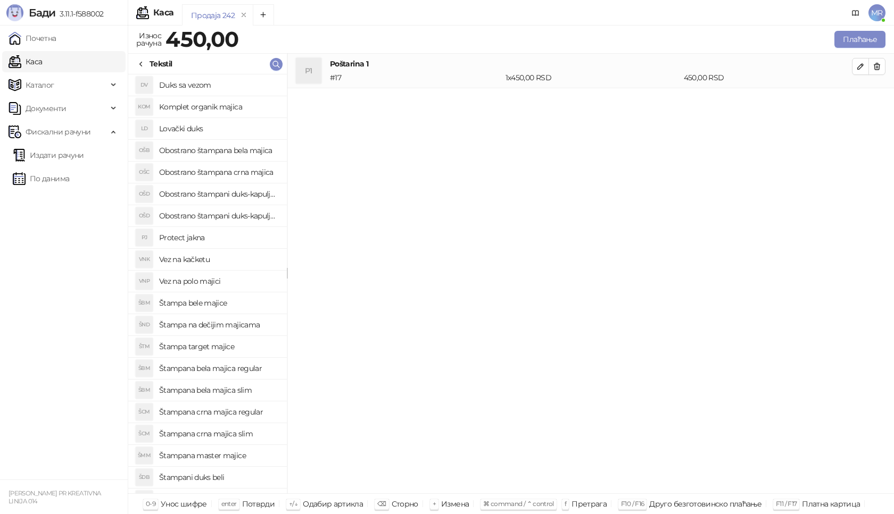
click at [240, 410] on h4 "Štampana crna majica regular" at bounding box center [218, 412] width 119 height 17
click at [855, 105] on button "button" at bounding box center [860, 101] width 17 height 17
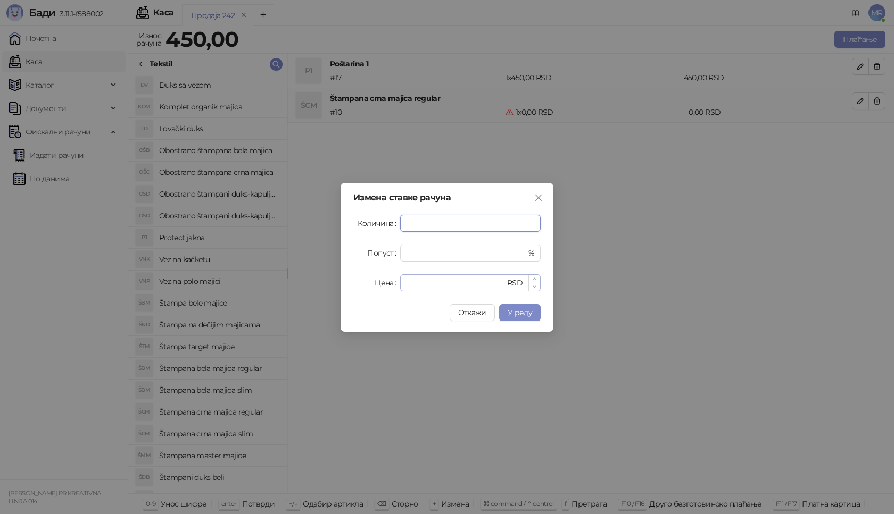
type input "*"
drag, startPoint x: 419, startPoint y: 281, endPoint x: 287, endPoint y: 297, distance: 132.4
click at [287, 297] on div "Измена ставке рачуна Количина * Попуст * % Цена * RSD Откажи У реду" at bounding box center [447, 257] width 894 height 514
type input "****"
click at [517, 311] on span "У реду" at bounding box center [520, 313] width 24 height 10
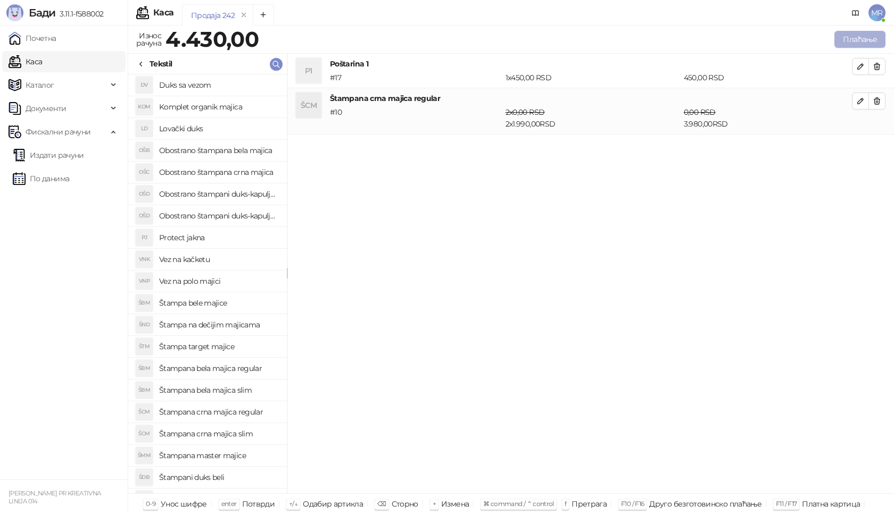
click at [865, 38] on button "Плаћање" at bounding box center [859, 39] width 51 height 17
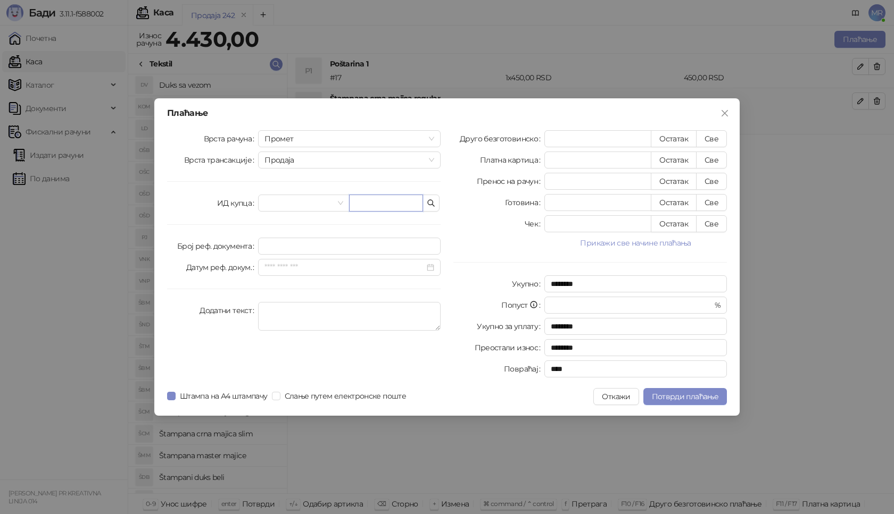
click at [370, 206] on input "text" at bounding box center [386, 203] width 74 height 17
paste input "**********"
type input "**********"
click at [714, 136] on button "Све" at bounding box center [711, 138] width 31 height 17
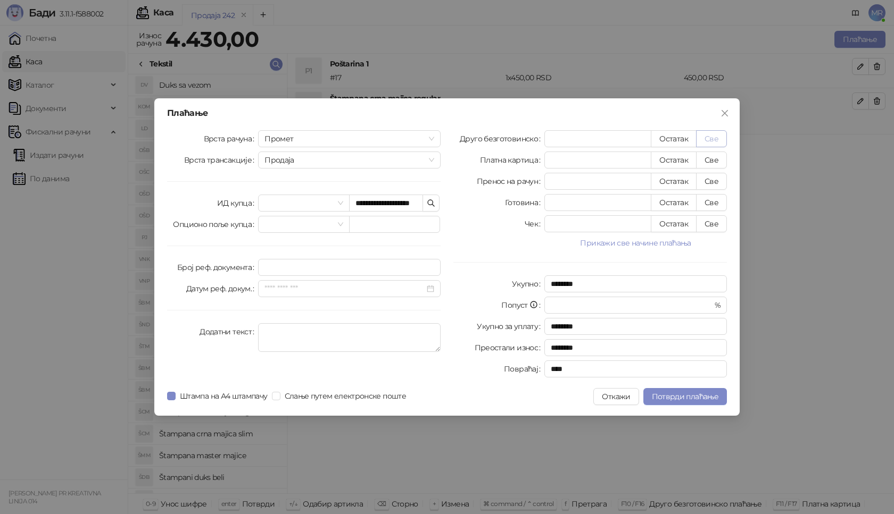
type input "****"
click at [684, 396] on span "Потврди плаћање" at bounding box center [685, 397] width 66 height 10
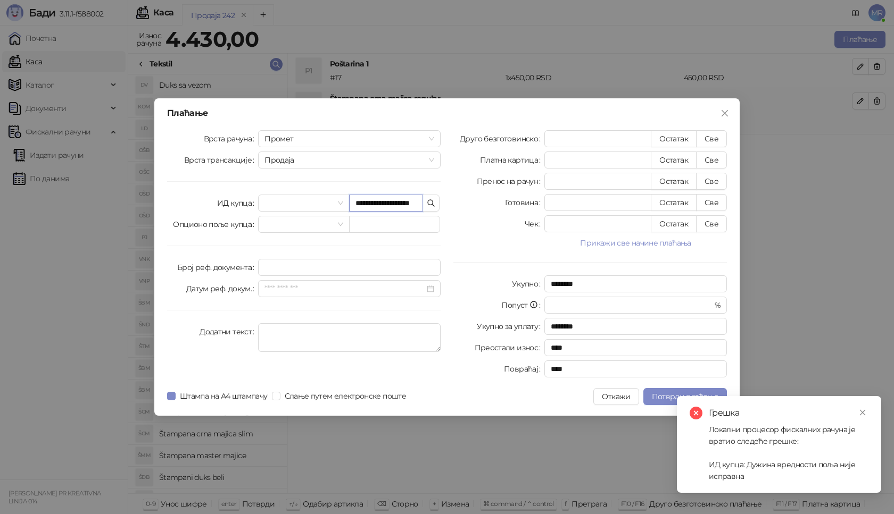
click at [376, 205] on input "**********" at bounding box center [386, 203] width 74 height 17
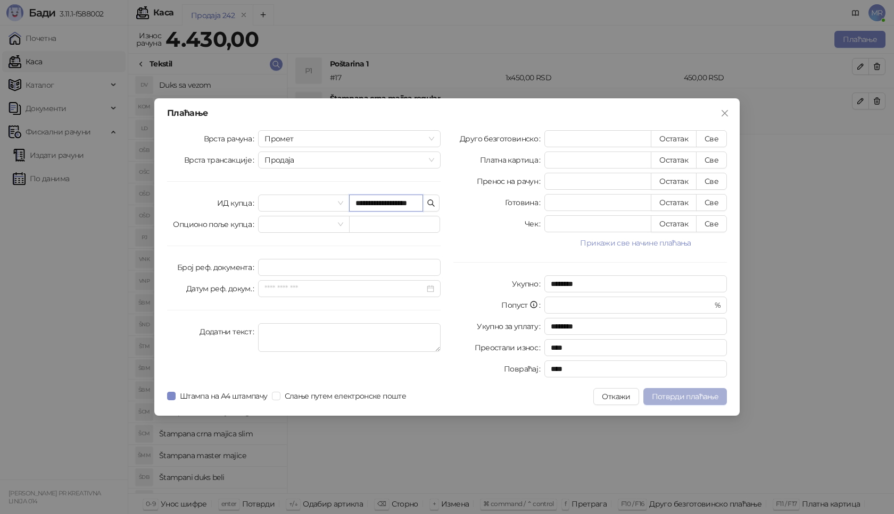
type input "**********"
click at [666, 400] on span "Потврди плаћање" at bounding box center [685, 397] width 66 height 10
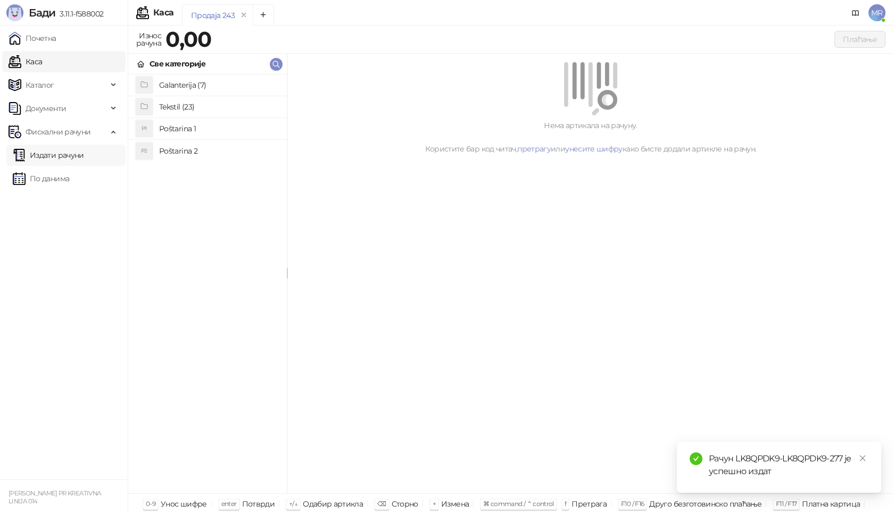
click at [84, 153] on link "Издати рачуни" at bounding box center [48, 155] width 71 height 21
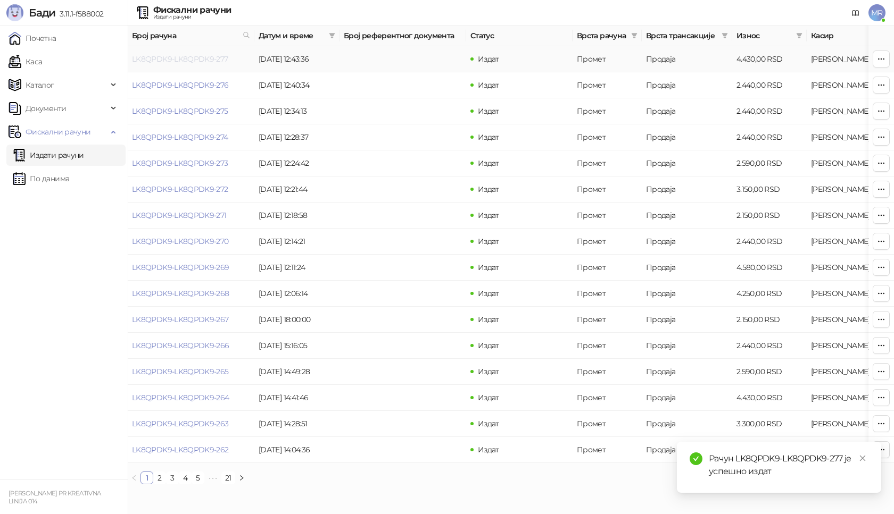
click at [198, 61] on link "LK8QPDK9-LK8QPDK9-277" at bounding box center [180, 59] width 96 height 10
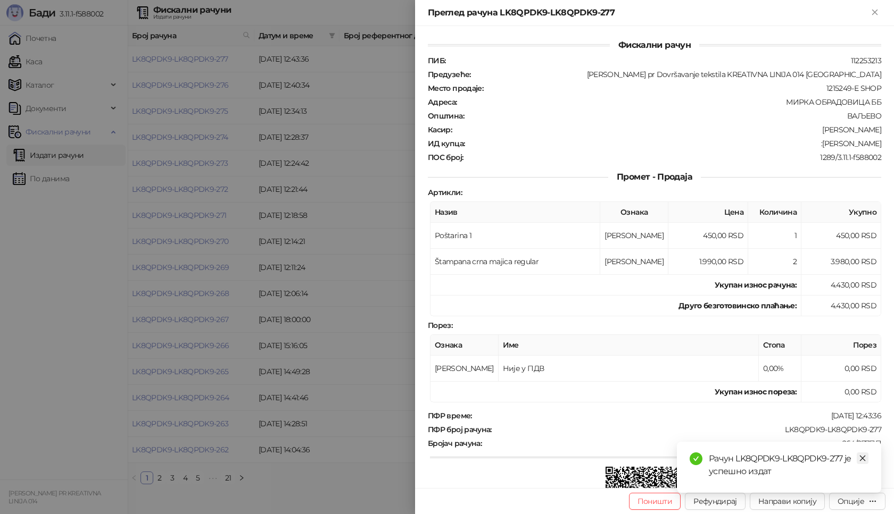
click at [861, 461] on icon "close" at bounding box center [862, 458] width 7 height 7
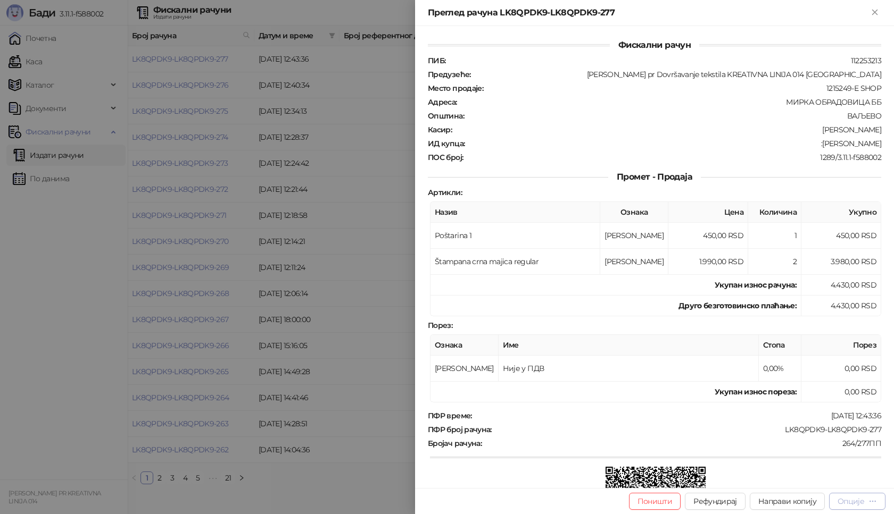
click at [858, 501] on div "Опције" at bounding box center [850, 502] width 27 height 10
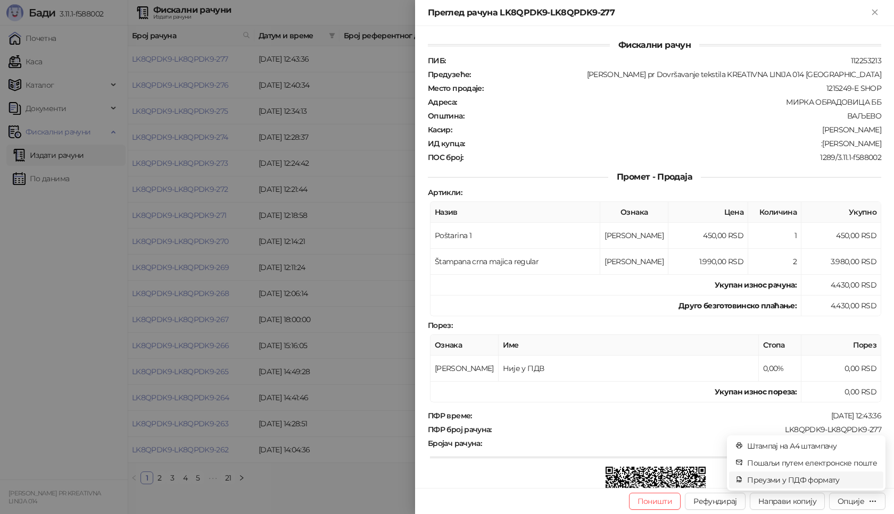
click at [781, 482] on span "Преузми у ПДФ формату" at bounding box center [812, 481] width 130 height 12
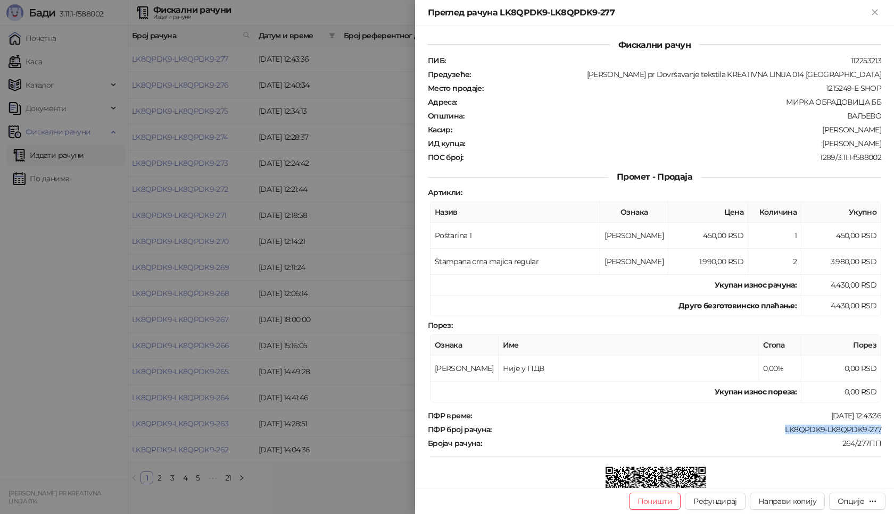
drag, startPoint x: 776, startPoint y: 429, endPoint x: 878, endPoint y: 429, distance: 101.6
click at [878, 429] on div "Фискални рачун ПИБ : 112253213 Предузеће : [PERSON_NAME] pr Dovršavanje tekstil…" at bounding box center [654, 257] width 479 height 462
drag, startPoint x: 800, startPoint y: 143, endPoint x: 882, endPoint y: 143, distance: 81.9
click at [882, 143] on div "Фискални рачун ПИБ : 112253213 Предузеће : [PERSON_NAME] pr Dovršavanje tekstil…" at bounding box center [654, 257] width 479 height 462
click at [872, 14] on icon "Close" at bounding box center [874, 12] width 5 height 5
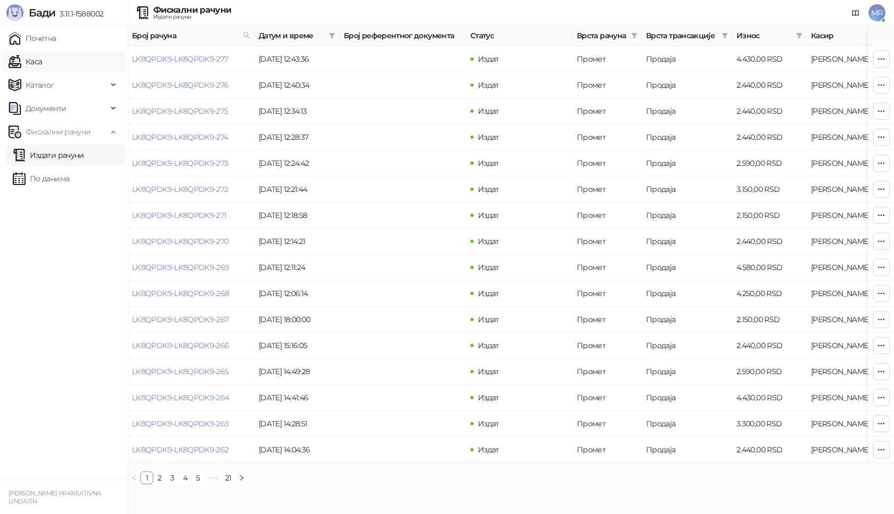
click at [41, 61] on link "Каса" at bounding box center [26, 61] width 34 height 21
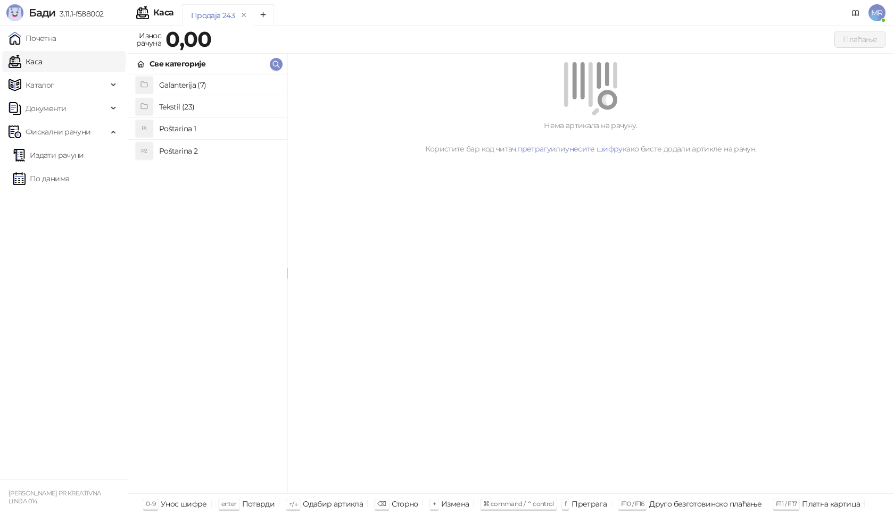
click at [192, 128] on h4 "Poštarina 1" at bounding box center [218, 128] width 119 height 17
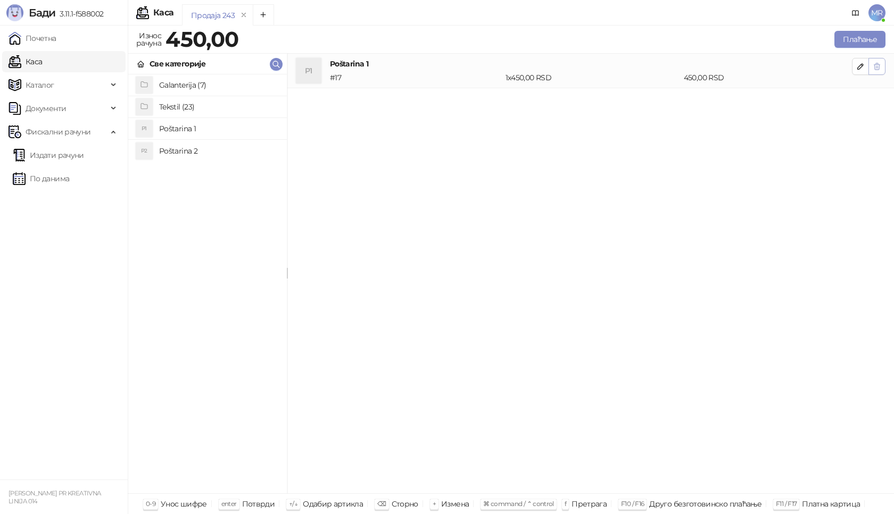
click at [875, 71] on span "button" at bounding box center [876, 66] width 9 height 10
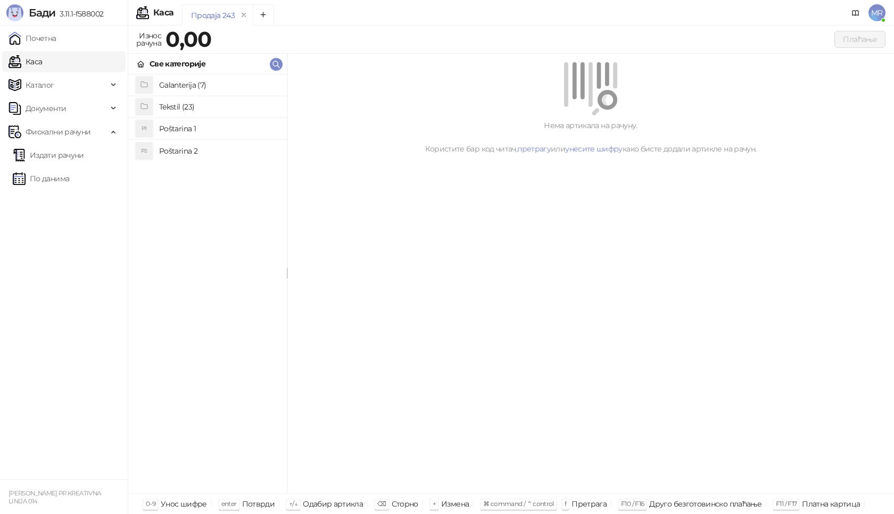
click at [180, 103] on h4 "Tekstil (23)" at bounding box center [218, 106] width 119 height 17
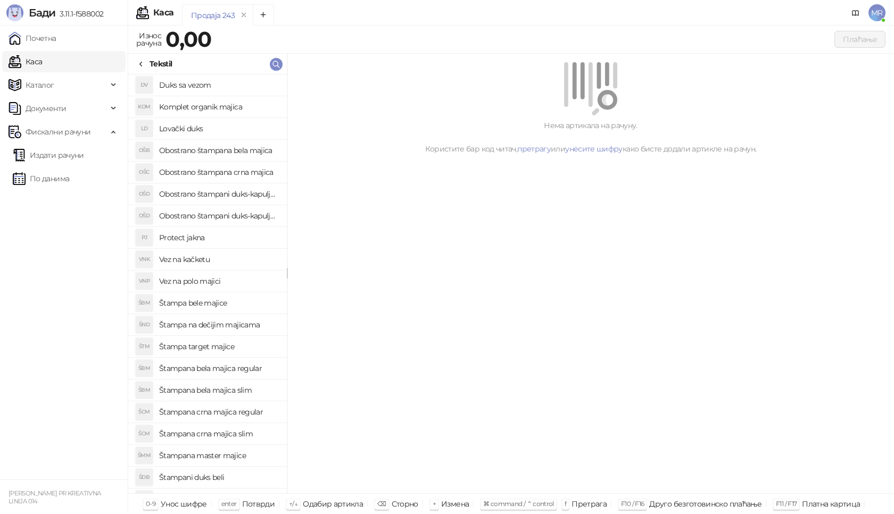
click at [253, 368] on h4 "Štampana bela majica regular" at bounding box center [218, 368] width 119 height 17
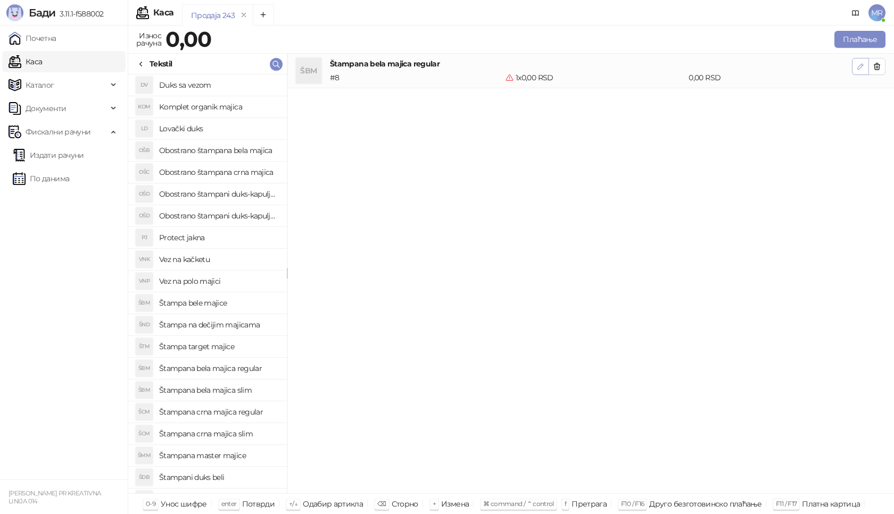
click at [862, 68] on icon "button" at bounding box center [860, 66] width 9 height 9
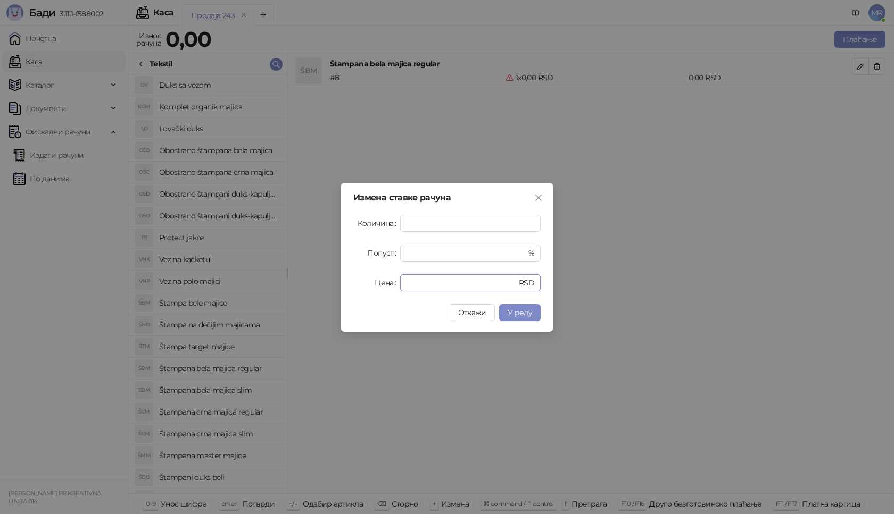
drag, startPoint x: 437, startPoint y: 279, endPoint x: 305, endPoint y: 287, distance: 132.7
click at [305, 286] on div "Измена ставке рачуна Количина * Попуст * % Цена * RSD Откажи У реду" at bounding box center [447, 257] width 894 height 514
click at [525, 310] on span "У реду" at bounding box center [520, 313] width 24 height 10
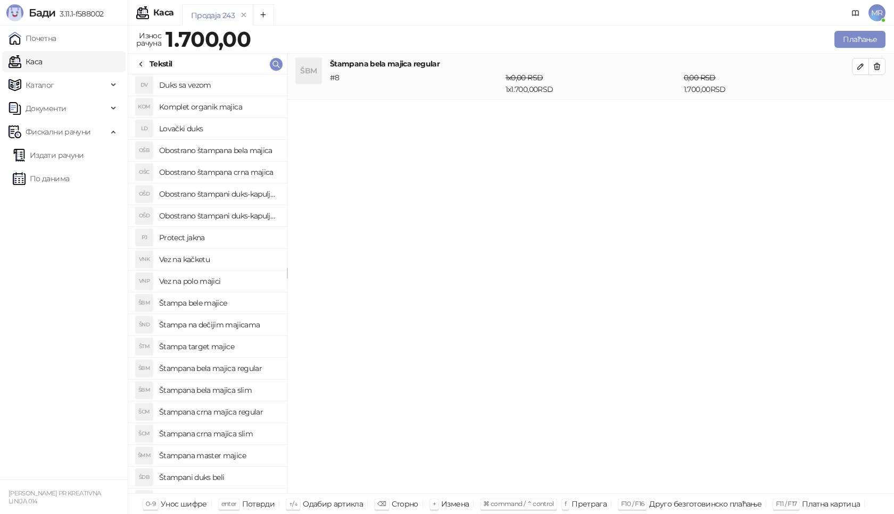
click at [252, 409] on h4 "Štampana crna majica regular" at bounding box center [218, 412] width 119 height 17
click at [860, 112] on icon "button" at bounding box center [860, 113] width 9 height 9
type input "*"
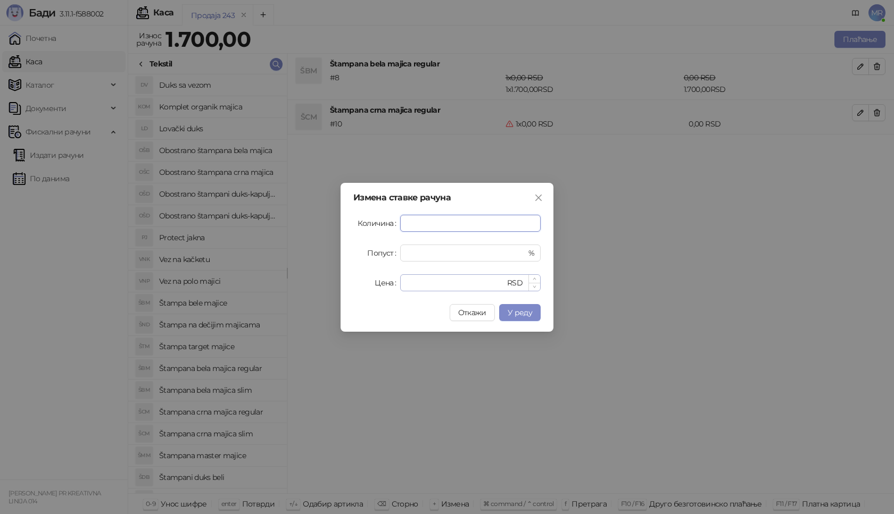
type input "*"
drag, startPoint x: 423, startPoint y: 284, endPoint x: 320, endPoint y: 285, distance: 103.7
click at [320, 285] on div "Измена ставке рачуна Количина * Попуст * % Цена * RSD Откажи У реду" at bounding box center [447, 257] width 894 height 514
type input "****"
click at [520, 312] on span "У реду" at bounding box center [520, 313] width 24 height 10
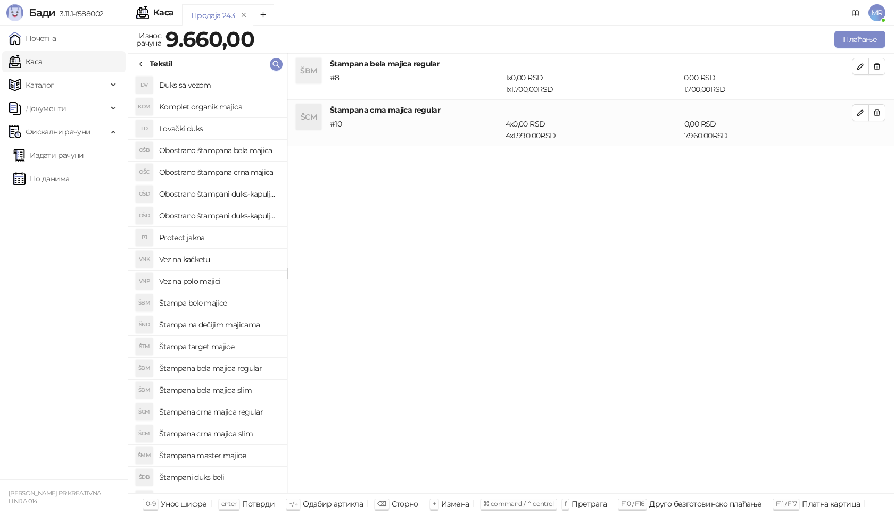
click at [242, 172] on h4 "Obostrano štampana crna majica" at bounding box center [218, 172] width 119 height 17
click at [861, 160] on icon "button" at bounding box center [860, 158] width 5 height 5
type input "*"
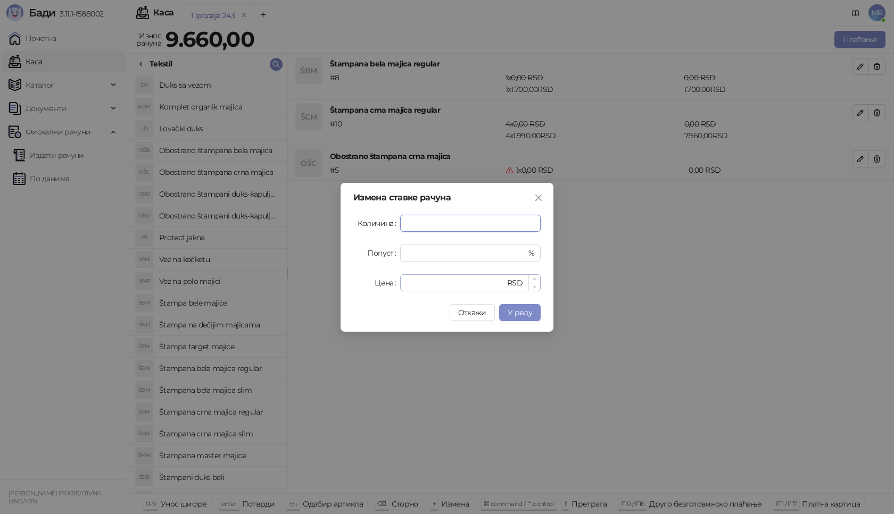
type input "*"
drag, startPoint x: 434, startPoint y: 280, endPoint x: 273, endPoint y: 281, distance: 160.7
click at [273, 281] on div "Измена ставке рачуна Количина * Попуст * % Цена * RSD Откажи У реду" at bounding box center [447, 257] width 894 height 514
type input "****"
click at [516, 310] on span "У реду" at bounding box center [520, 313] width 24 height 10
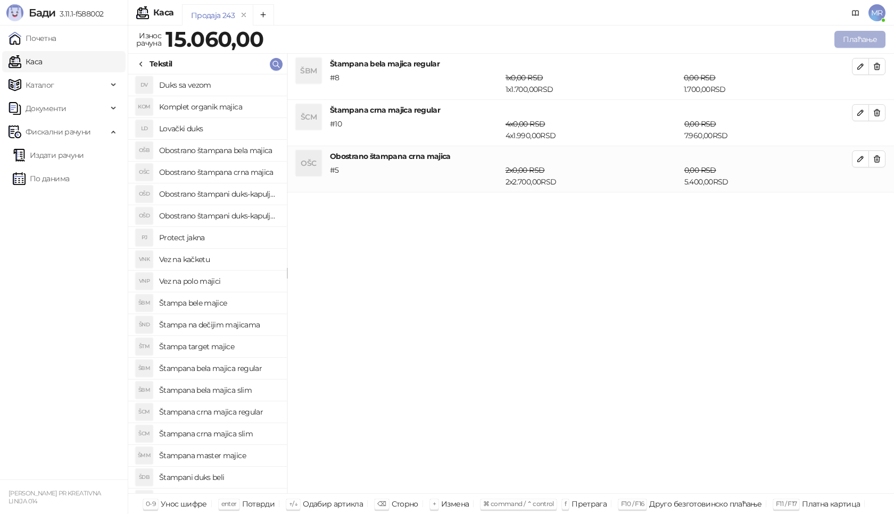
click at [867, 39] on button "Плаћање" at bounding box center [859, 39] width 51 height 17
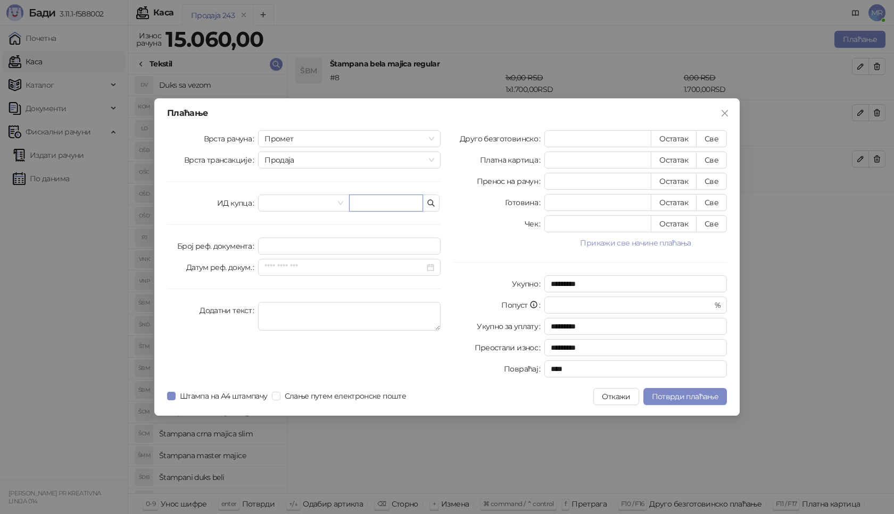
click at [403, 201] on input "text" at bounding box center [386, 203] width 74 height 17
paste input "**********"
type input "**********"
click at [712, 141] on button "Све" at bounding box center [711, 138] width 31 height 17
type input "*****"
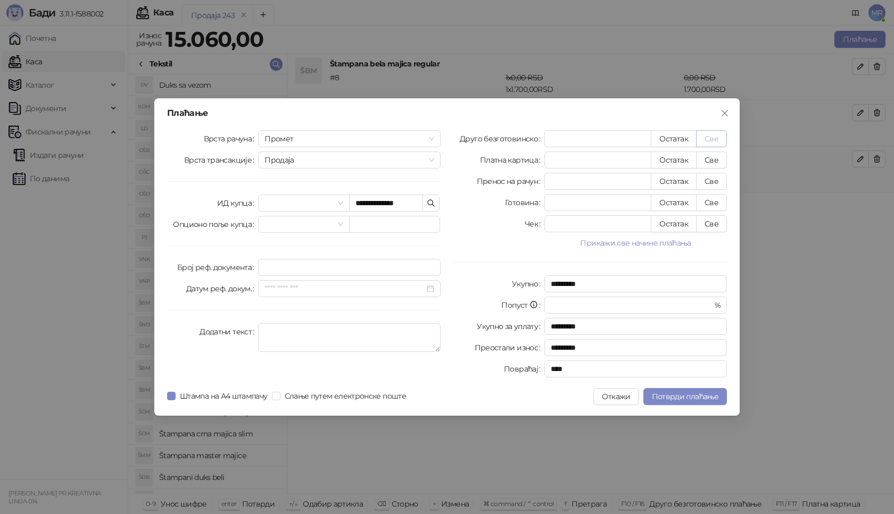
type input "****"
click at [677, 401] on span "Потврди плаћање" at bounding box center [685, 397] width 66 height 10
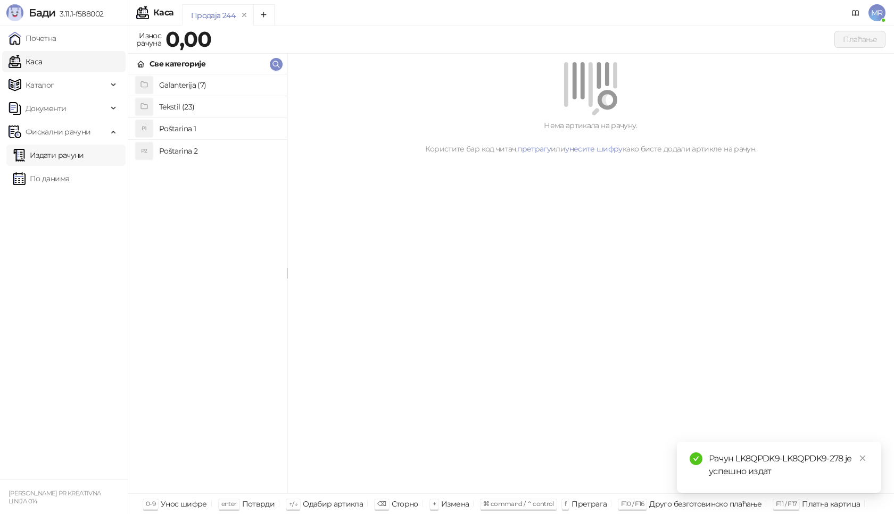
click at [57, 154] on link "Издати рачуни" at bounding box center [48, 155] width 71 height 21
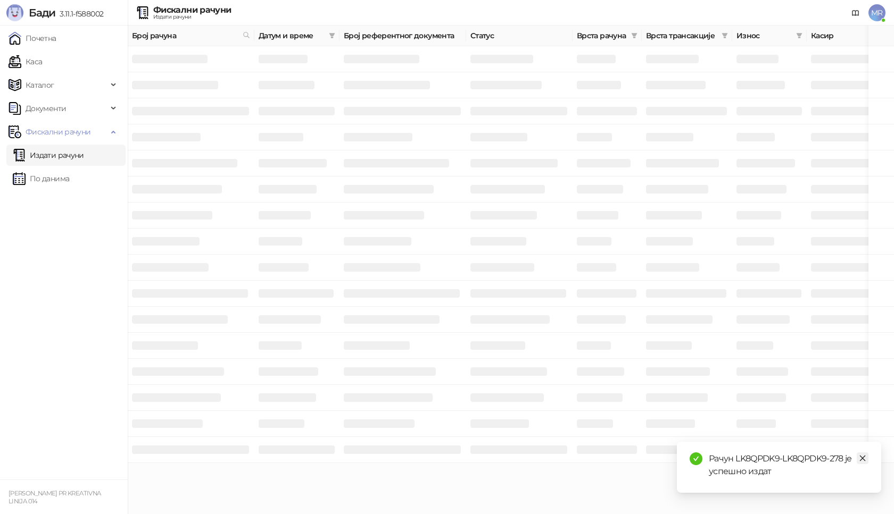
click at [859, 456] on icon "close" at bounding box center [862, 458] width 7 height 7
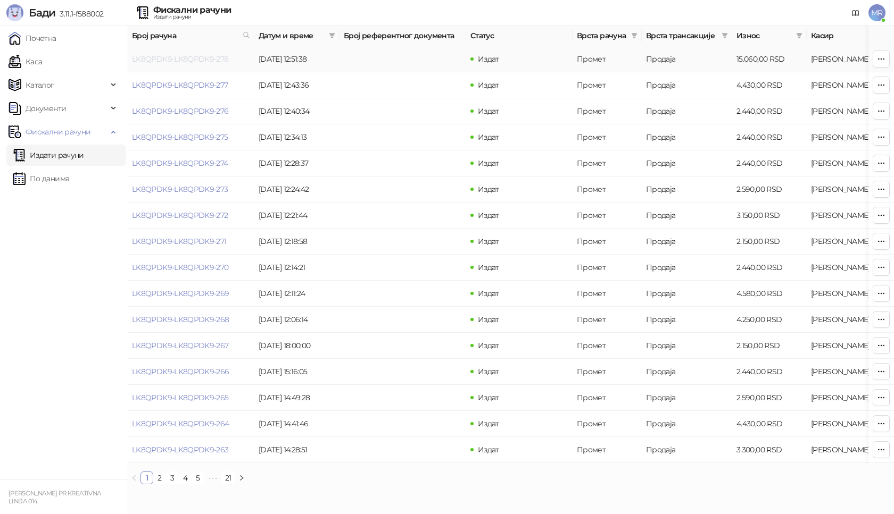
click at [192, 60] on link "LK8QPDK9-LK8QPDK9-278" at bounding box center [180, 59] width 97 height 10
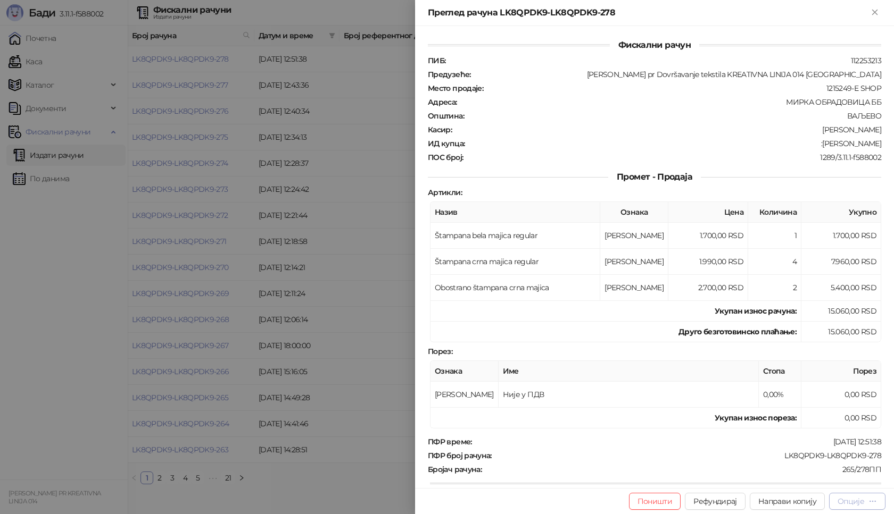
click at [862, 505] on div "Опције" at bounding box center [850, 502] width 27 height 10
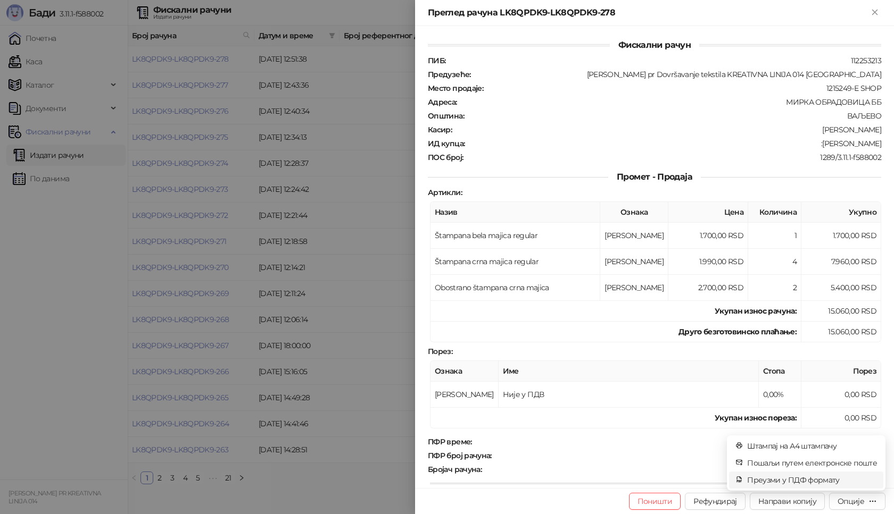
click at [813, 482] on span "Преузми у ПДФ формату" at bounding box center [812, 481] width 130 height 12
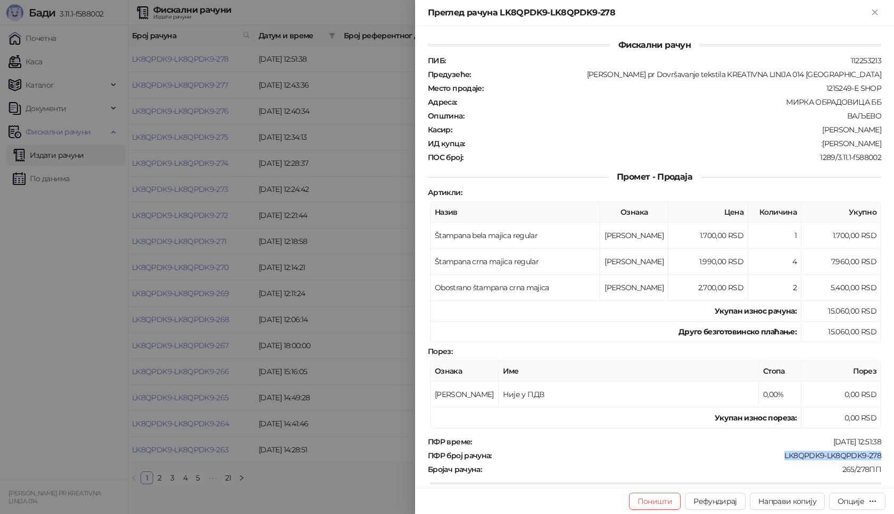
drag, startPoint x: 768, startPoint y: 460, endPoint x: 872, endPoint y: 454, distance: 104.4
click at [883, 458] on div "Фискални рачун ПИБ : 112253213 Предузеће : [PERSON_NAME] pr Dovršavanje tekstil…" at bounding box center [654, 257] width 479 height 462
drag, startPoint x: 822, startPoint y: 142, endPoint x: 893, endPoint y: 150, distance: 71.2
click at [893, 150] on div "Фискални рачун ПИБ : 112253213 Предузеће : [PERSON_NAME] pr Dovršavanje tekstil…" at bounding box center [654, 257] width 479 height 462
